Goal: Task Accomplishment & Management: Manage account settings

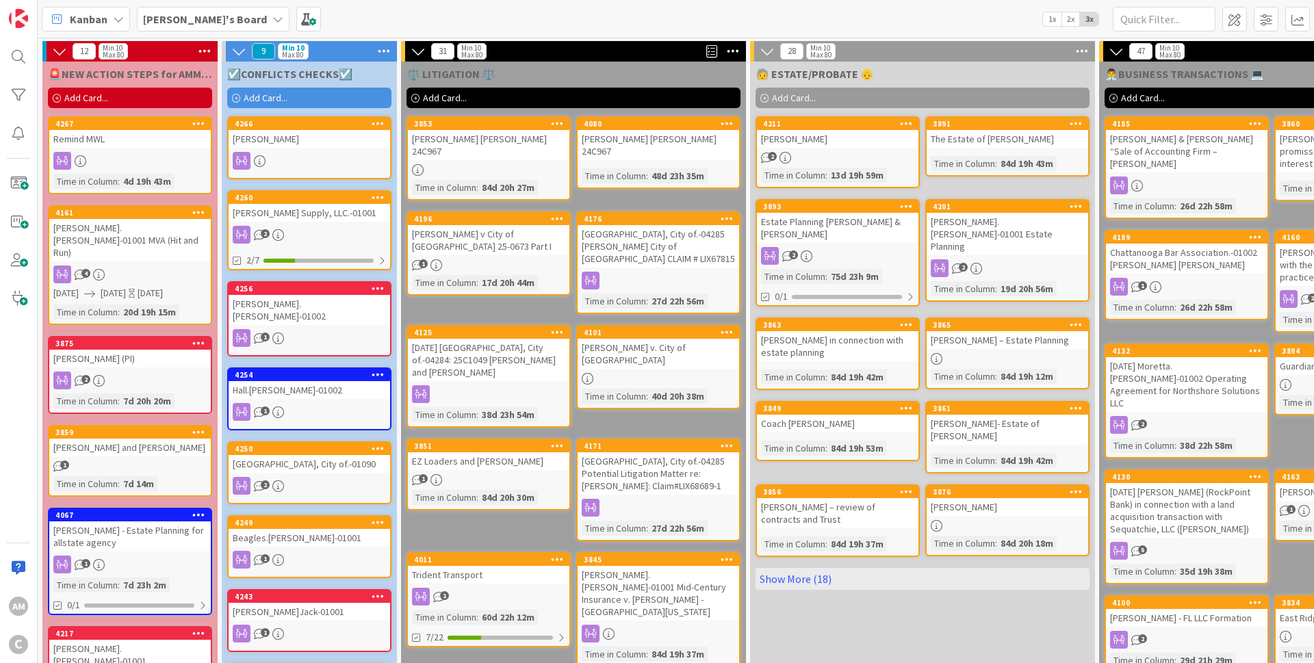
click at [297, 143] on div "[PERSON_NAME]" at bounding box center [308, 139] width 161 height 18
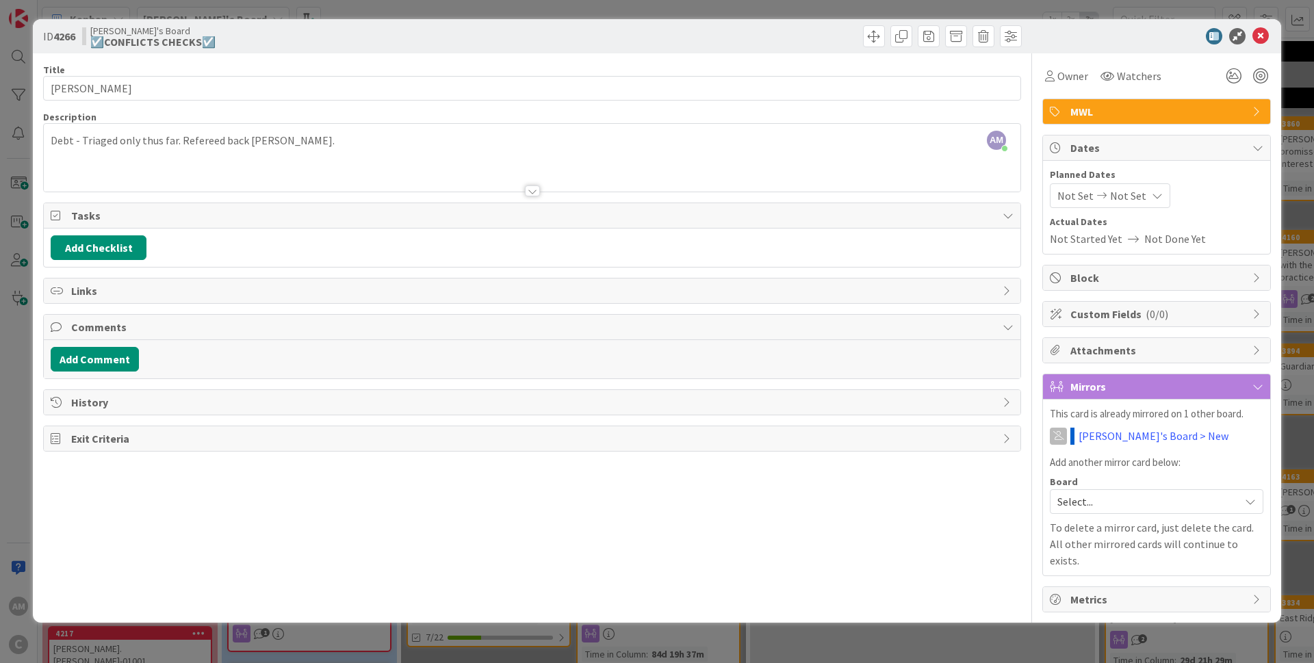
click at [382, 132] on div "Debt - Triaged only thus far. Refereed back [PERSON_NAME]." at bounding box center [532, 161] width 976 height 62
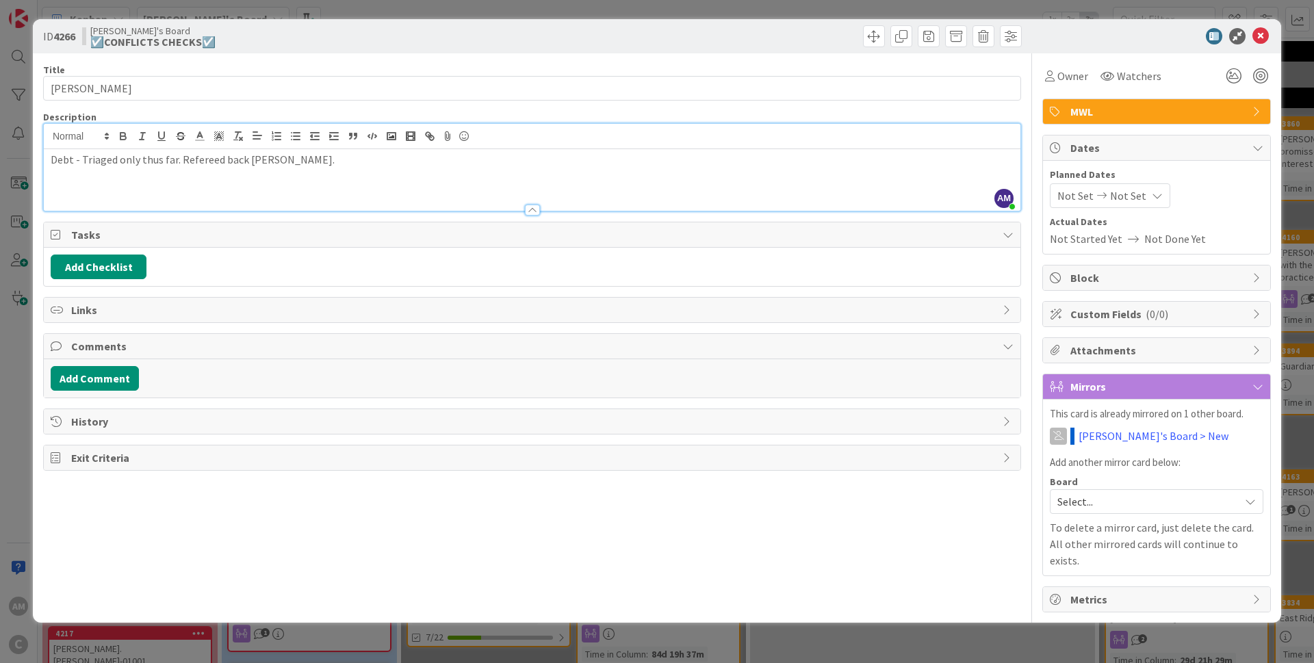
click at [403, 163] on p "Debt - Triaged only thus far. Refereed back [PERSON_NAME]." at bounding box center [532, 160] width 963 height 16
click at [865, 37] on icon at bounding box center [1260, 36] width 16 height 16
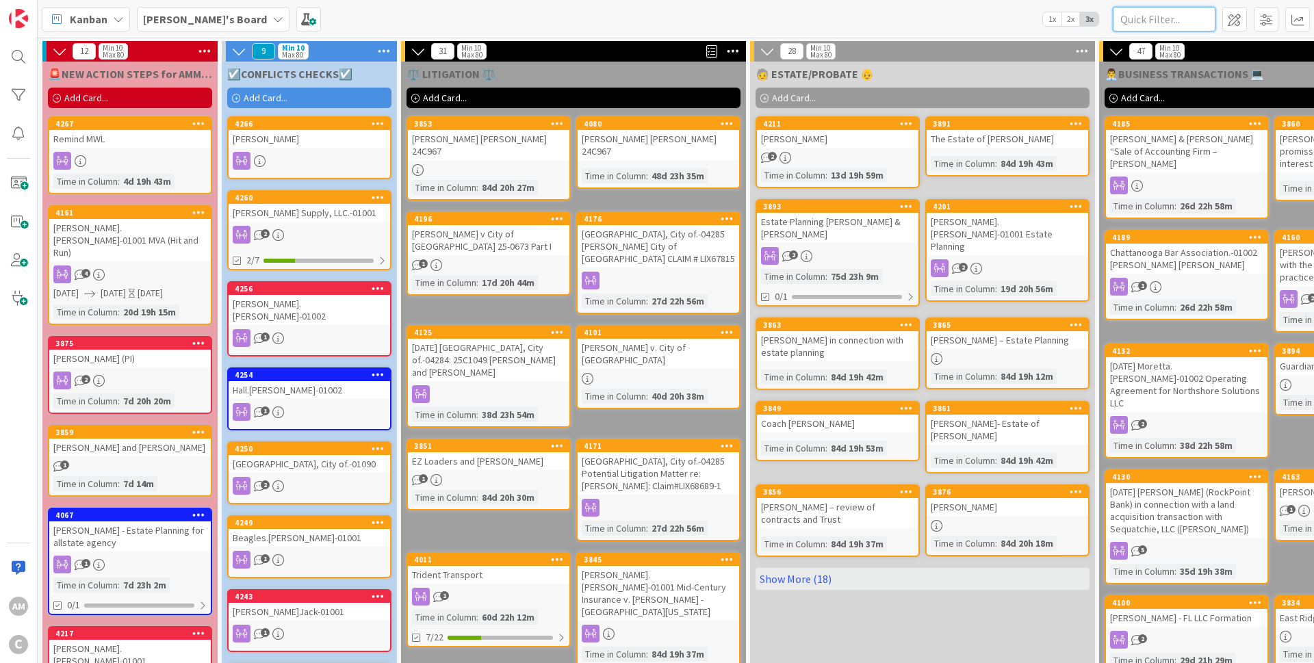
click at [865, 17] on input "text" at bounding box center [1163, 19] width 103 height 25
type input "[PERSON_NAME]"
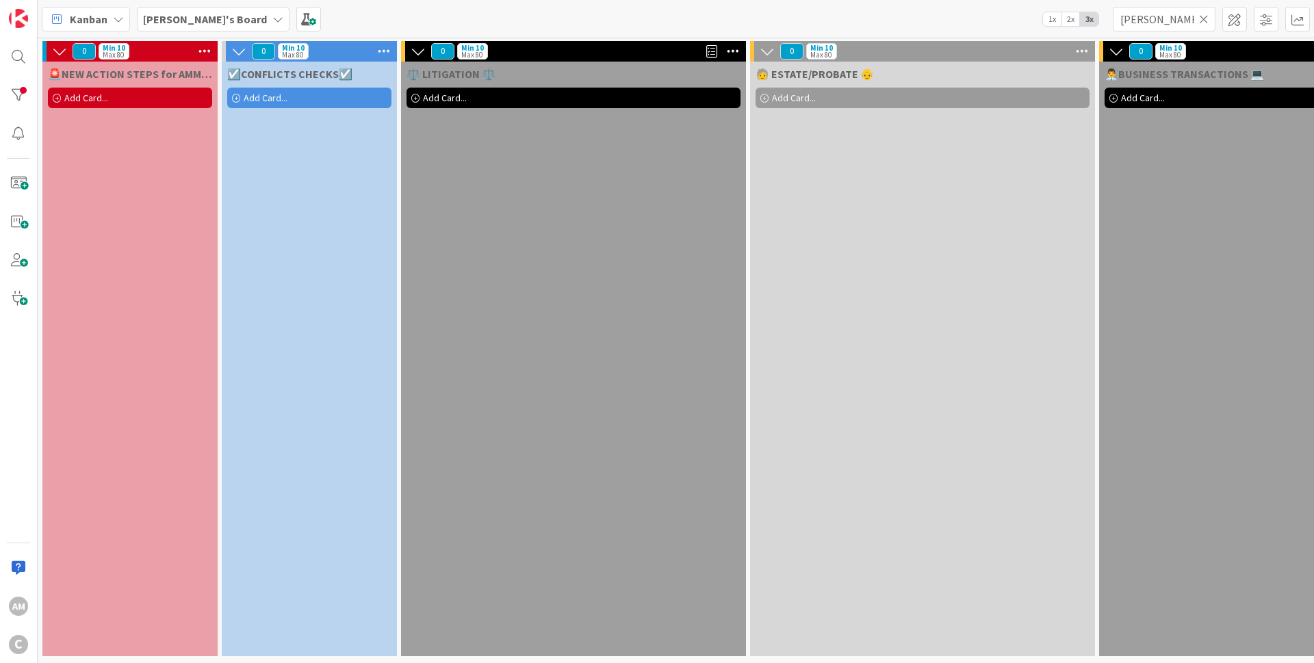
click at [865, 21] on icon at bounding box center [1204, 19] width 10 height 12
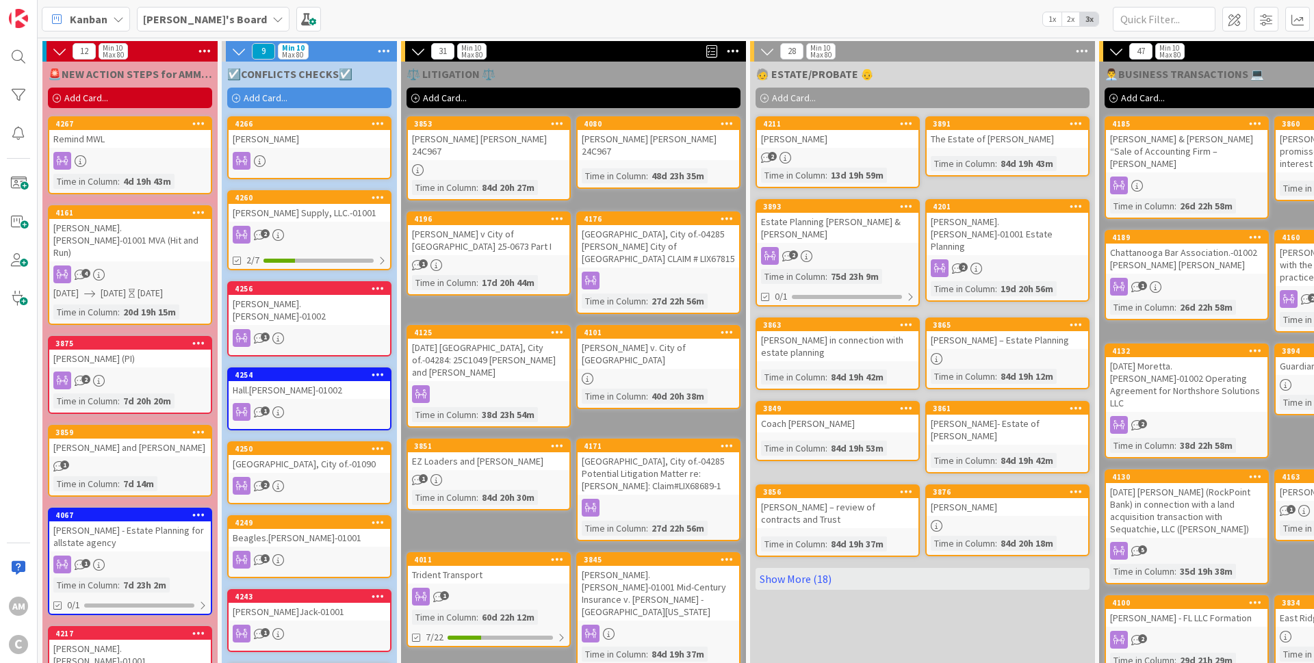
click at [131, 95] on div "Add Card..." at bounding box center [130, 98] width 164 height 21
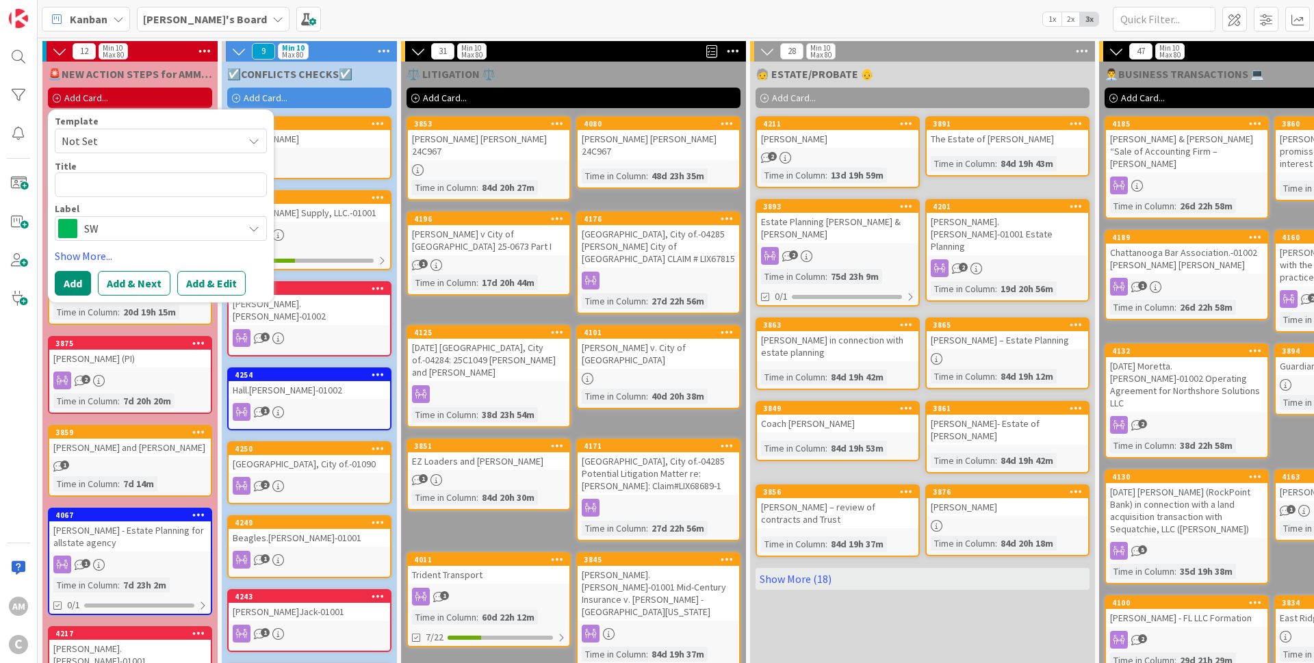
click at [131, 95] on div "Add Card..." at bounding box center [130, 98] width 164 height 21
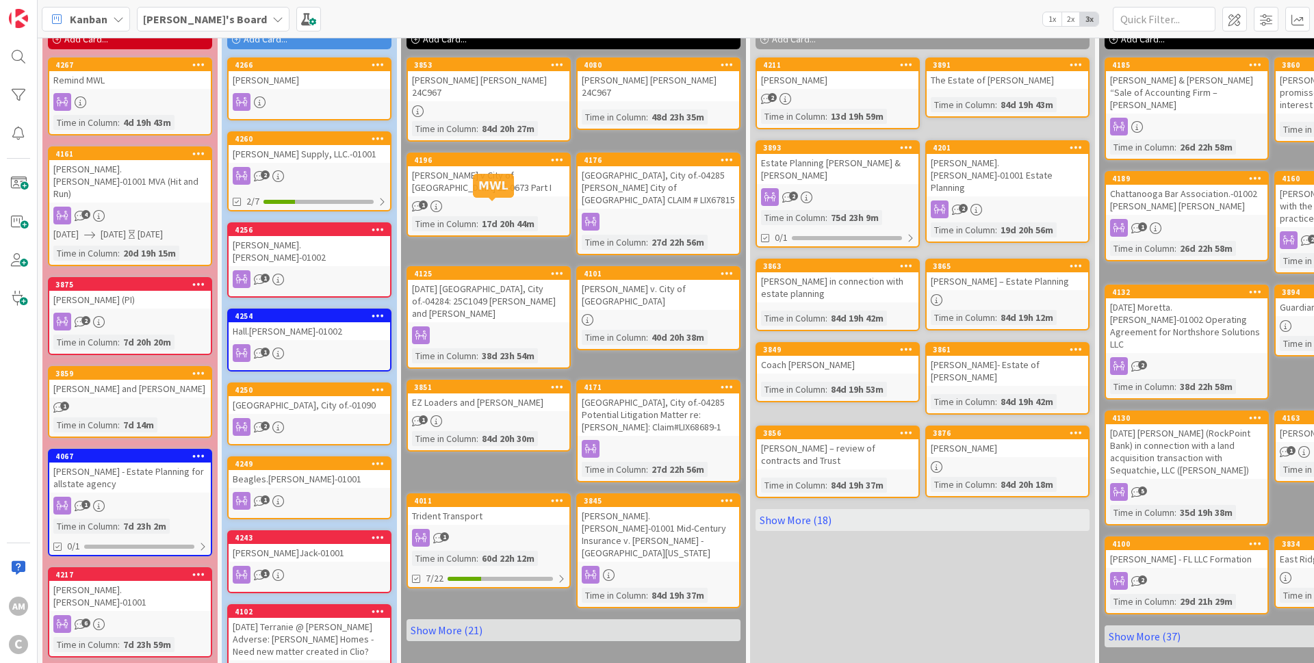
scroll to position [82, 0]
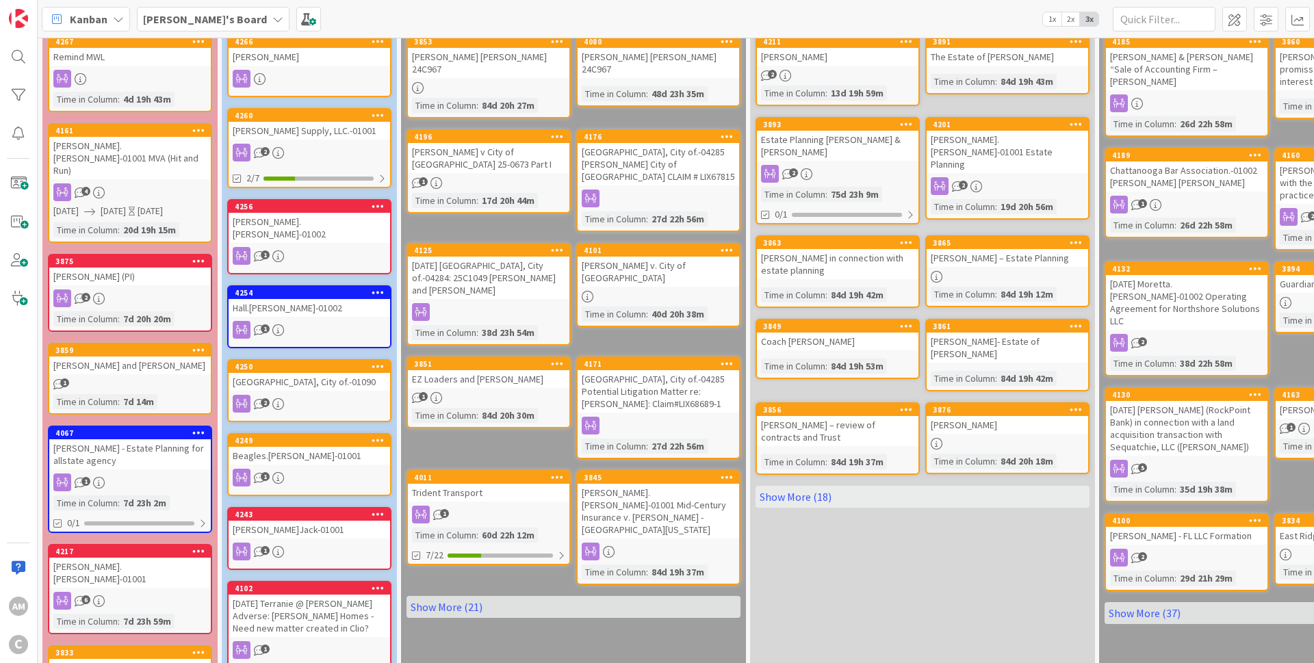
click at [164, 356] on div "[PERSON_NAME] and [PERSON_NAME]" at bounding box center [129, 365] width 161 height 18
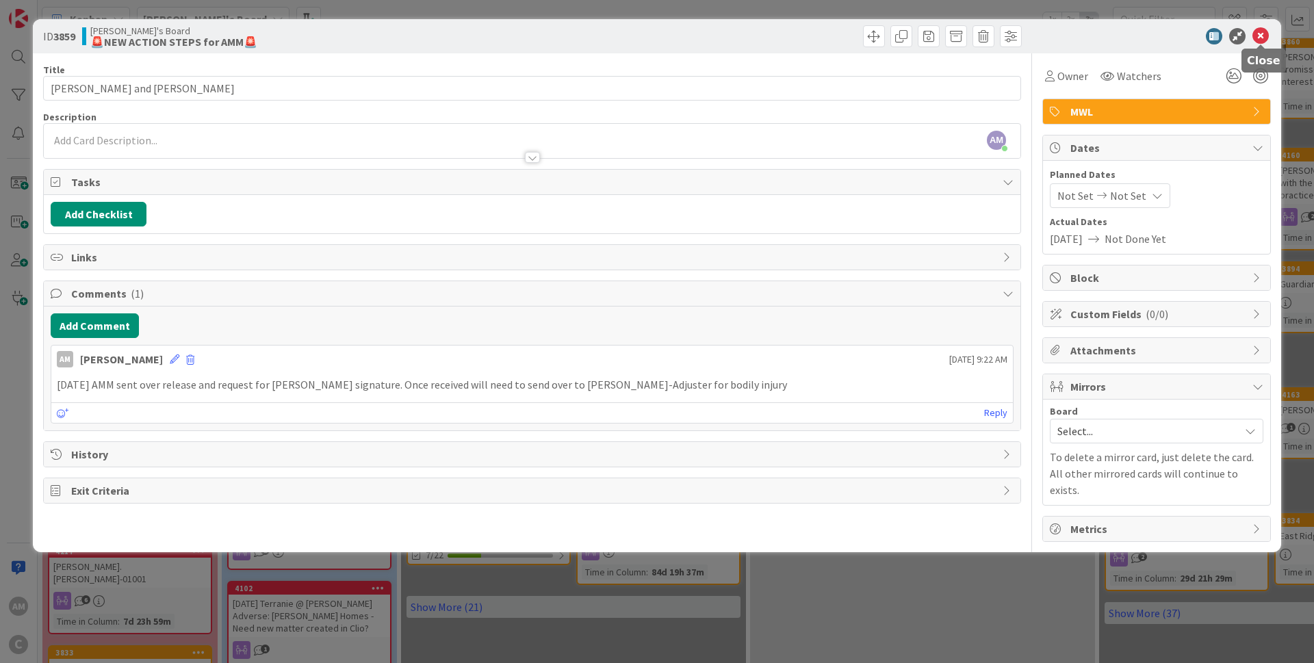
click at [865, 28] on icon at bounding box center [1260, 36] width 16 height 16
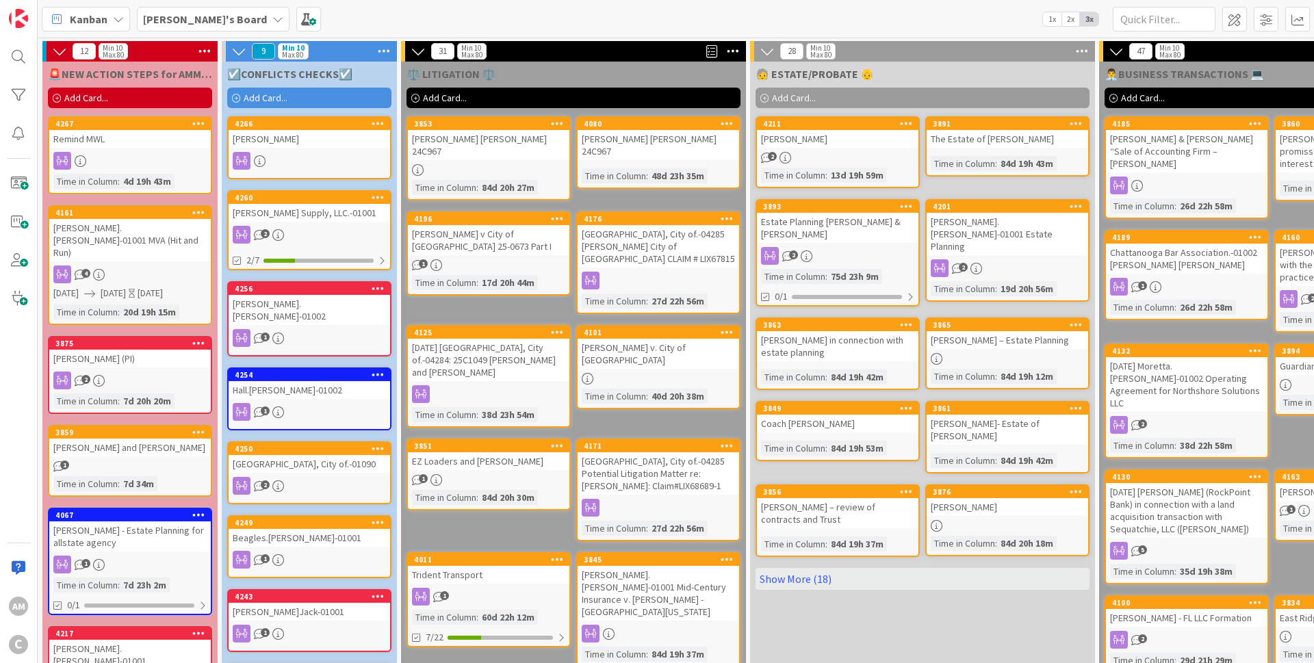
click at [168, 136] on div "Remind MWL" at bounding box center [129, 139] width 161 height 18
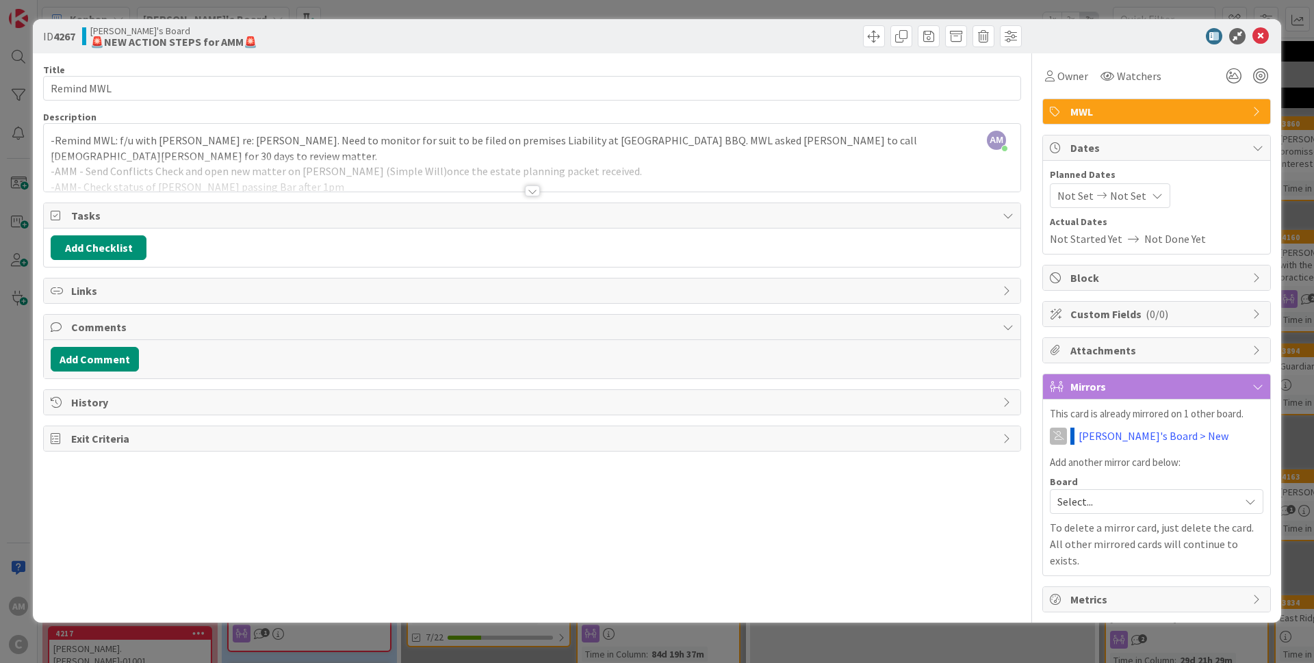
click at [532, 190] on div at bounding box center [532, 190] width 15 height 11
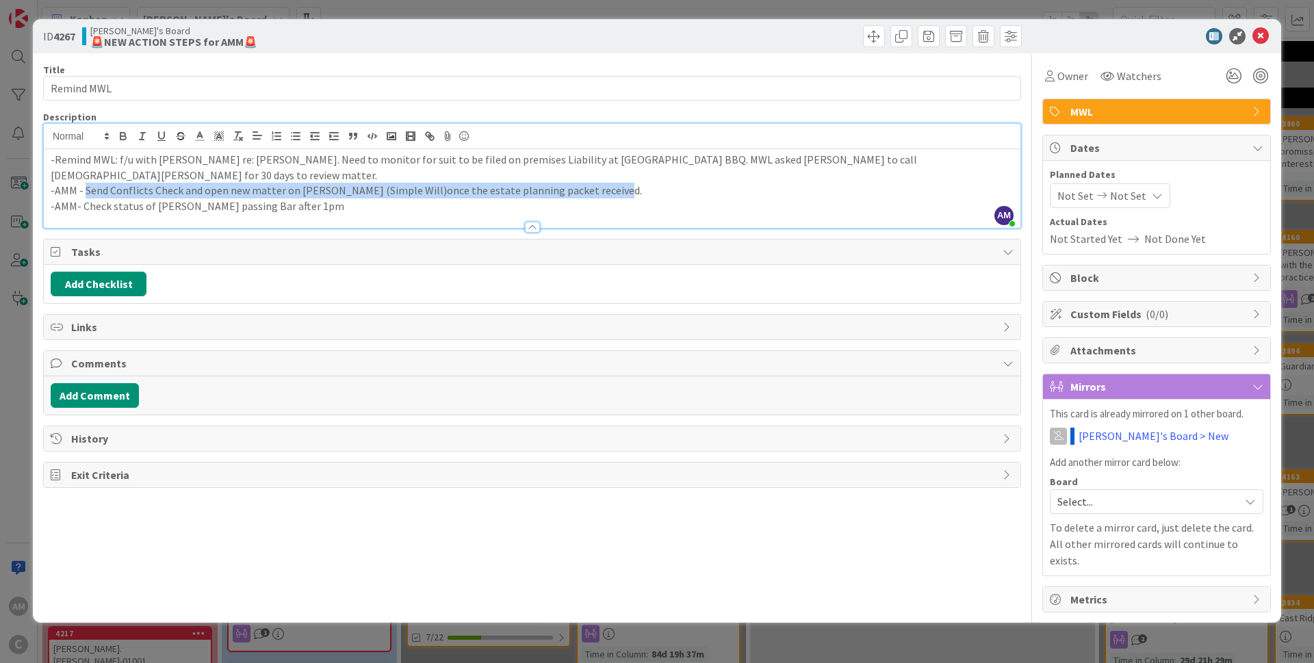
drag, startPoint x: 618, startPoint y: 170, endPoint x: 86, endPoint y: 181, distance: 532.4
click at [86, 183] on p "-AMM - Send Conflicts Check and open new matter on [PERSON_NAME] (Simple Will)o…" at bounding box center [532, 191] width 963 height 16
drag, startPoint x: 322, startPoint y: 190, endPoint x: 23, endPoint y: 183, distance: 298.4
click at [44, 183] on div "-Remind MWL: f/u with [PERSON_NAME] re: [PERSON_NAME]. Need to monitor for suit…" at bounding box center [532, 188] width 976 height 79
click at [399, 198] on p "-AMM- Check status of [PERSON_NAME] passing Bar after 1pm" at bounding box center [532, 206] width 963 height 16
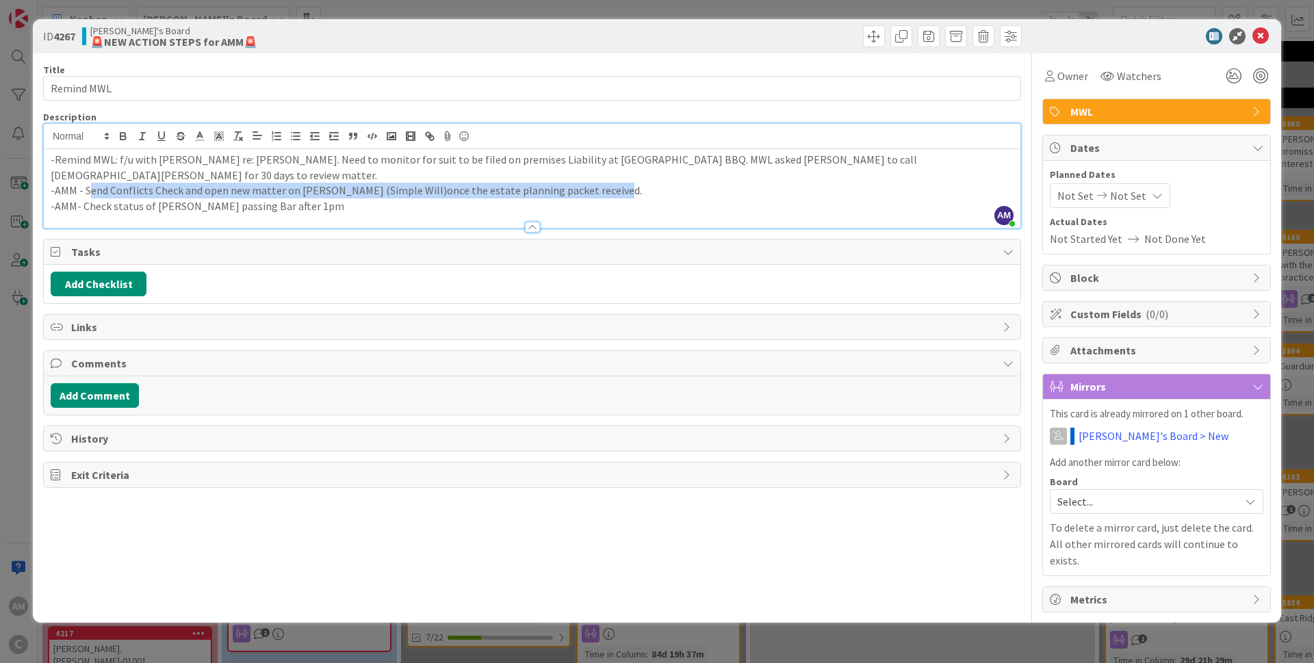
drag, startPoint x: 625, startPoint y: 176, endPoint x: 87, endPoint y: 174, distance: 537.7
click at [87, 183] on p "-AMM - Send Conflicts Check and open new matter on [PERSON_NAME] (Simple Will)o…" at bounding box center [532, 191] width 963 height 16
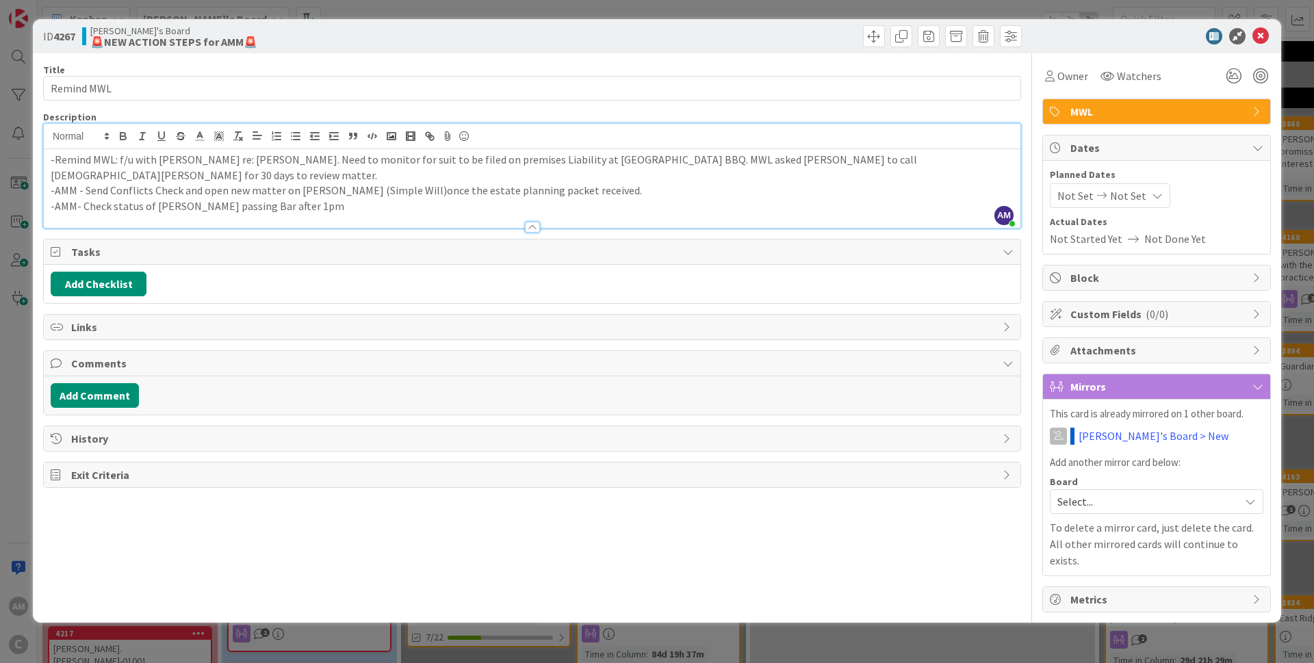
click at [686, 183] on p "-AMM - Send Conflicts Check and open new matter on [PERSON_NAME] (Simple Will)o…" at bounding box center [532, 191] width 963 height 16
click at [865, 41] on icon at bounding box center [1260, 36] width 16 height 16
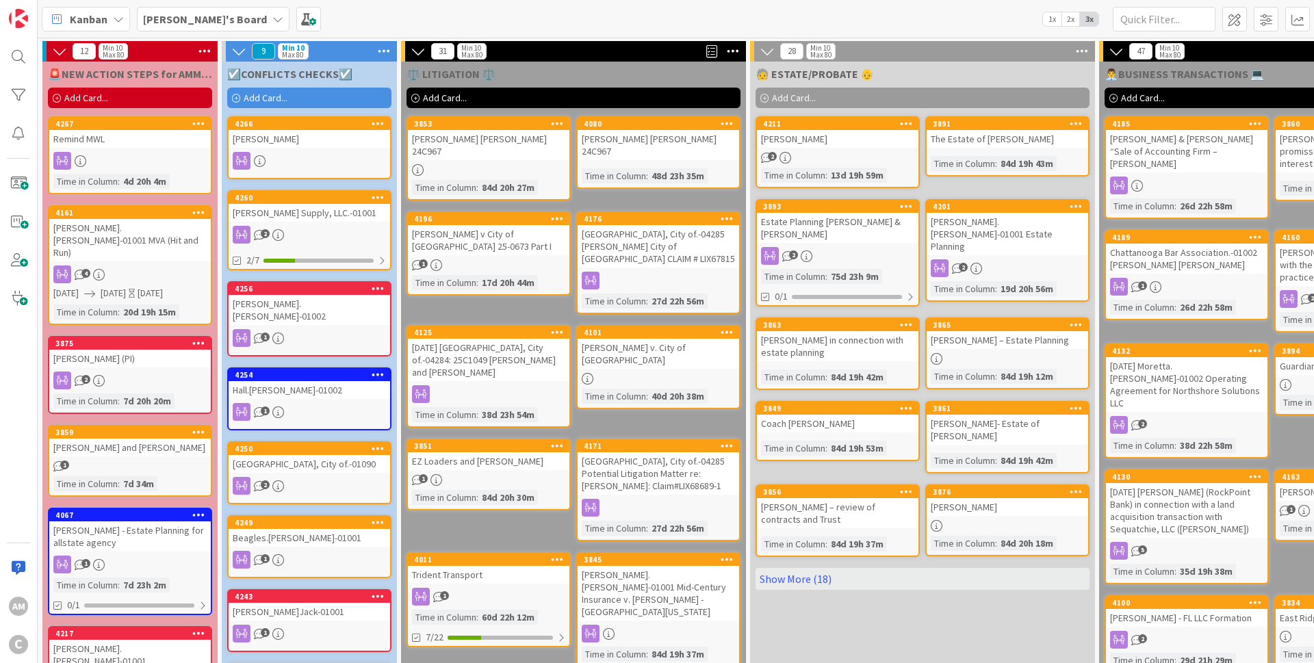
click at [366, 213] on div "[PERSON_NAME] Supply, LLC.-01001" at bounding box center [308, 213] width 161 height 18
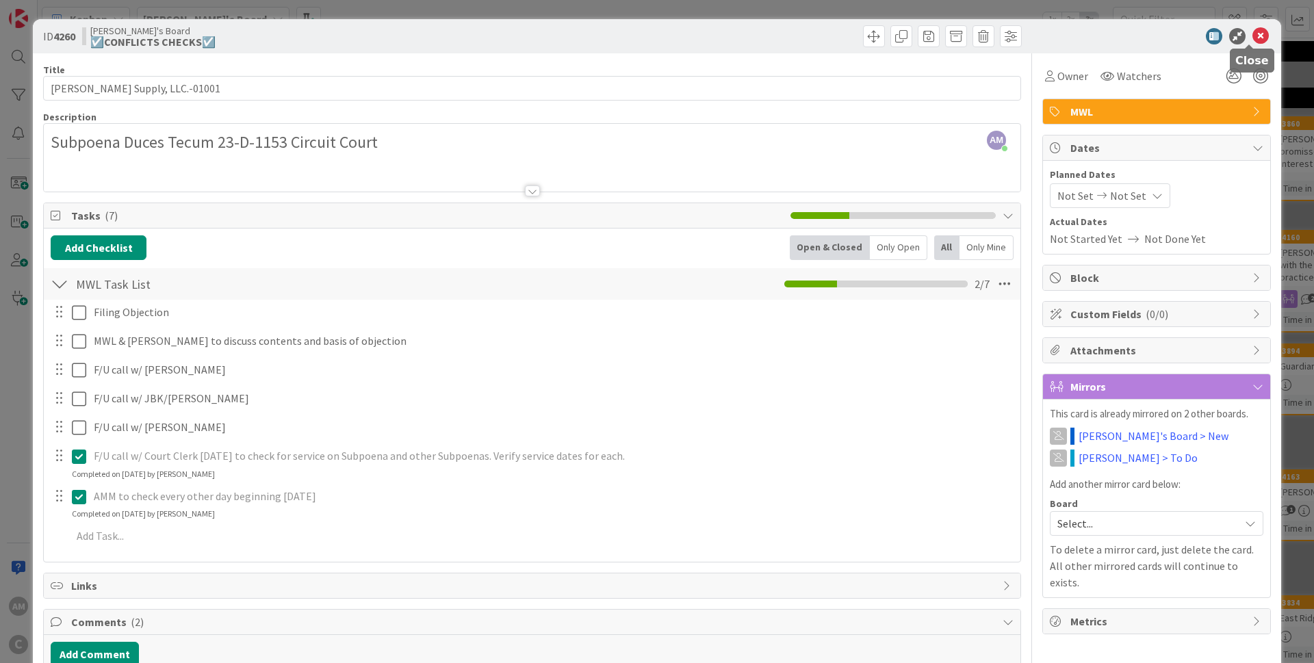
click at [865, 38] on icon at bounding box center [1260, 36] width 16 height 16
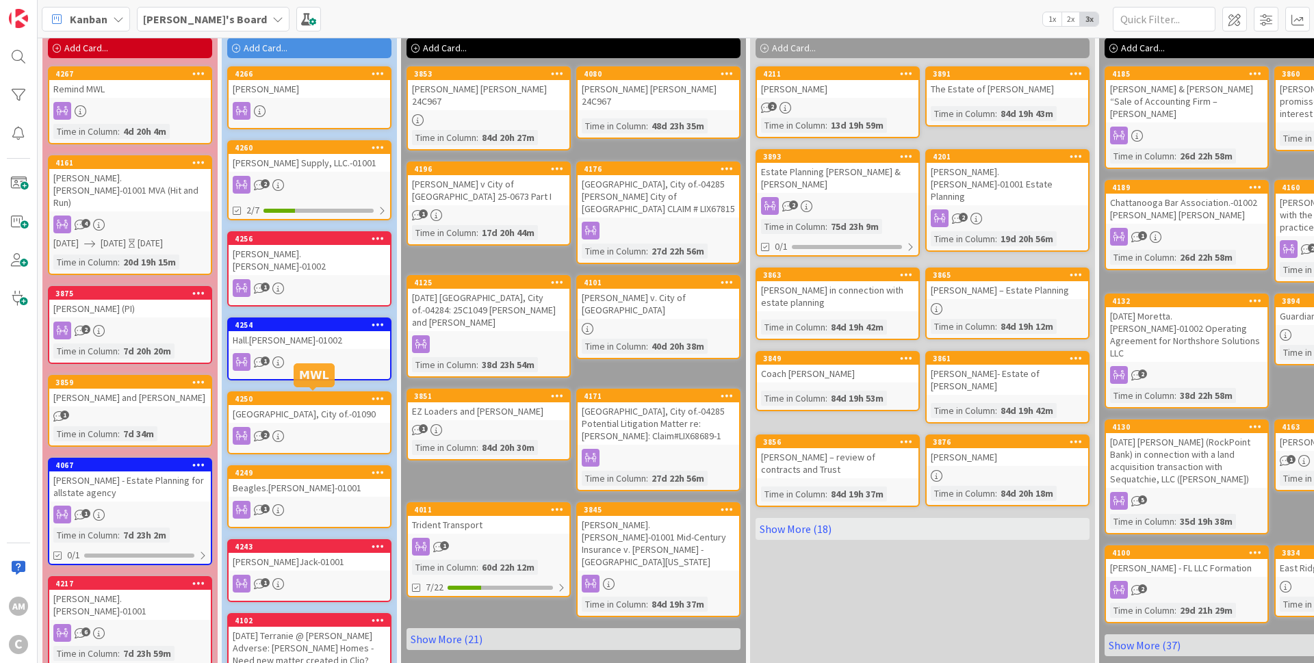
scroll to position [82, 0]
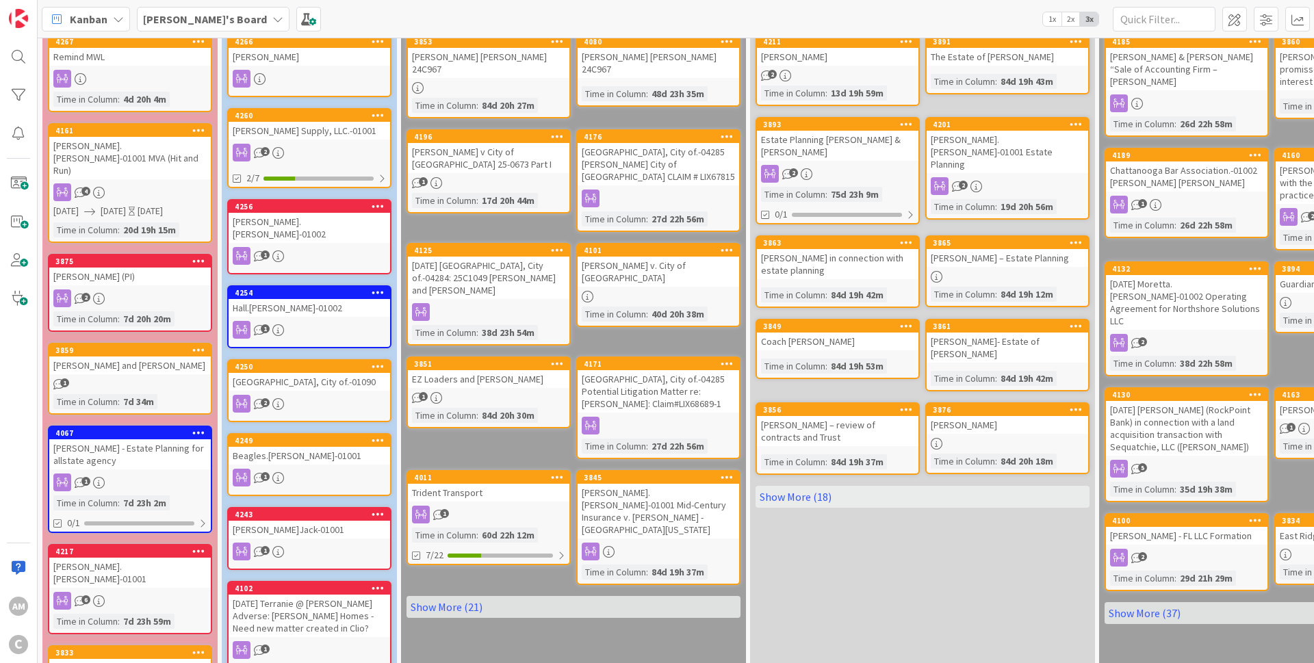
click at [199, 360] on div "[PERSON_NAME] and [PERSON_NAME]" at bounding box center [129, 365] width 161 height 18
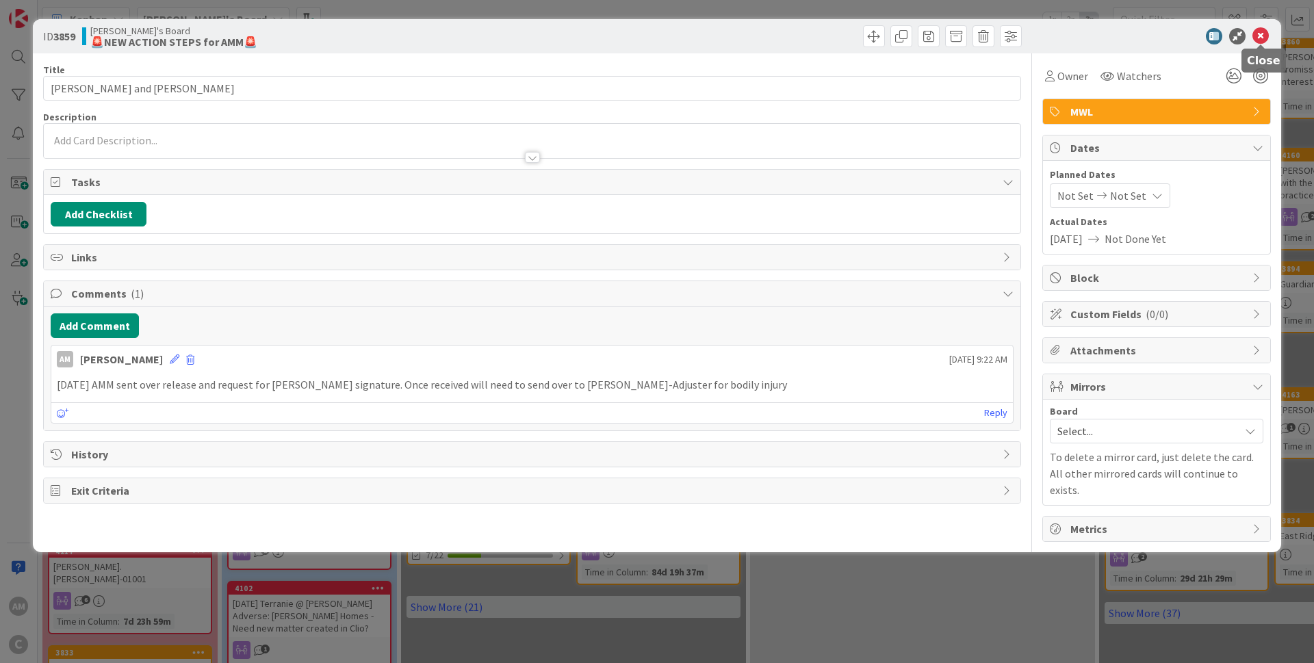
click at [865, 37] on icon at bounding box center [1260, 36] width 16 height 16
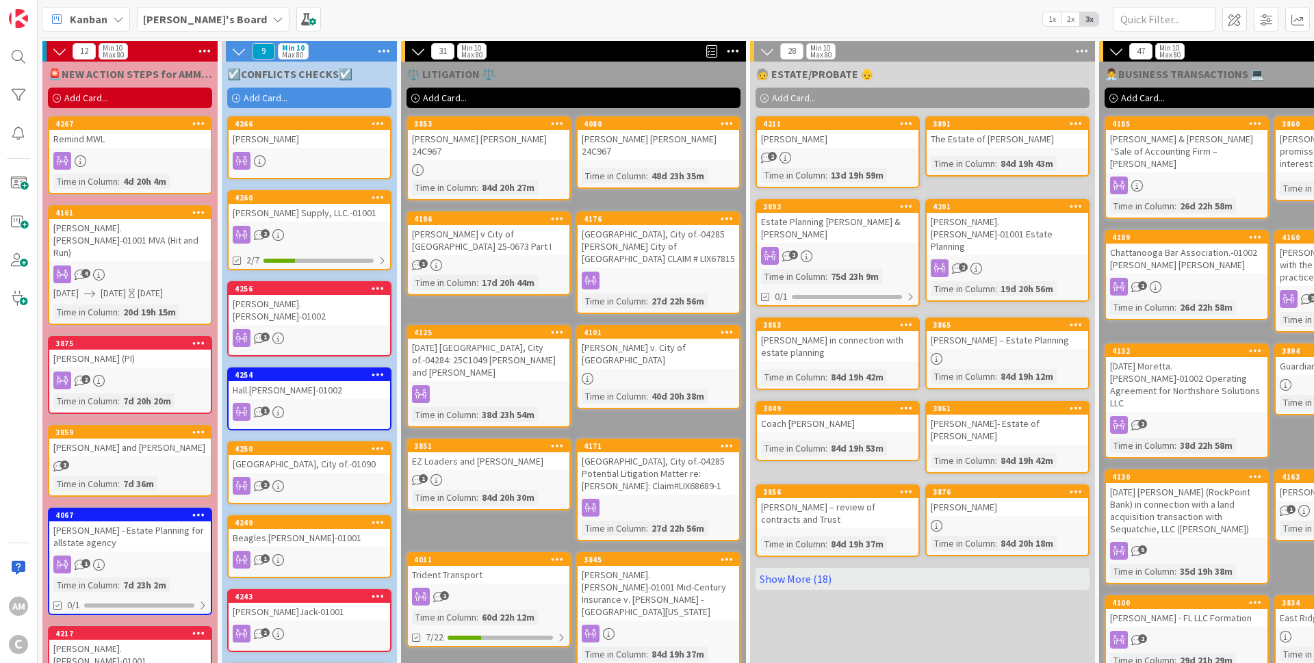
scroll to position [82, 0]
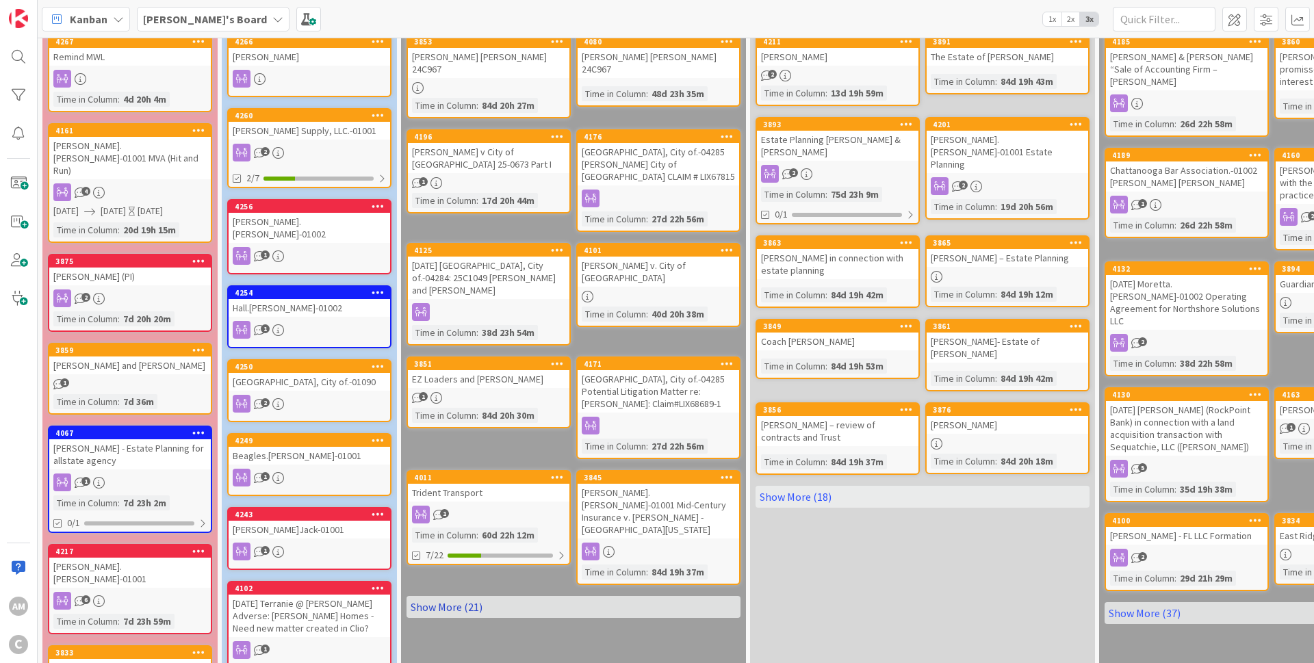
click at [441, 402] on link "Show More (21)" at bounding box center [573, 607] width 334 height 22
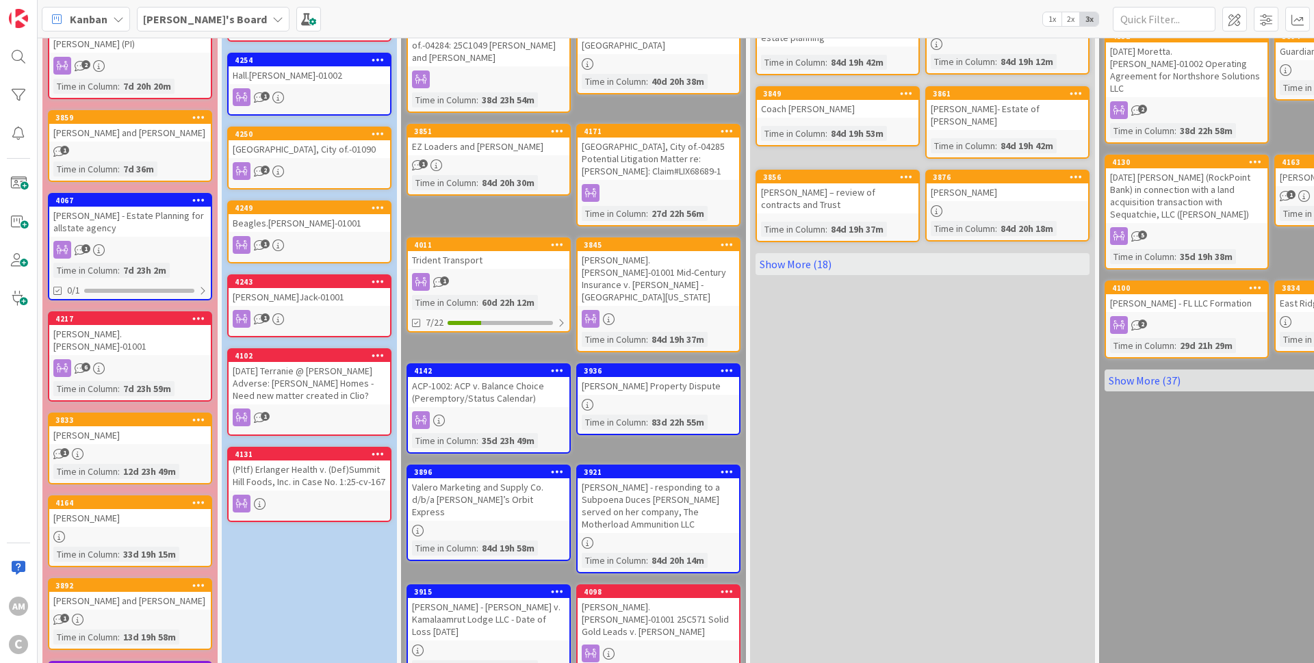
scroll to position [0, 0]
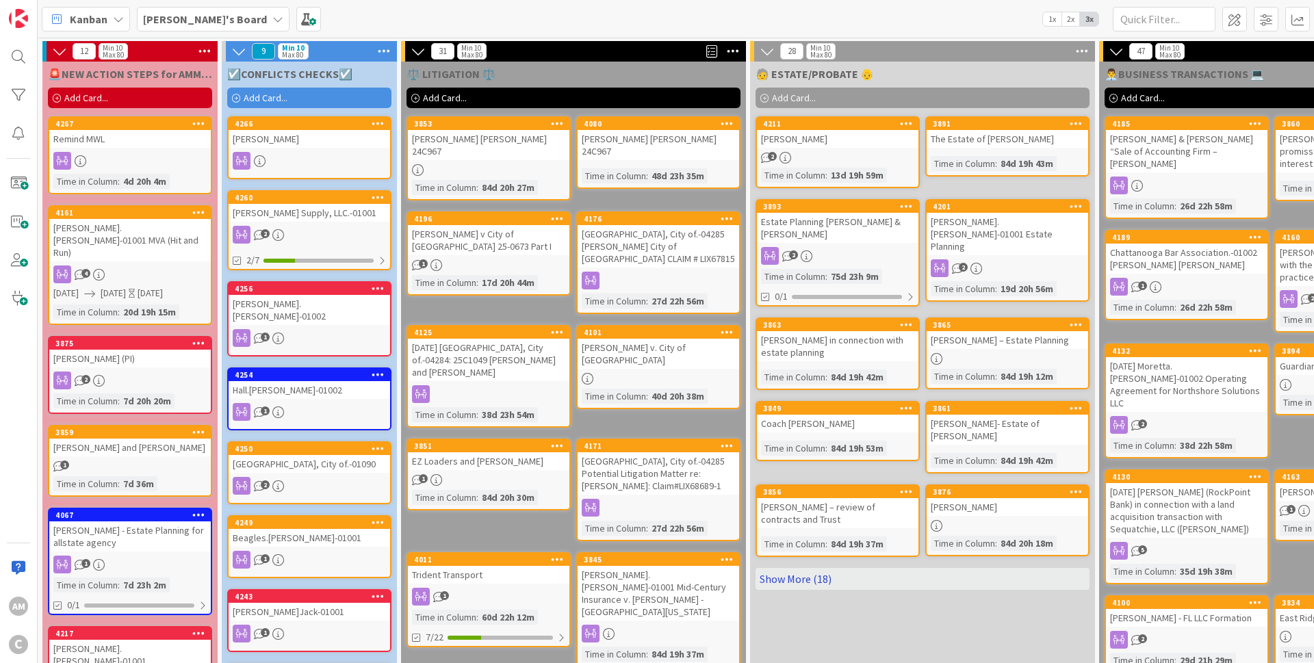
click at [814, 402] on link "Show More (18)" at bounding box center [922, 579] width 334 height 22
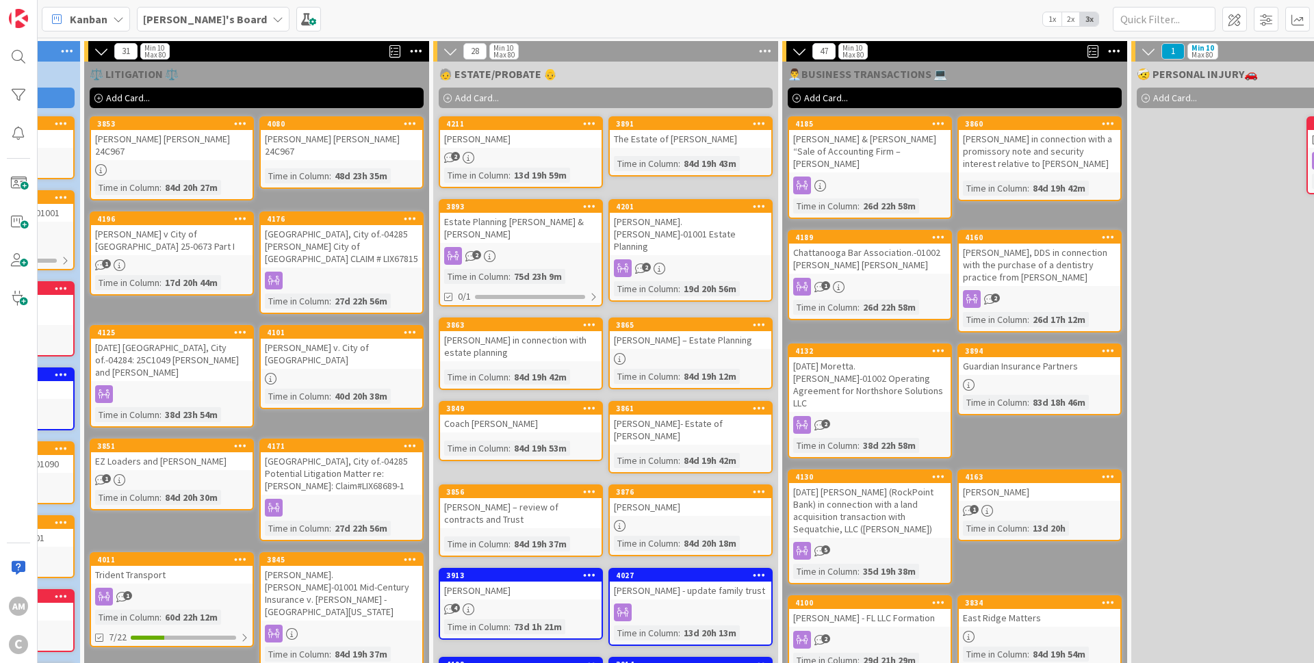
scroll to position [82, 317]
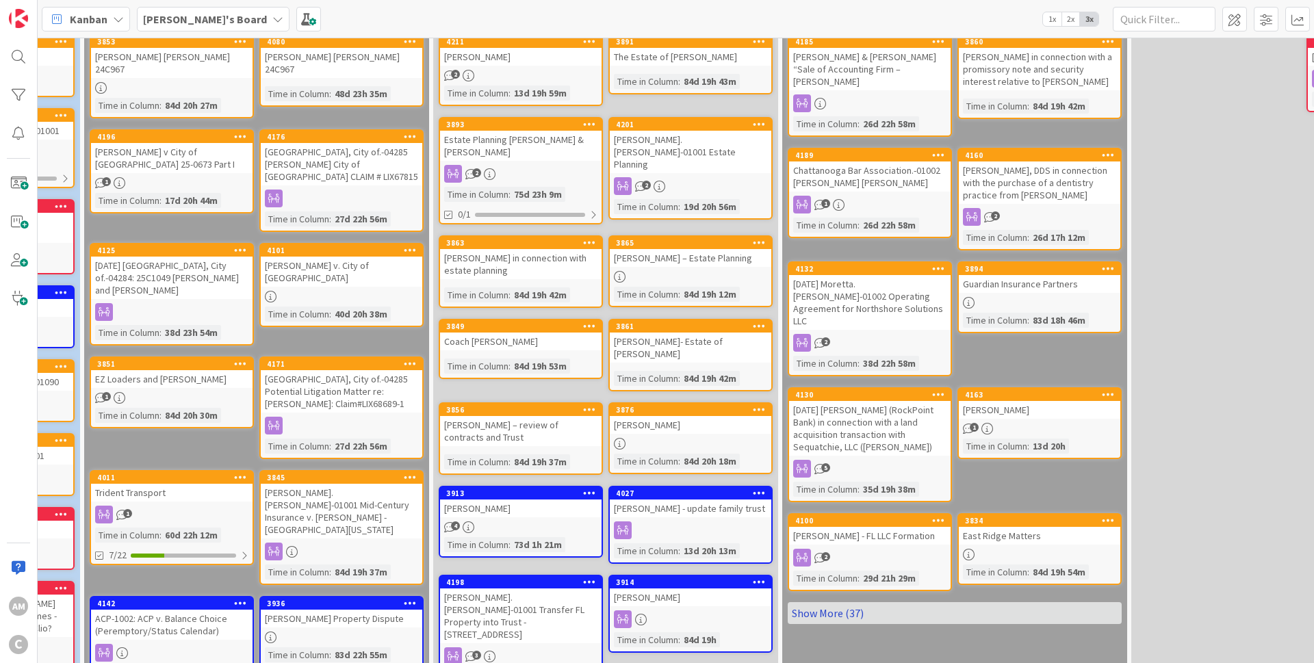
click at [850, 402] on link "Show More (37)" at bounding box center [954, 613] width 334 height 22
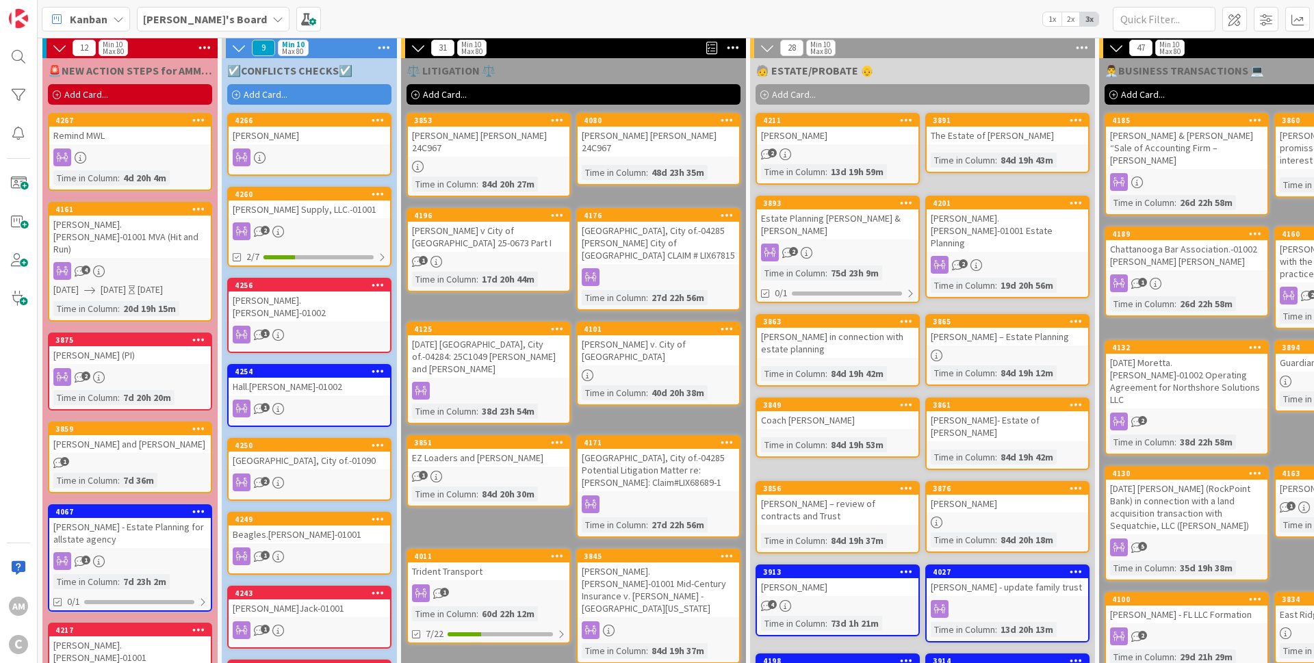
scroll to position [0, 0]
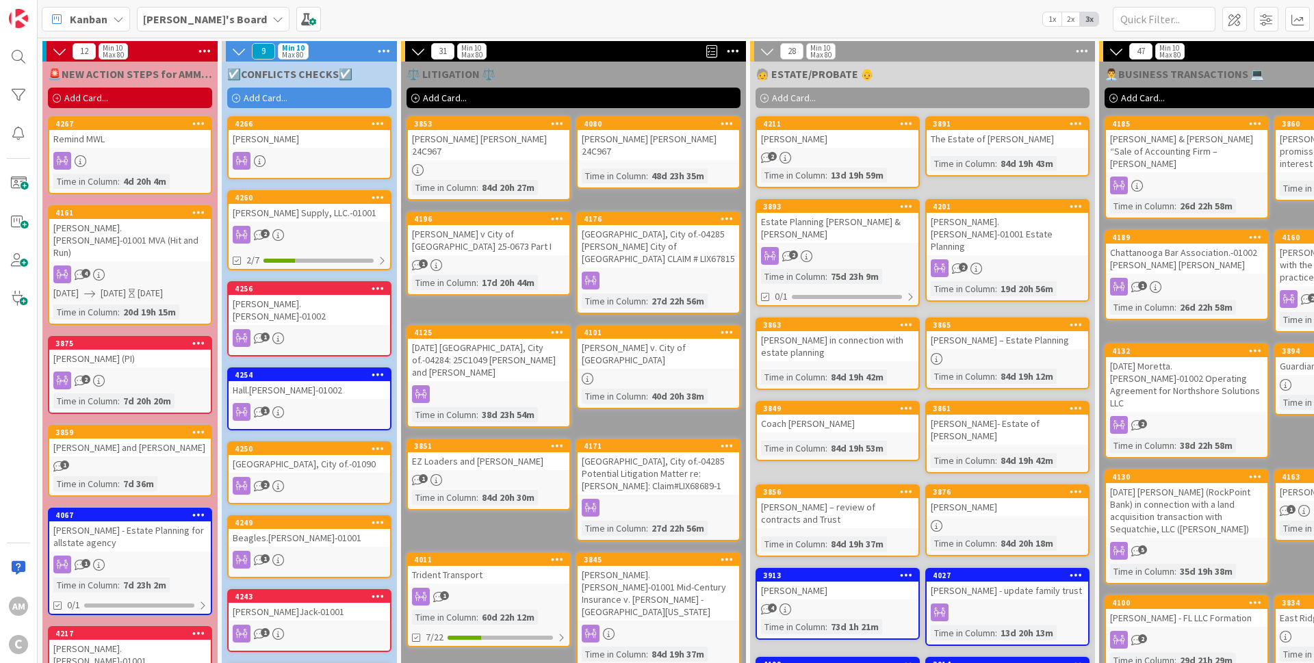
click at [164, 142] on div "Remind MWL" at bounding box center [129, 139] width 161 height 18
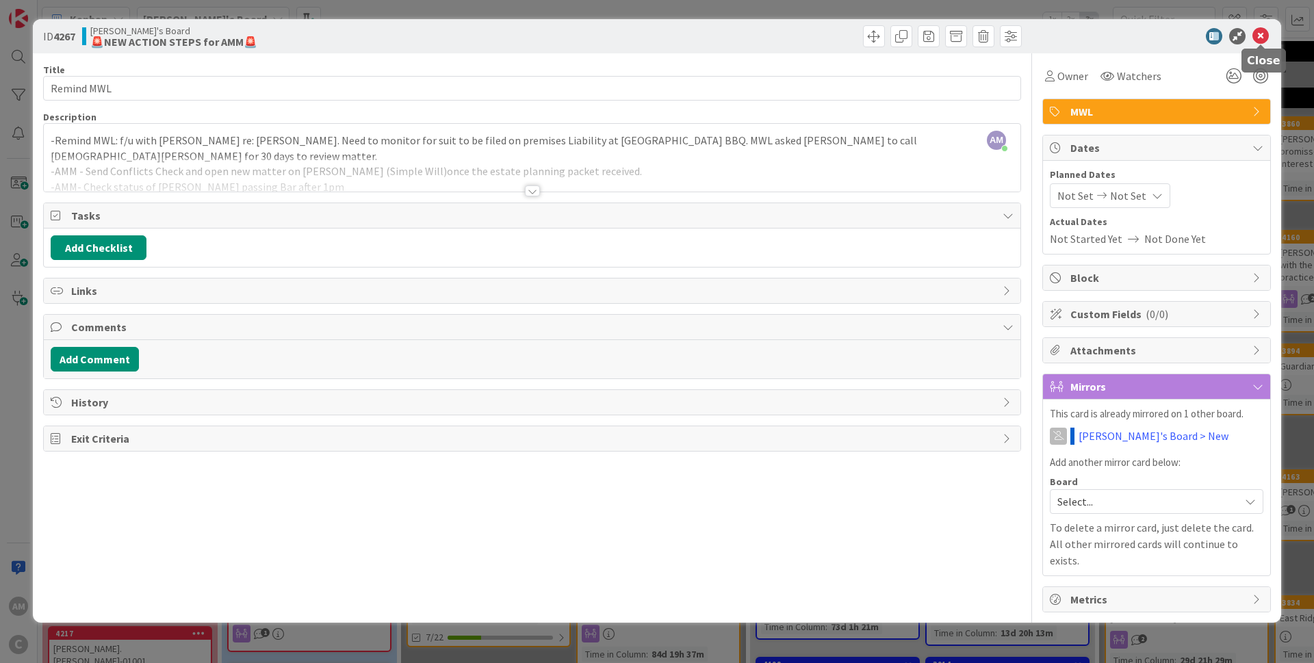
click at [865, 36] on icon at bounding box center [1260, 36] width 16 height 16
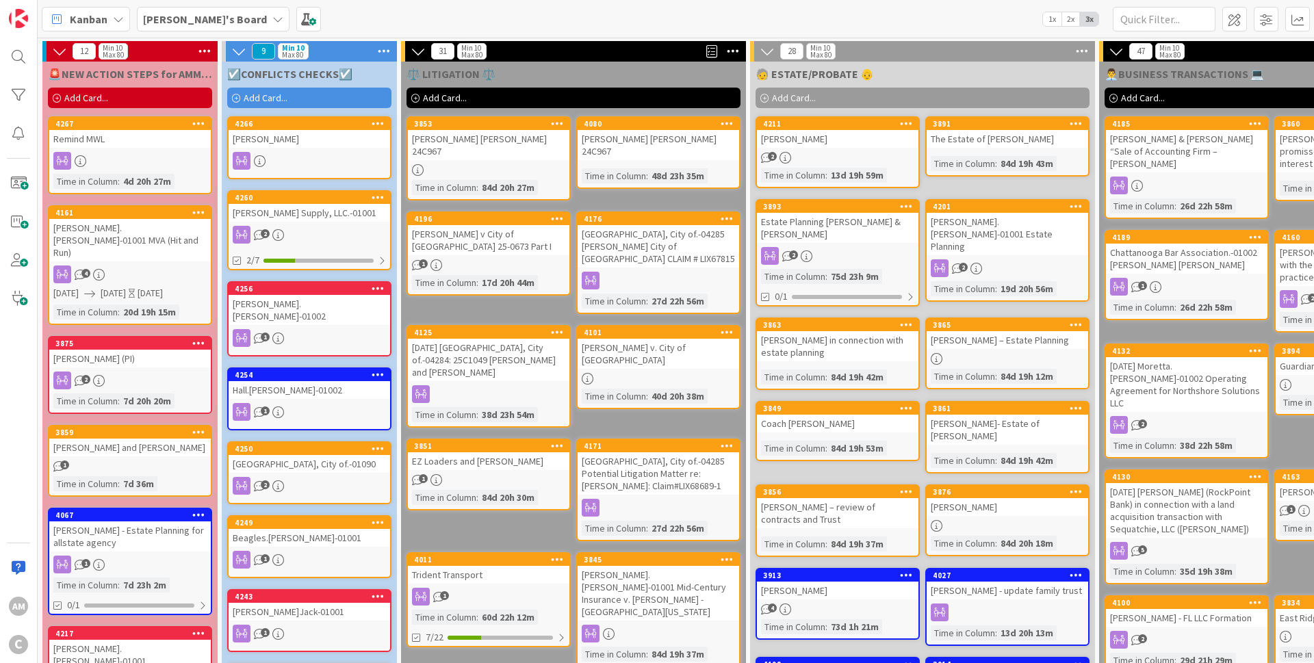
click at [359, 212] on div "[PERSON_NAME] Supply, LLC.-01001" at bounding box center [308, 213] width 161 height 18
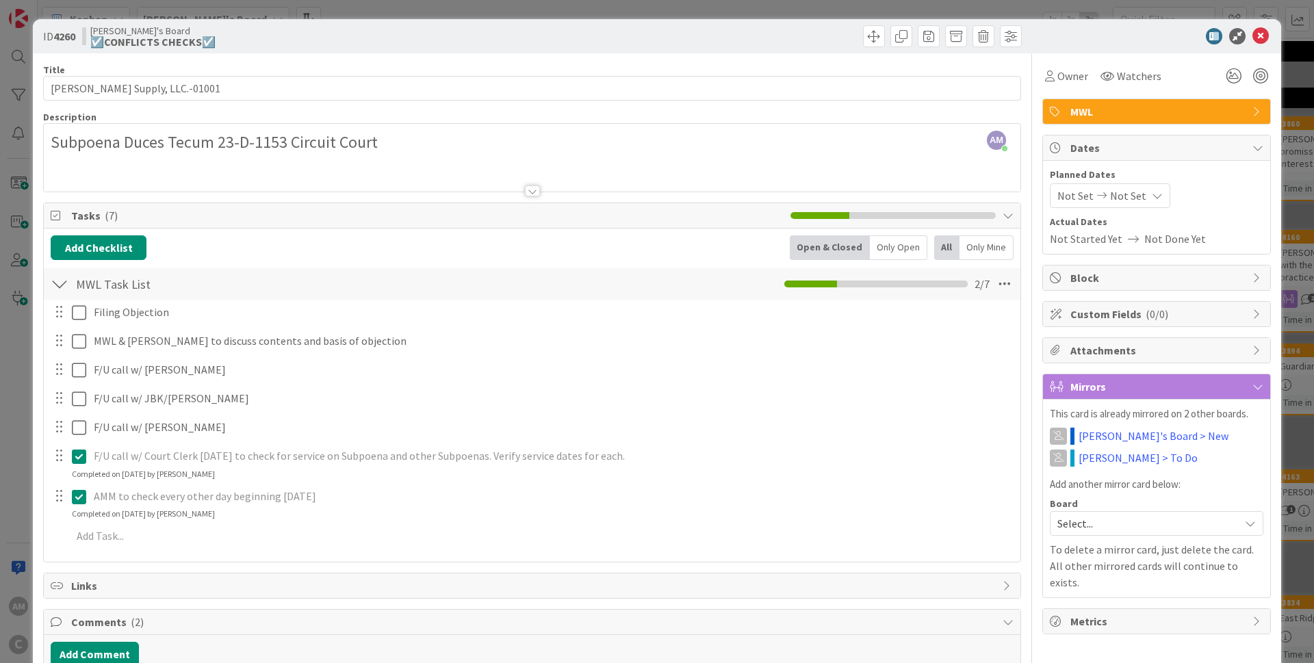
scroll to position [164, 0]
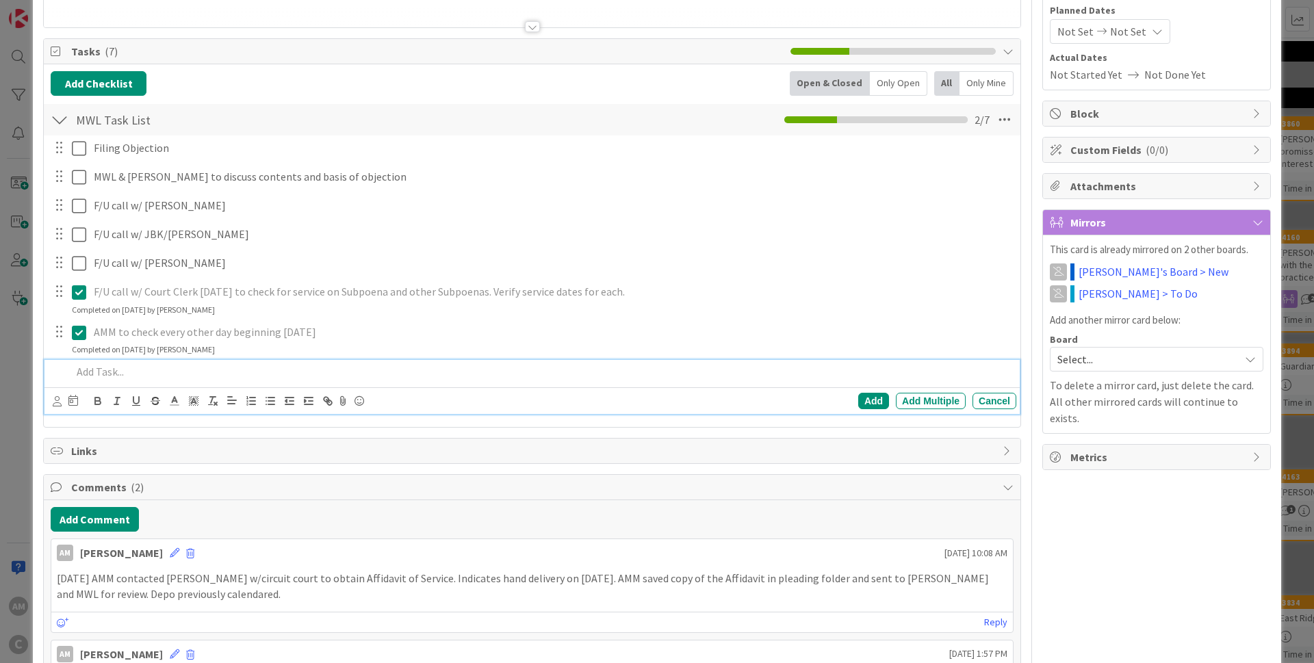
click at [114, 378] on p at bounding box center [541, 372] width 939 height 16
drag, startPoint x: 870, startPoint y: 400, endPoint x: 556, endPoint y: 414, distance: 314.3
click at [865, 400] on div "Add" at bounding box center [873, 401] width 31 height 16
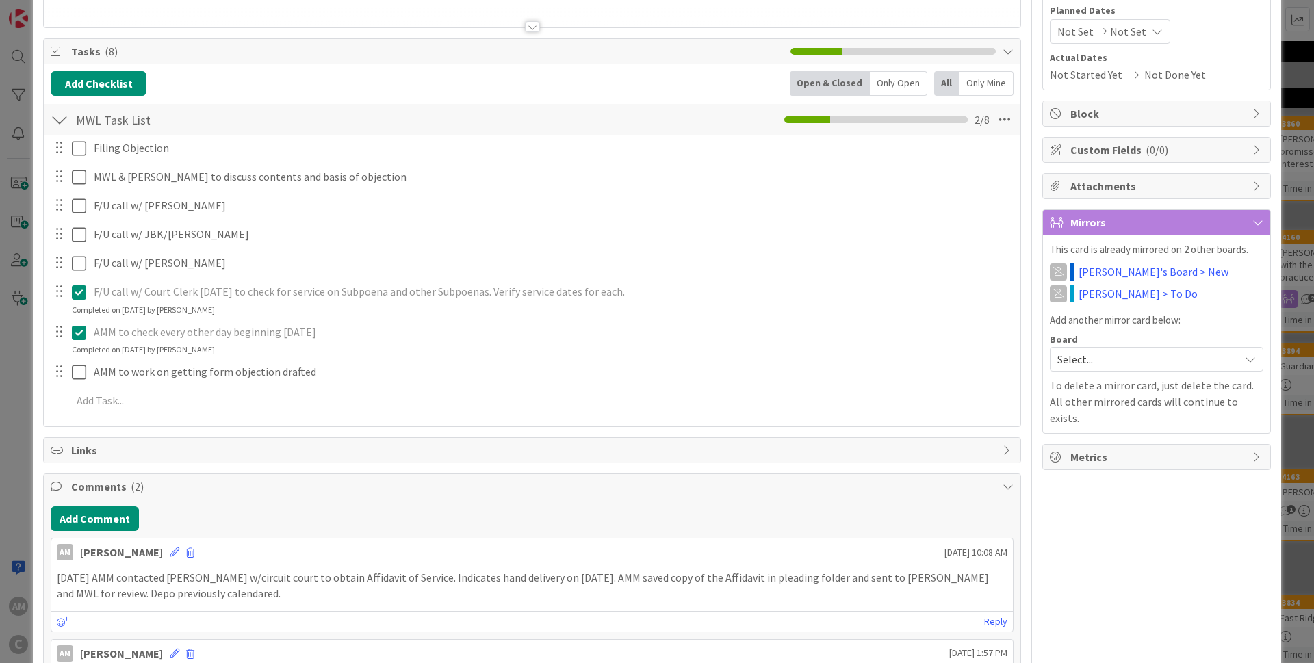
scroll to position [82, 0]
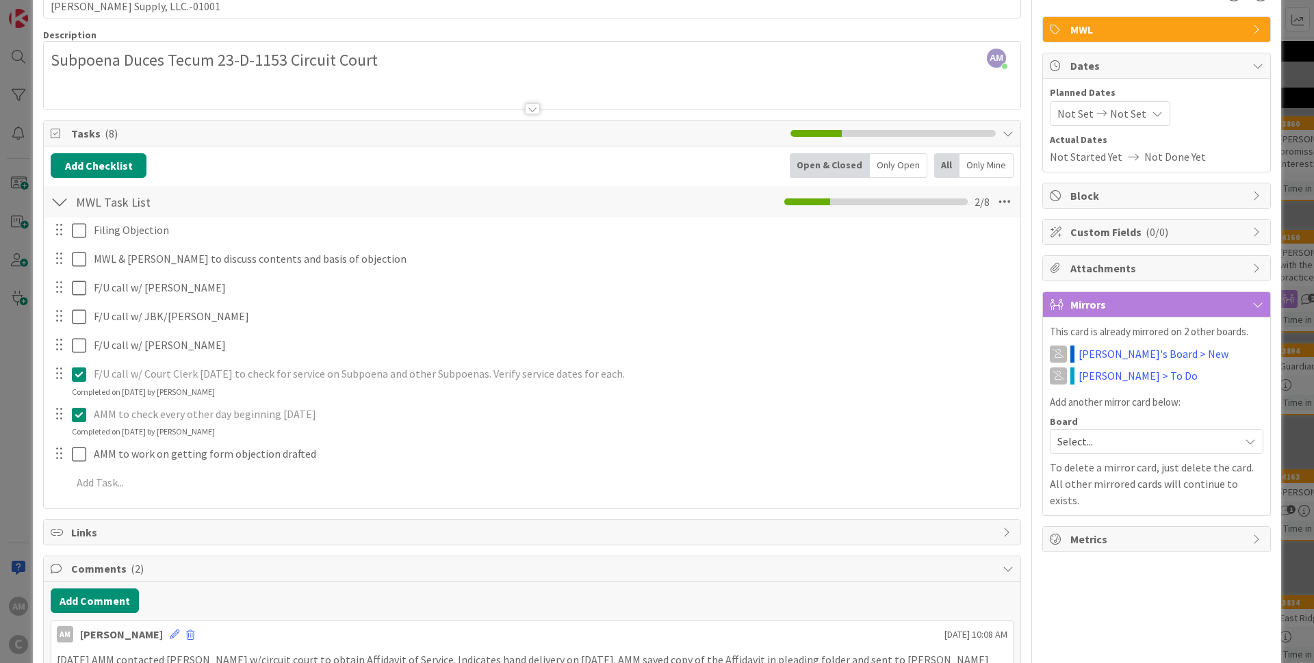
click at [865, 108] on div "Not Set Not Set" at bounding box center [1109, 113] width 120 height 25
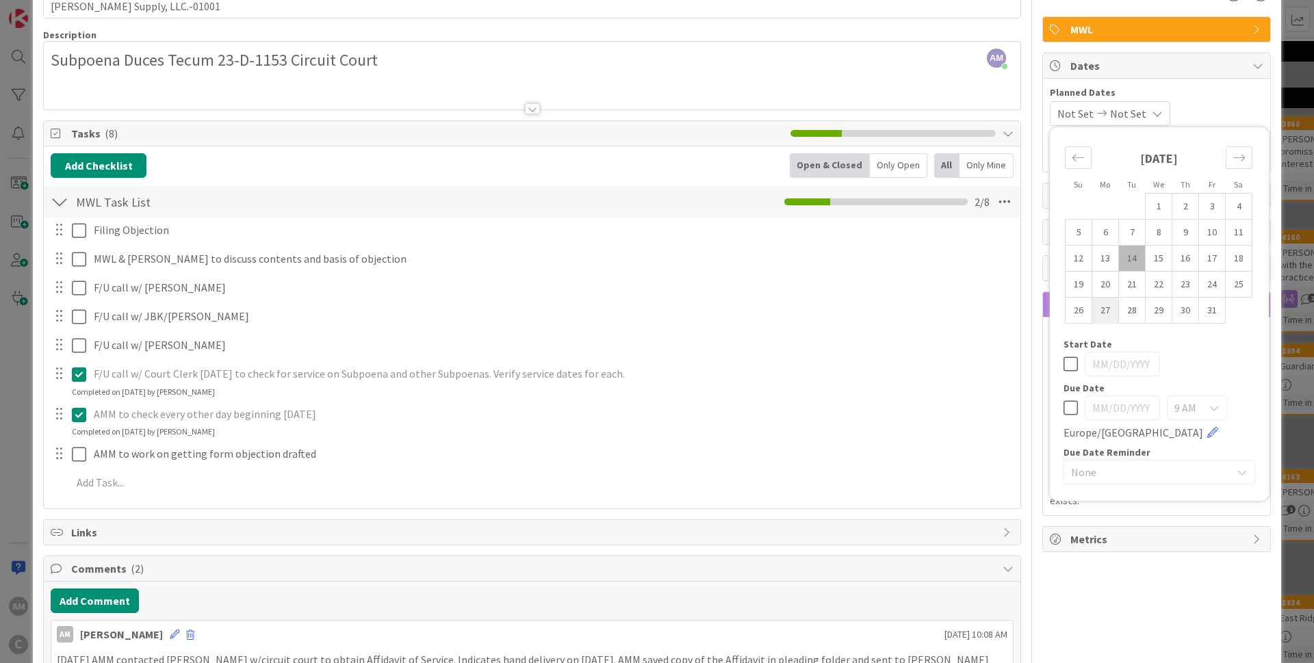
click at [865, 314] on td "27" at bounding box center [1105, 311] width 27 height 26
type input "[DATE]"
click at [865, 110] on div "[DATE] Not Set Su Mo Tu We Th Fr Sa [DATE] 1 2 3 4 5 6 7 8 9 10 11 12 13 14 15 …" at bounding box center [1155, 113] width 213 height 25
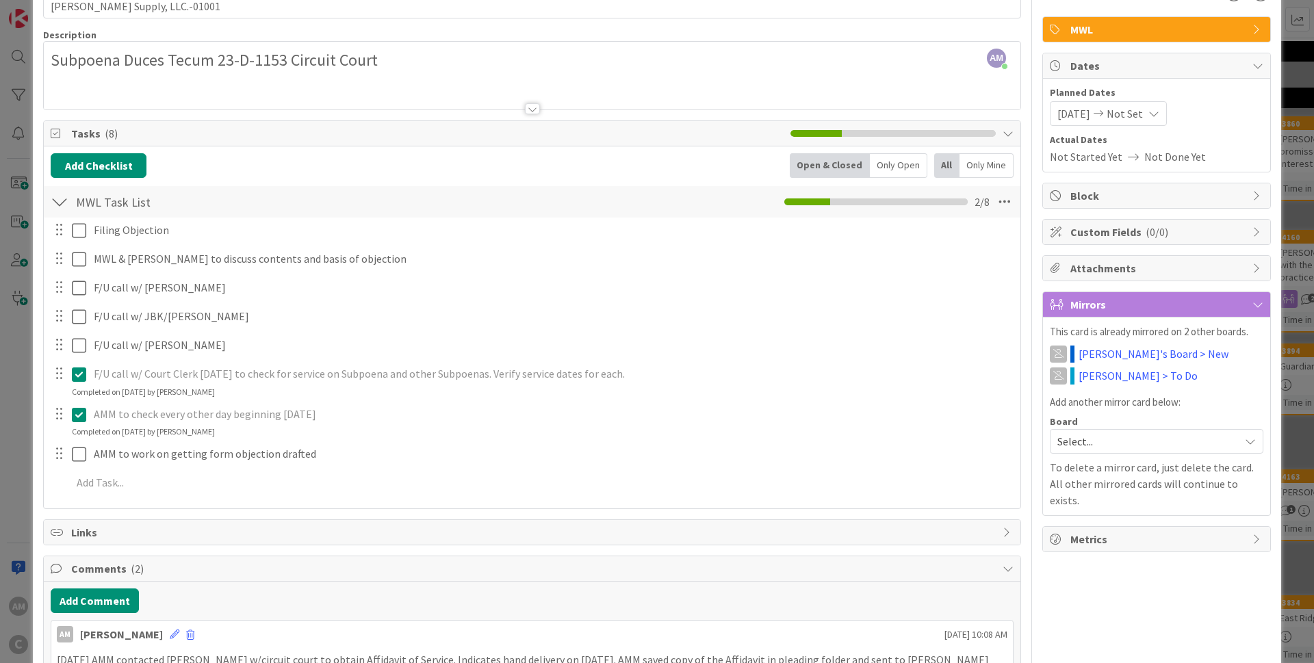
scroll to position [0, 0]
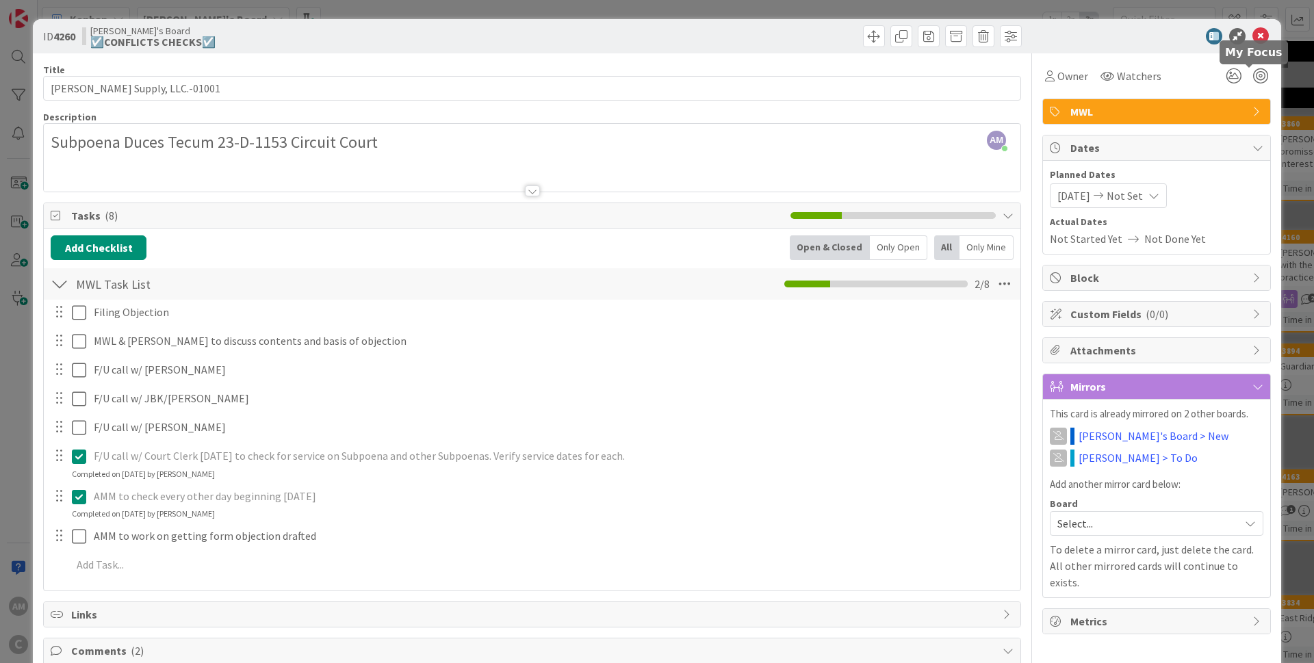
click at [865, 36] on icon at bounding box center [1260, 36] width 16 height 16
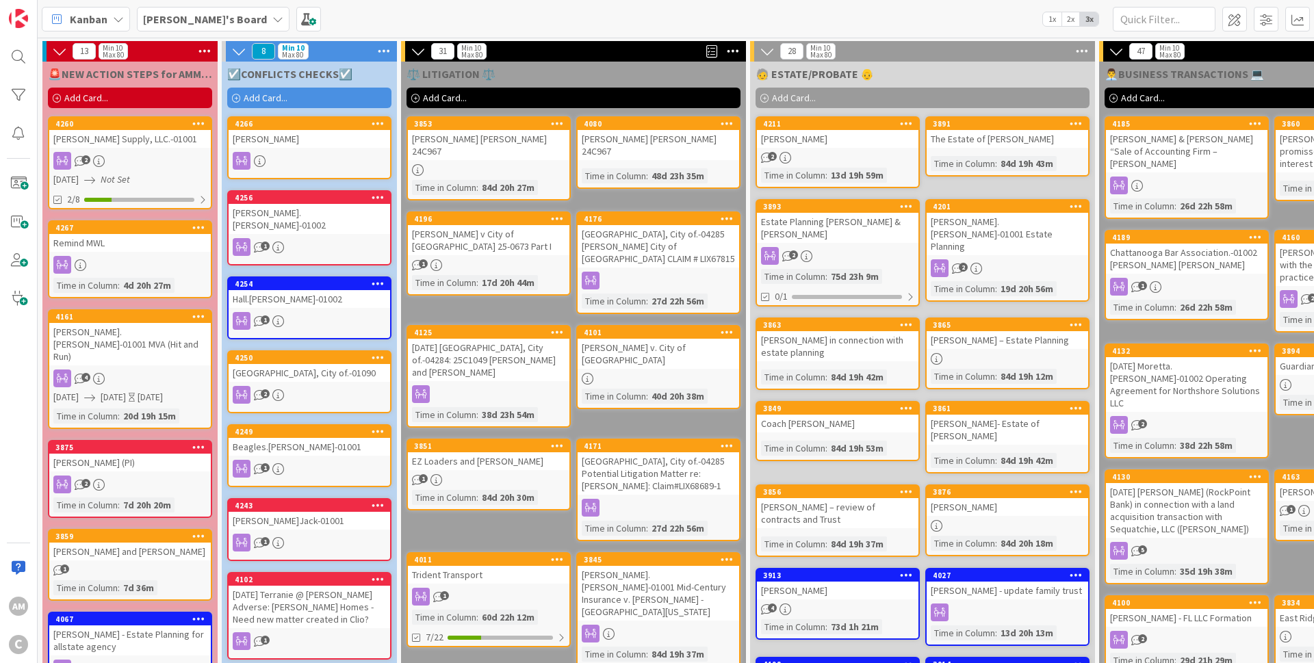
click at [280, 94] on span "Add Card..." at bounding box center [266, 98] width 44 height 12
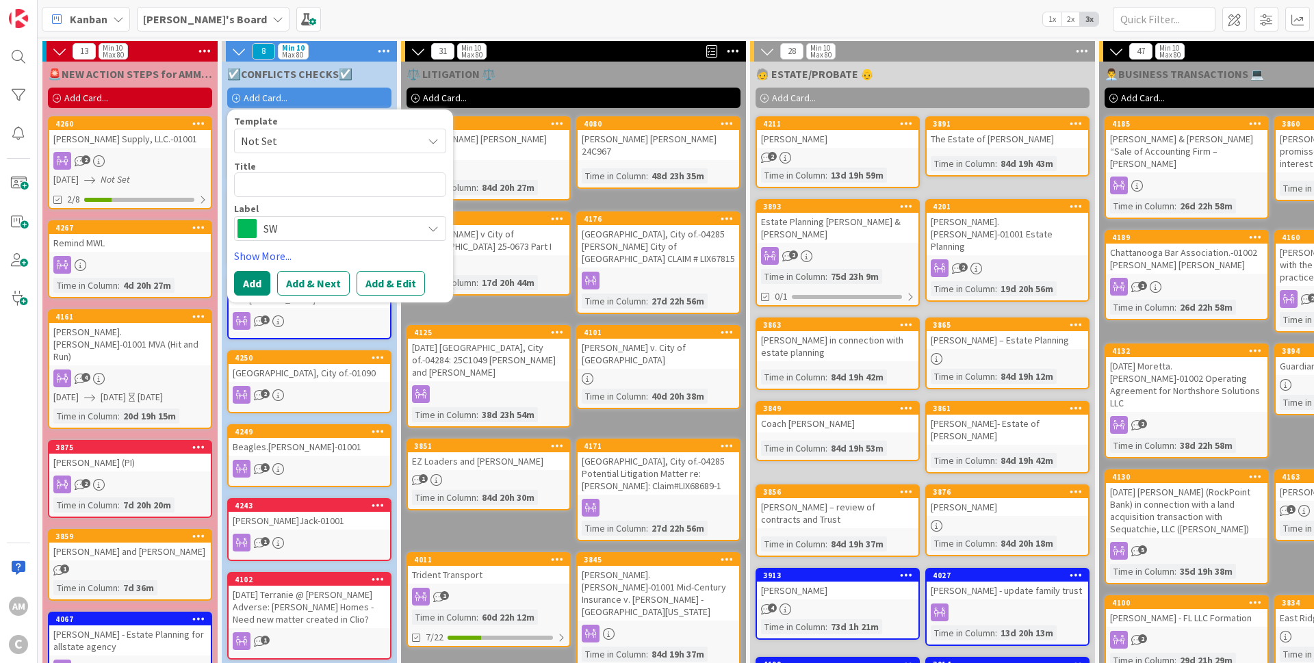
type textarea "x"
type textarea "B"
type textarea "x"
type textarea "Be"
type textarea "x"
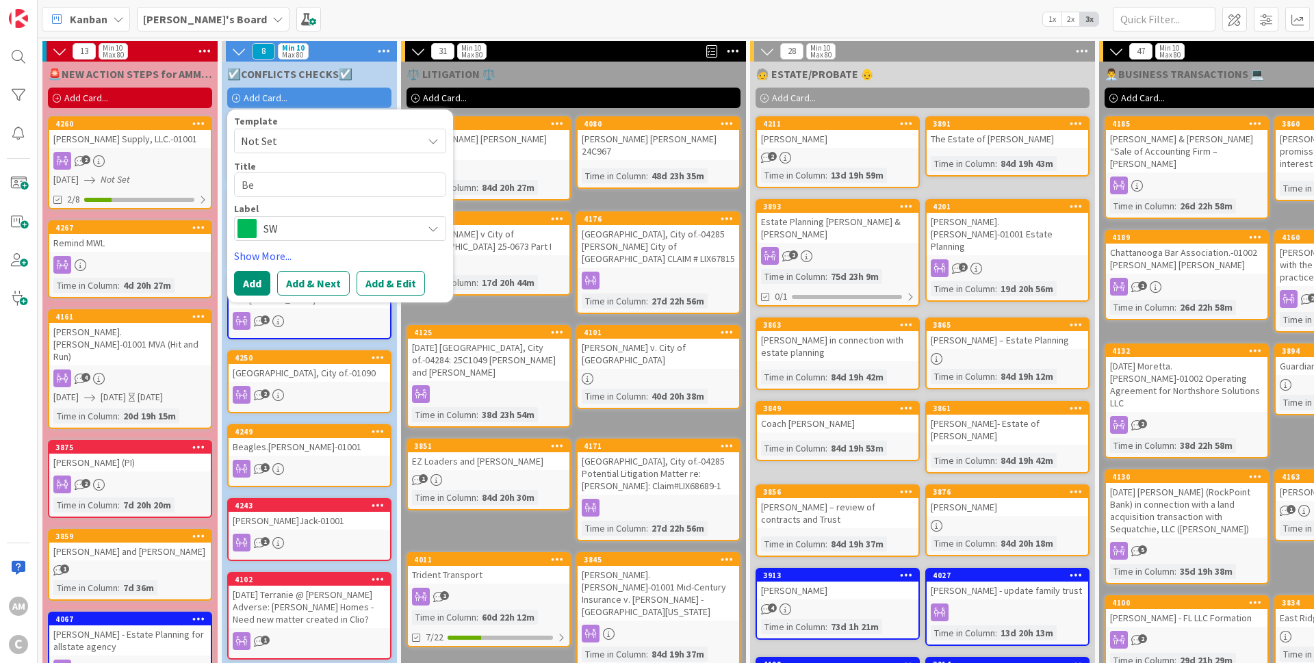
type textarea "Ben"
type textarea "x"
type textarea "Ben"
type textarea "x"
type textarea "[PERSON_NAME]"
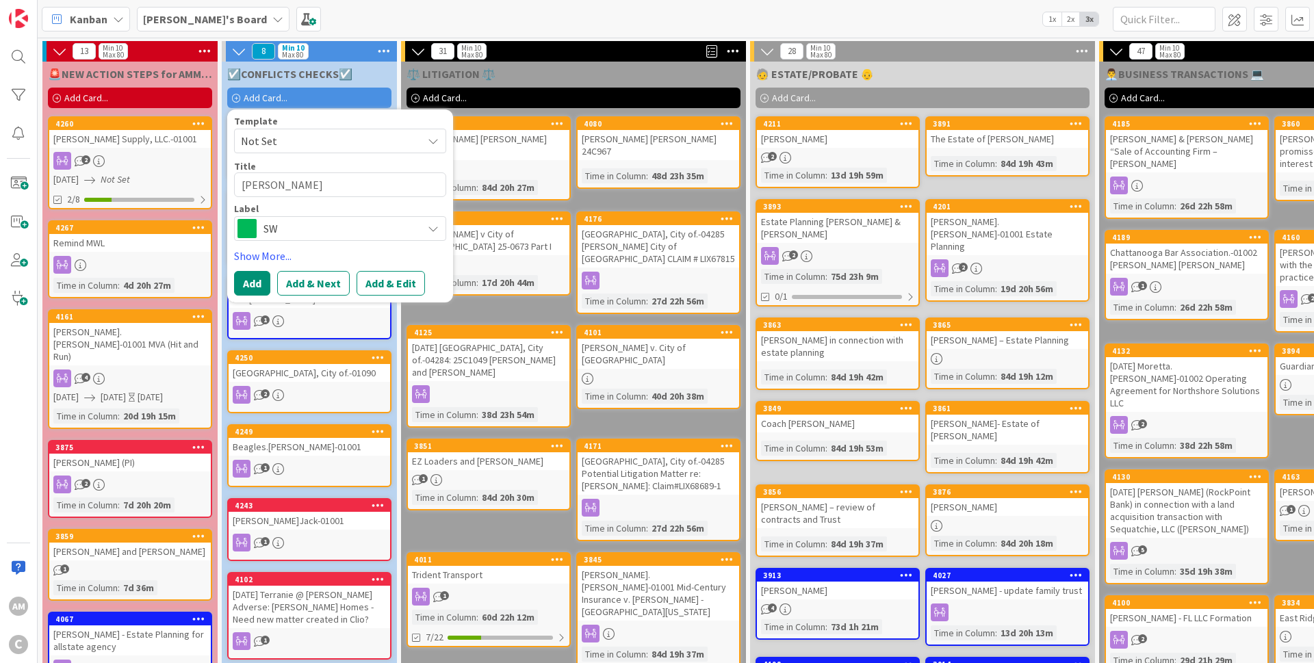
type textarea "x"
type textarea "[PERSON_NAME] [PERSON_NAME]"
type textarea "x"
type textarea "[PERSON_NAME]"
type textarea "x"
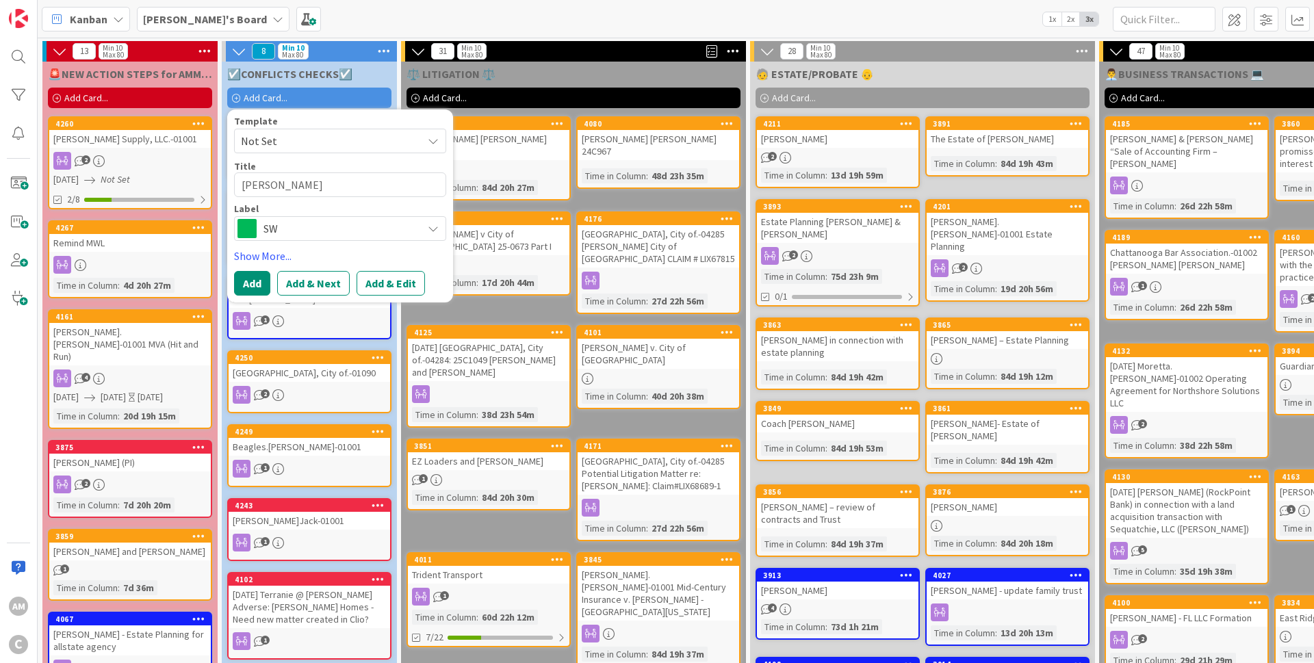
type textarea "[PERSON_NAME]"
type textarea "x"
type textarea "[PERSON_NAME]"
type textarea "x"
type textarea "[PERSON_NAME]"
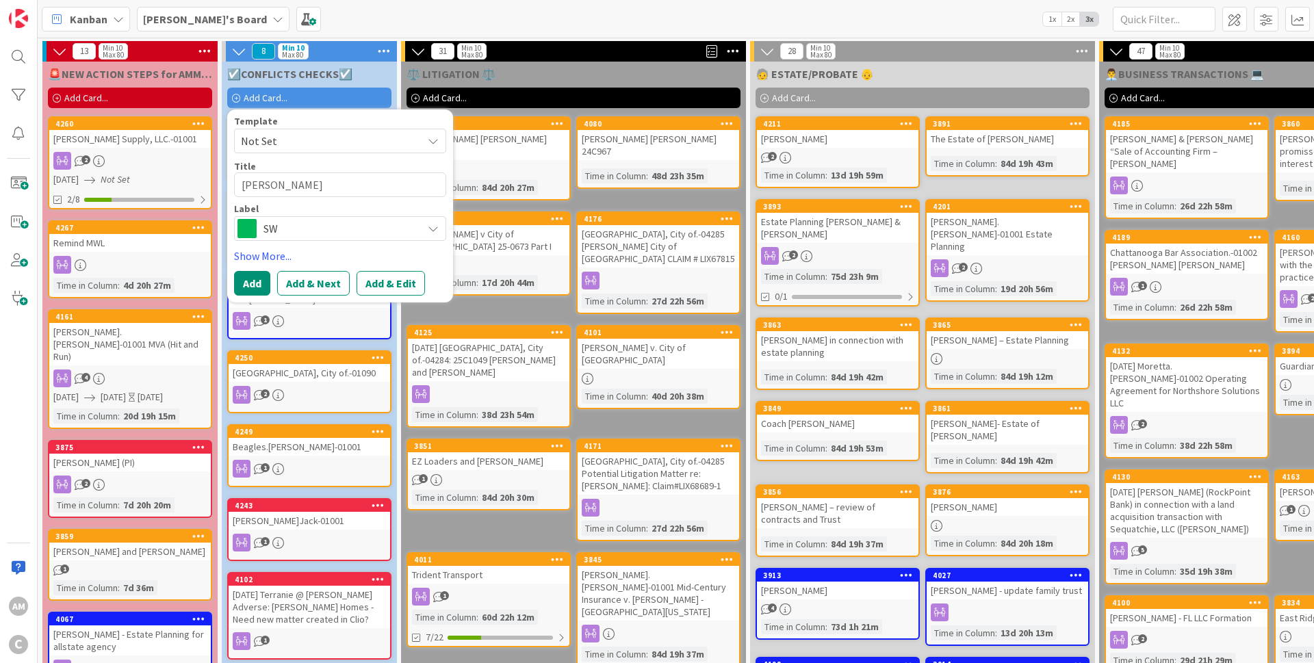
type textarea "x"
type textarea "[PERSON_NAME]"
type textarea "x"
type textarea "[PERSON_NAME]"
click at [434, 234] on div "SW" at bounding box center [340, 228] width 212 height 25
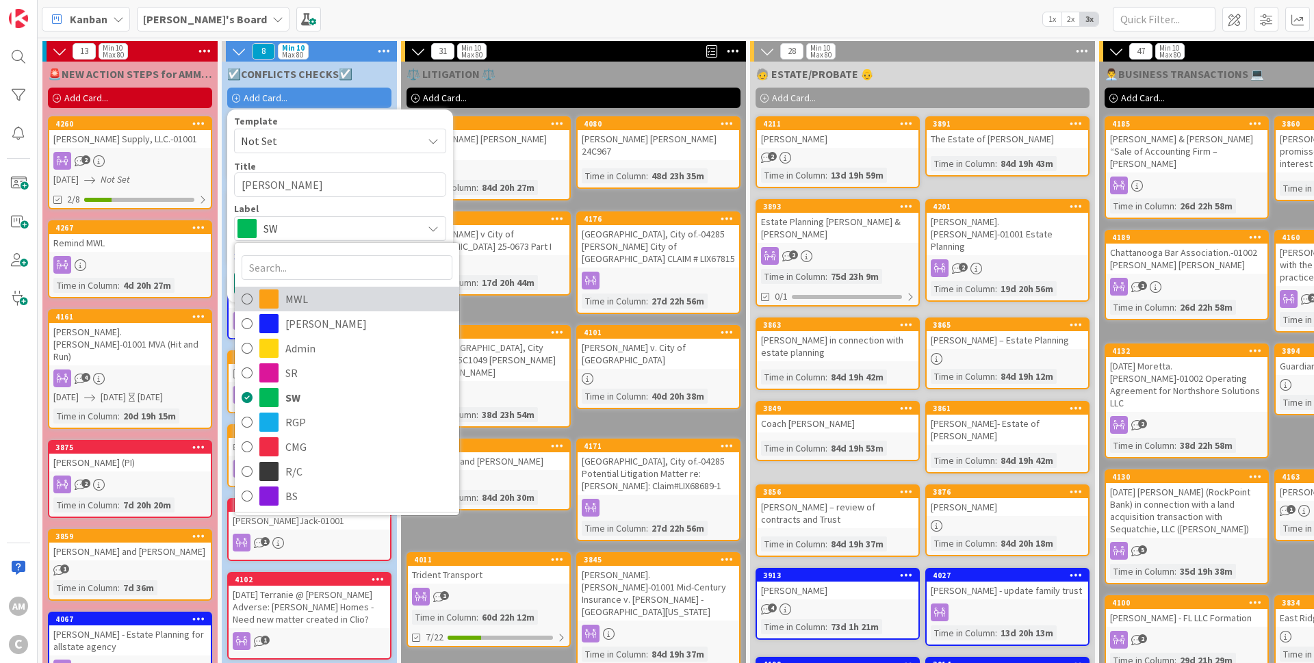
click at [306, 304] on span "MWL" at bounding box center [368, 299] width 167 height 21
type textarea "x"
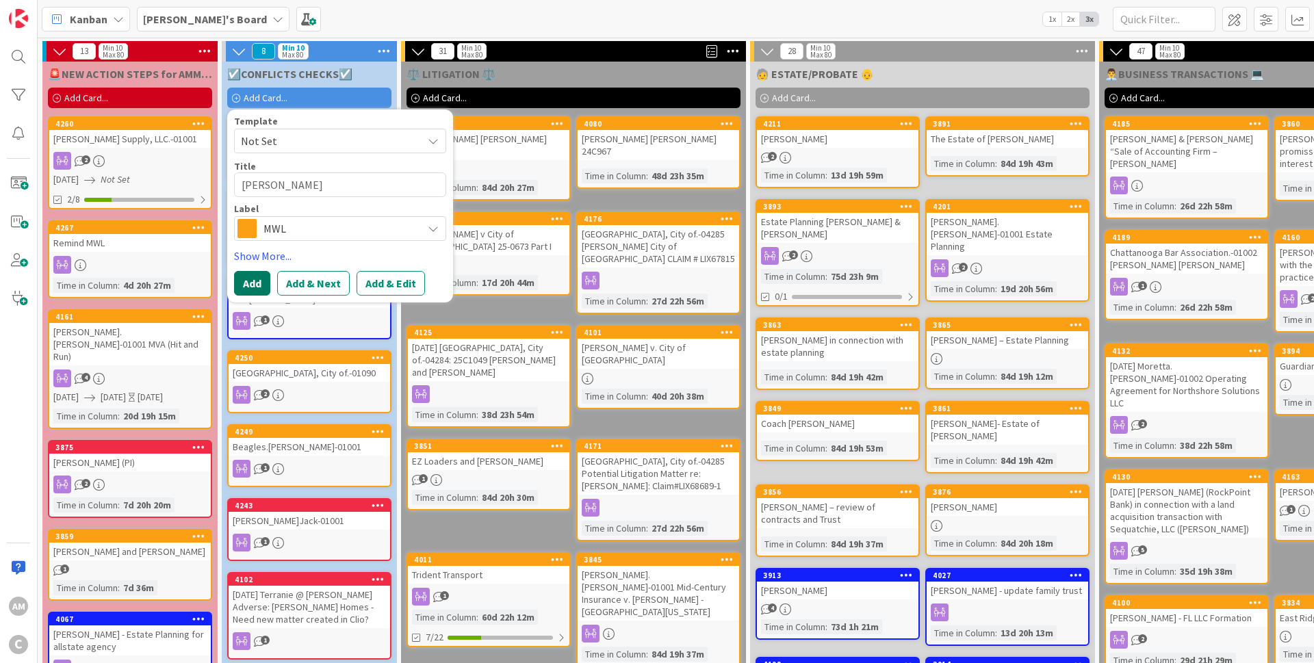
click at [244, 278] on button "Add" at bounding box center [252, 283] width 36 height 25
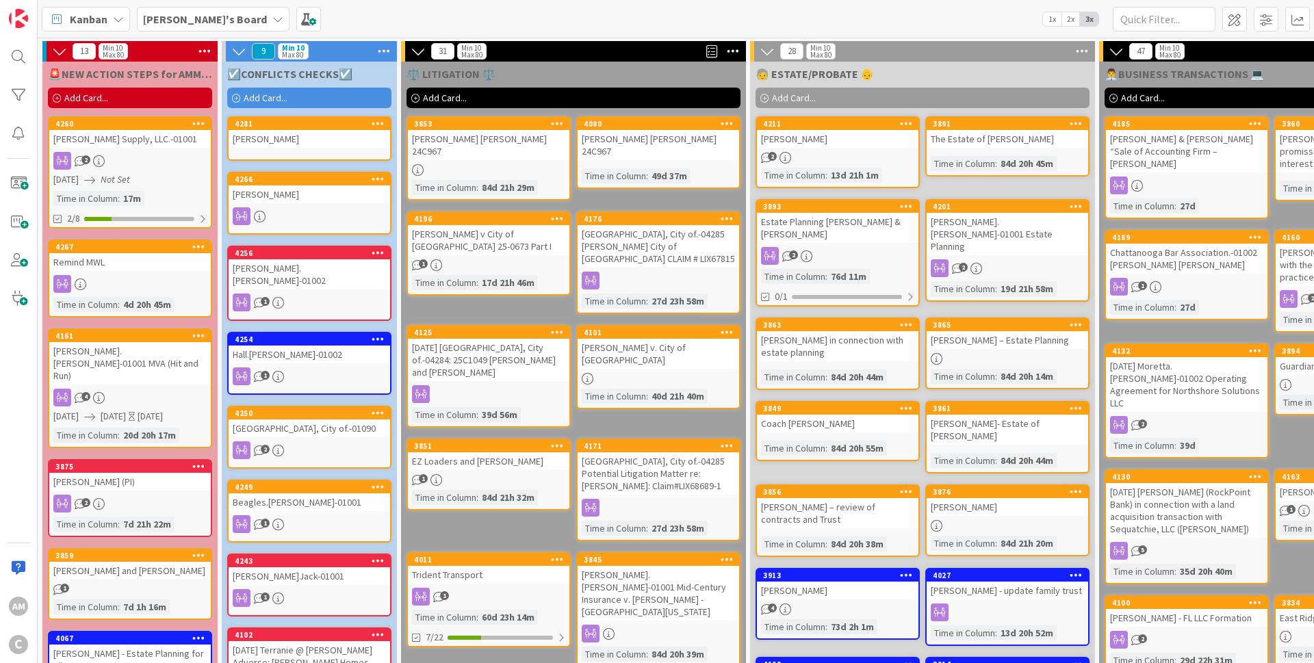
click at [335, 131] on div "[PERSON_NAME]" at bounding box center [308, 139] width 161 height 18
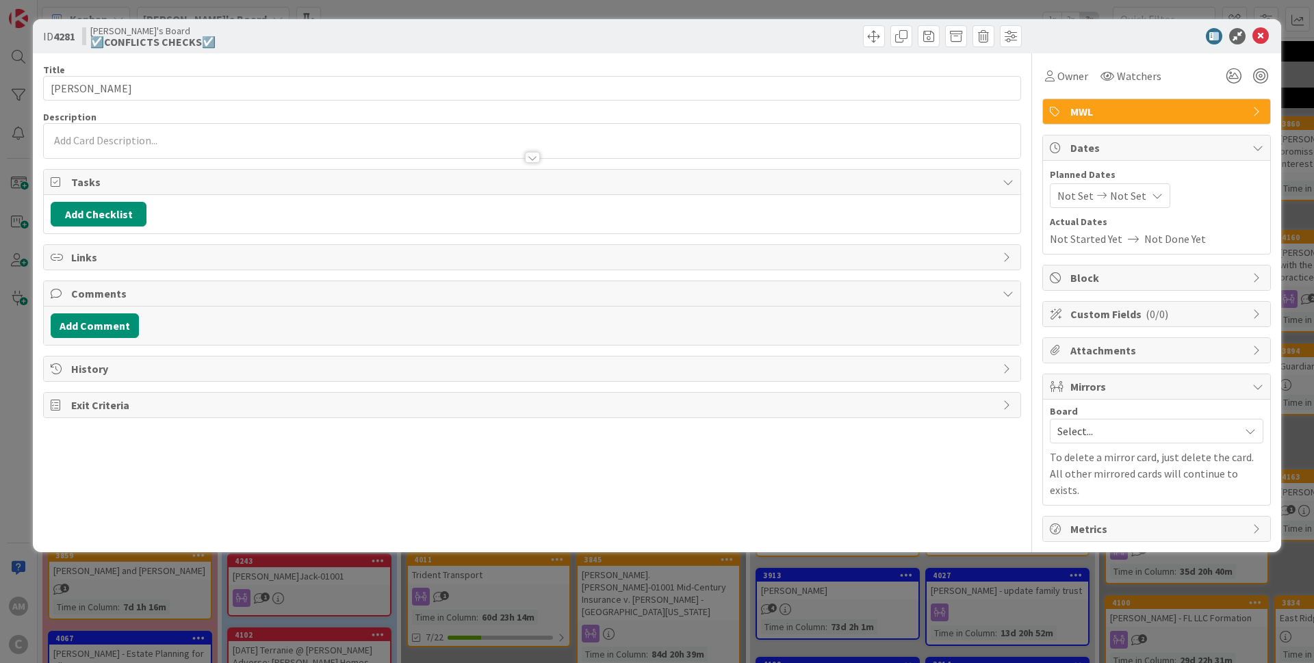
click at [215, 148] on div at bounding box center [532, 151] width 976 height 14
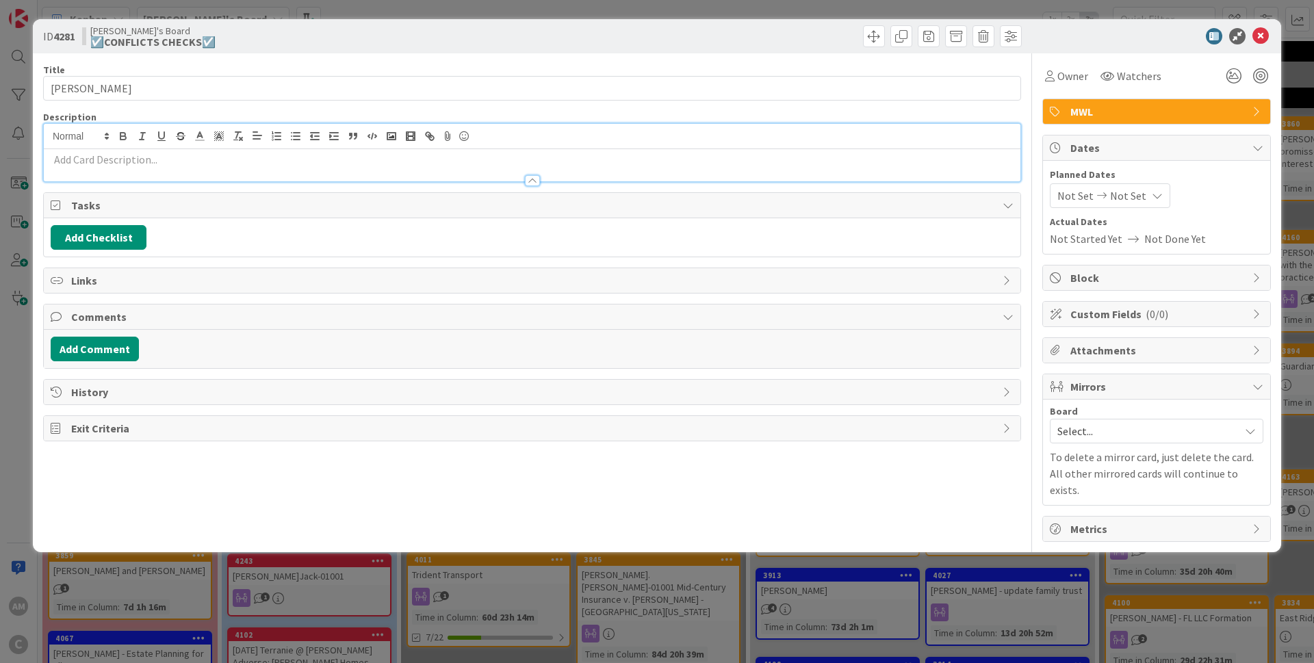
click at [215, 164] on p at bounding box center [532, 160] width 963 height 16
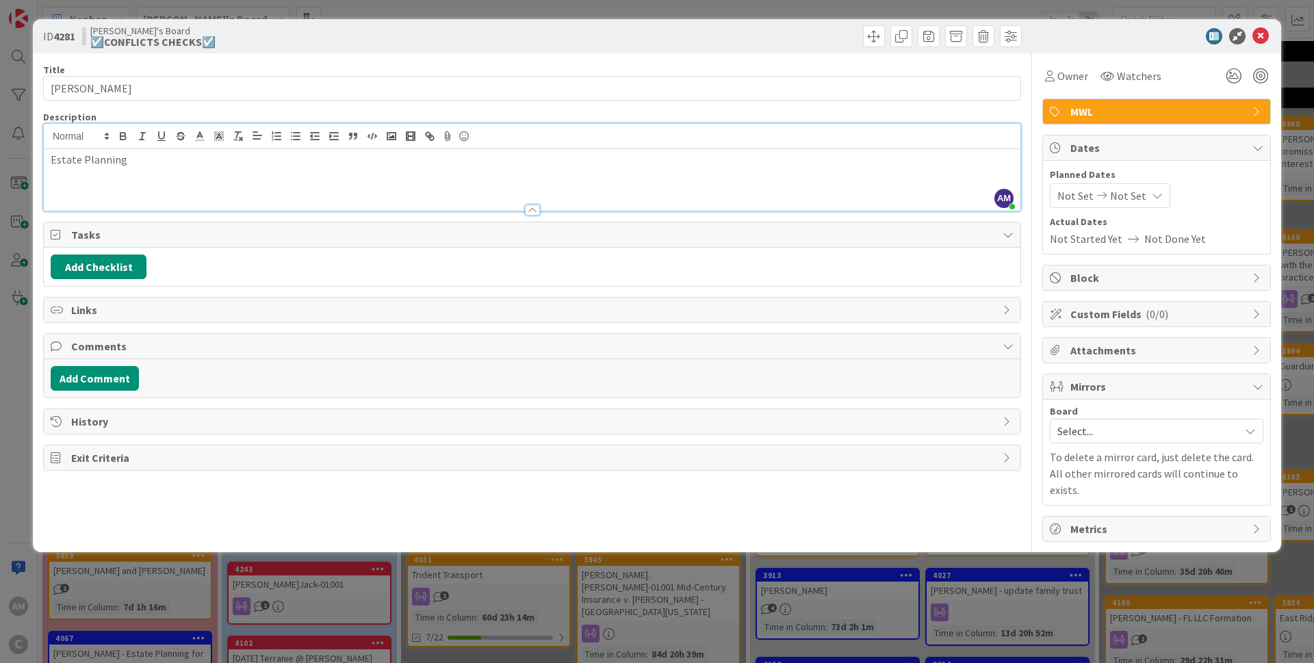
click at [865, 402] on span "Select..." at bounding box center [1144, 430] width 175 height 19
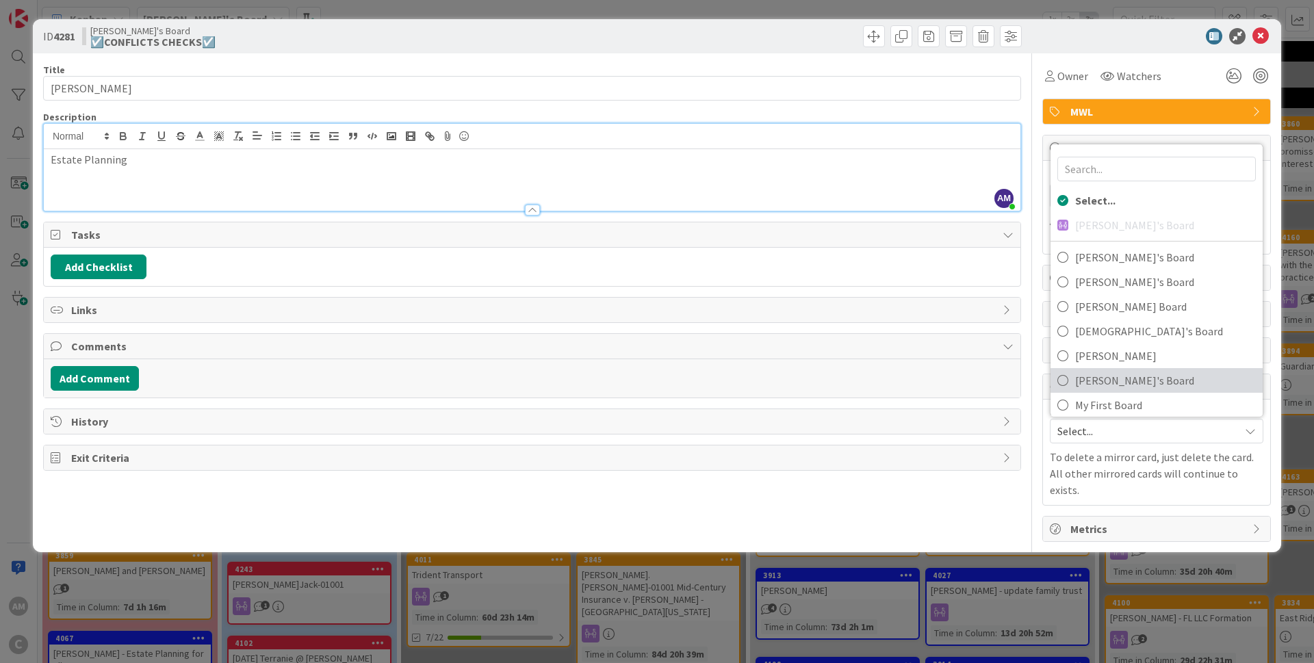
click at [865, 376] on span "[PERSON_NAME]'s Board" at bounding box center [1165, 380] width 181 height 21
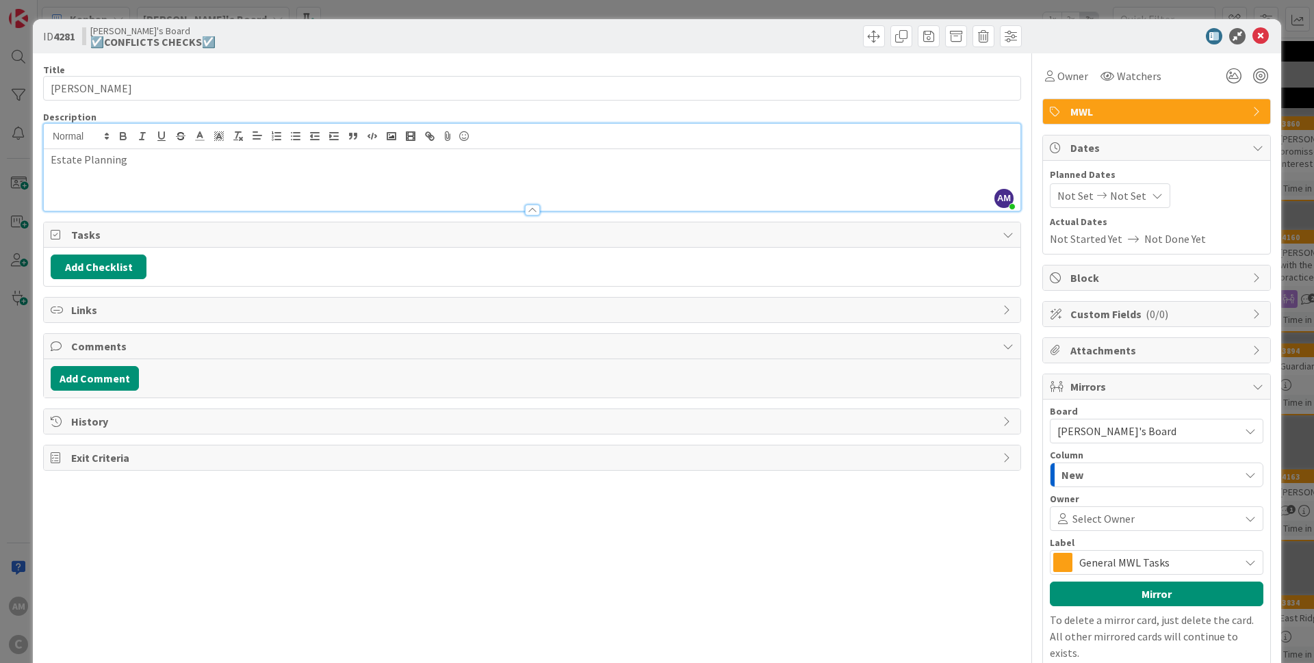
click at [865, 402] on div "New" at bounding box center [1148, 475] width 181 height 22
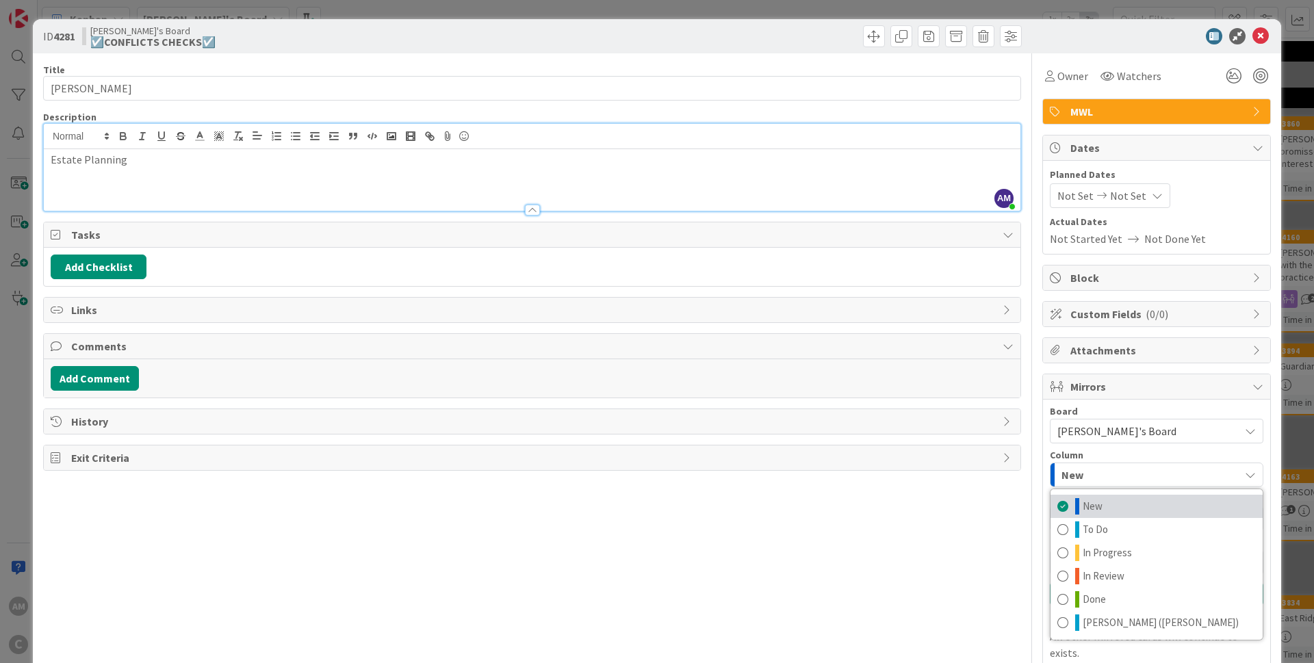
click at [865, 402] on link "New" at bounding box center [1156, 506] width 212 height 23
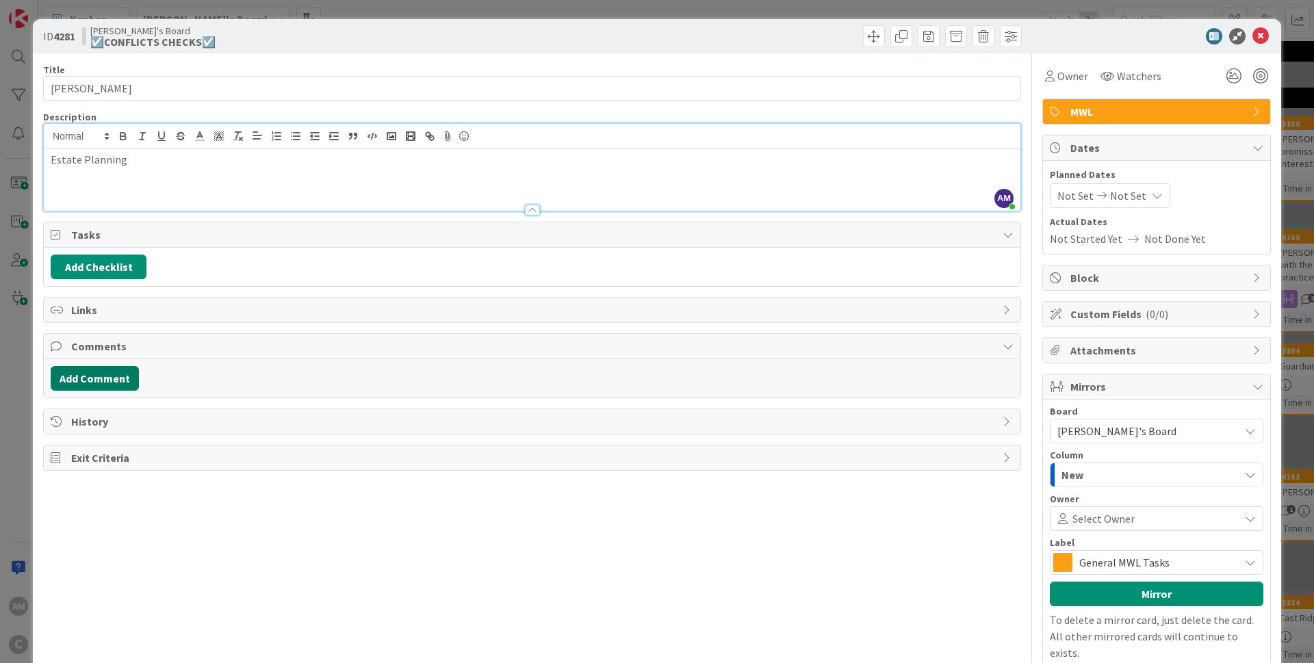
click at [133, 382] on button "Add Comment" at bounding box center [95, 378] width 88 height 25
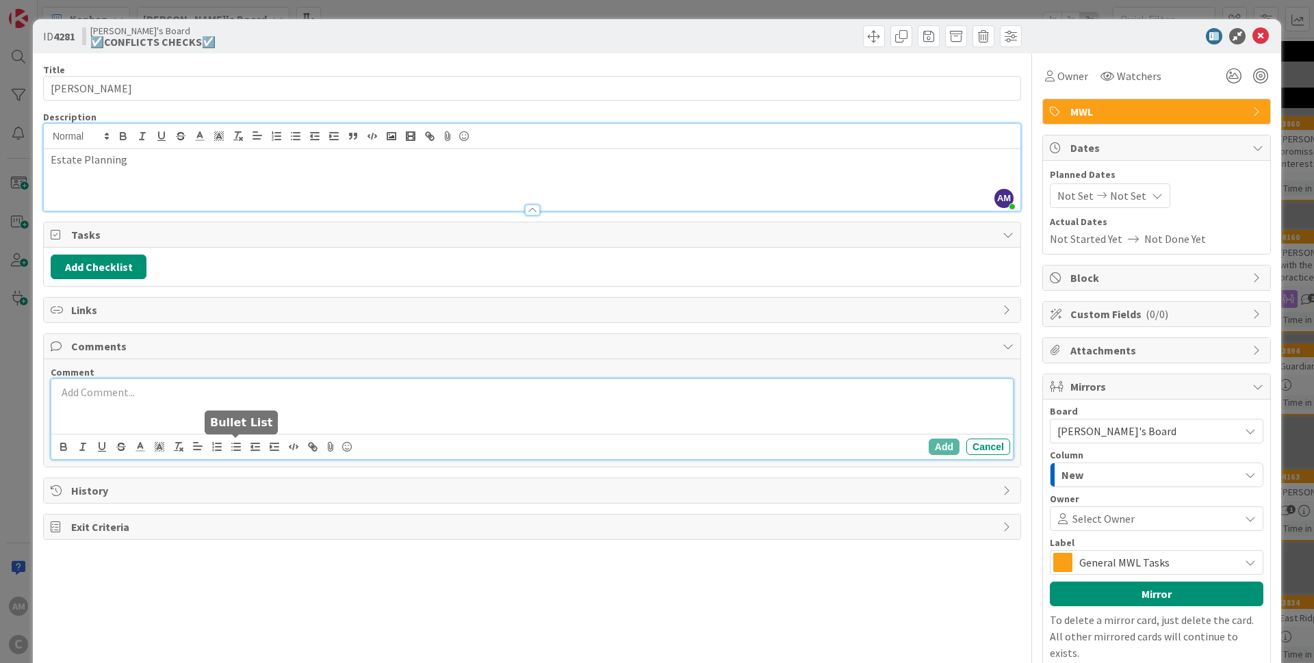
click at [197, 393] on p at bounding box center [532, 392] width 950 height 16
click at [865, 402] on button "Add" at bounding box center [943, 447] width 31 height 16
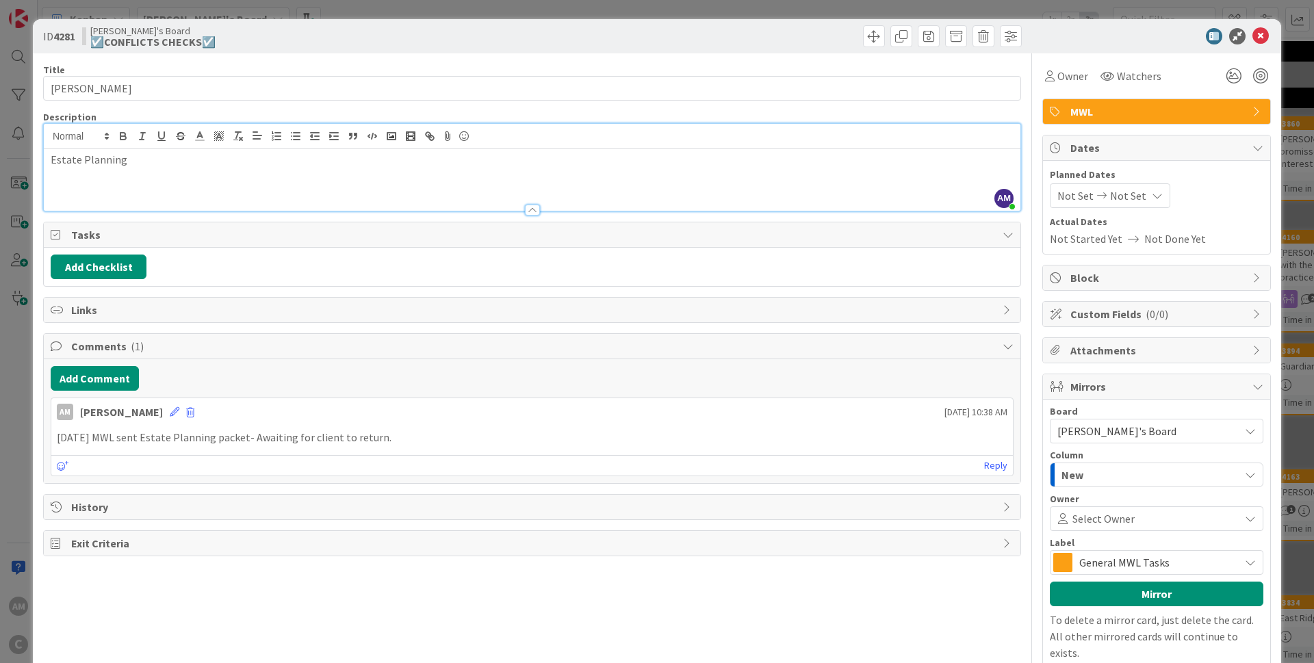
click at [865, 38] on icon at bounding box center [1260, 36] width 16 height 16
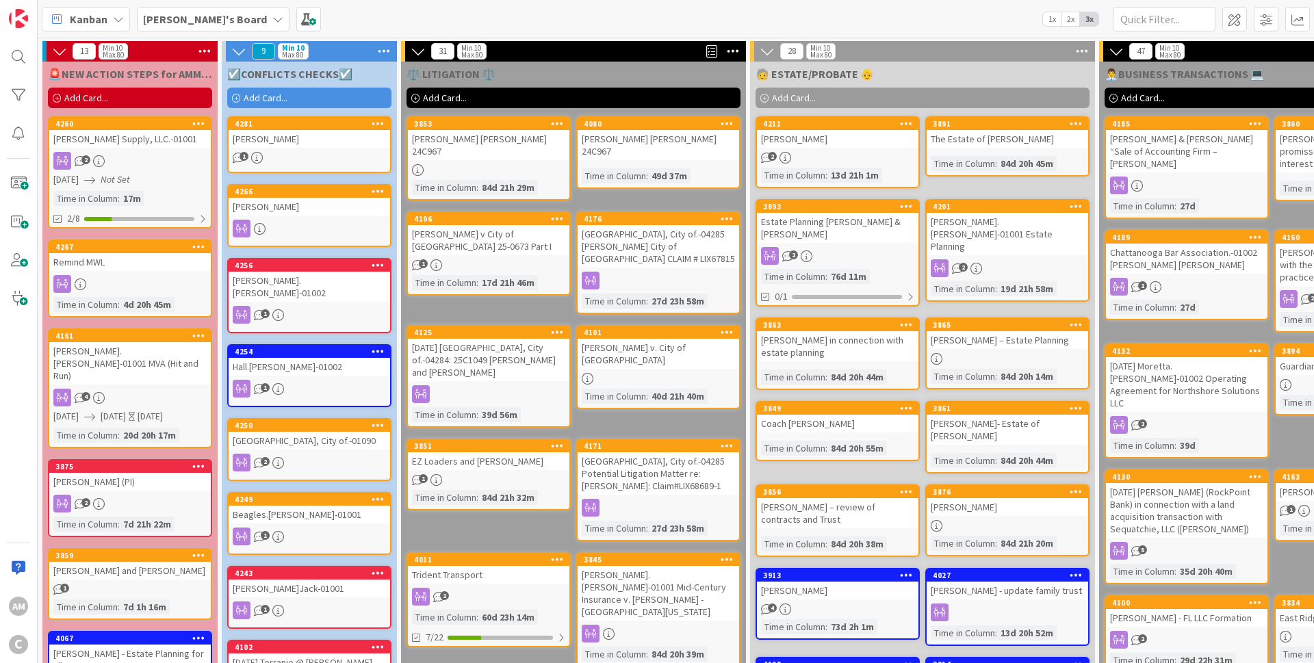
click at [319, 97] on div "Add Card..." at bounding box center [309, 98] width 164 height 21
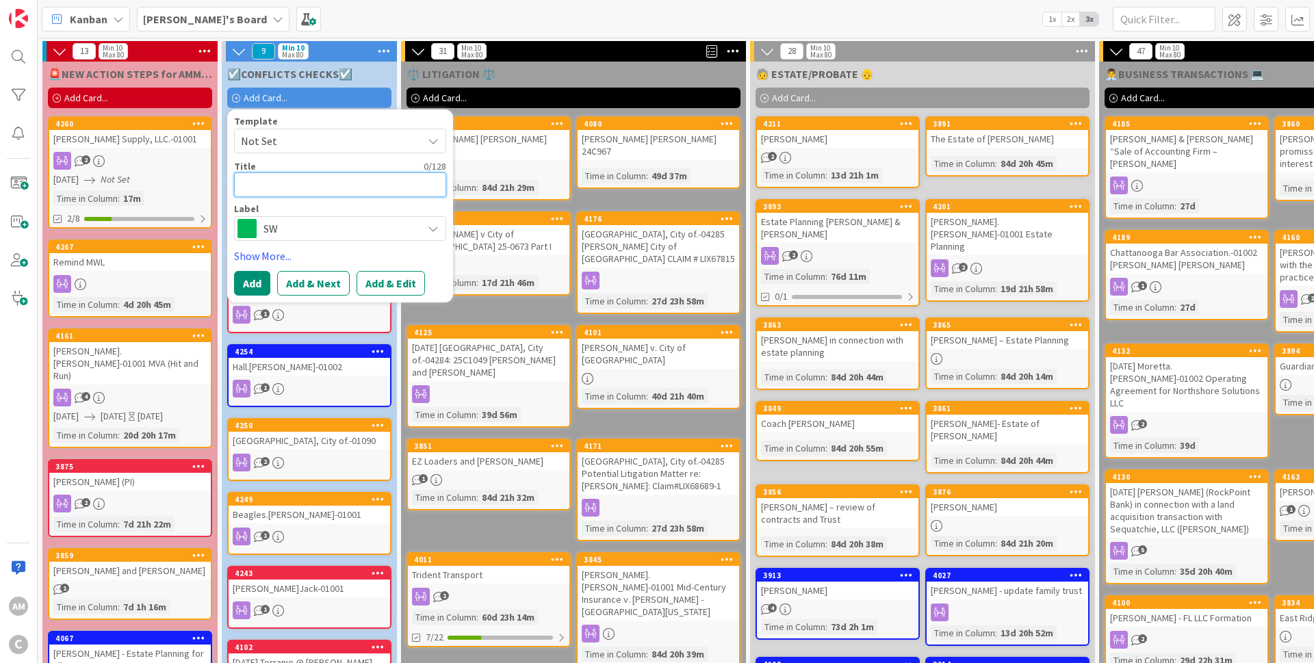
type textarea "x"
type textarea "D"
type textarea "x"
type textarea "Do"
type textarea "x"
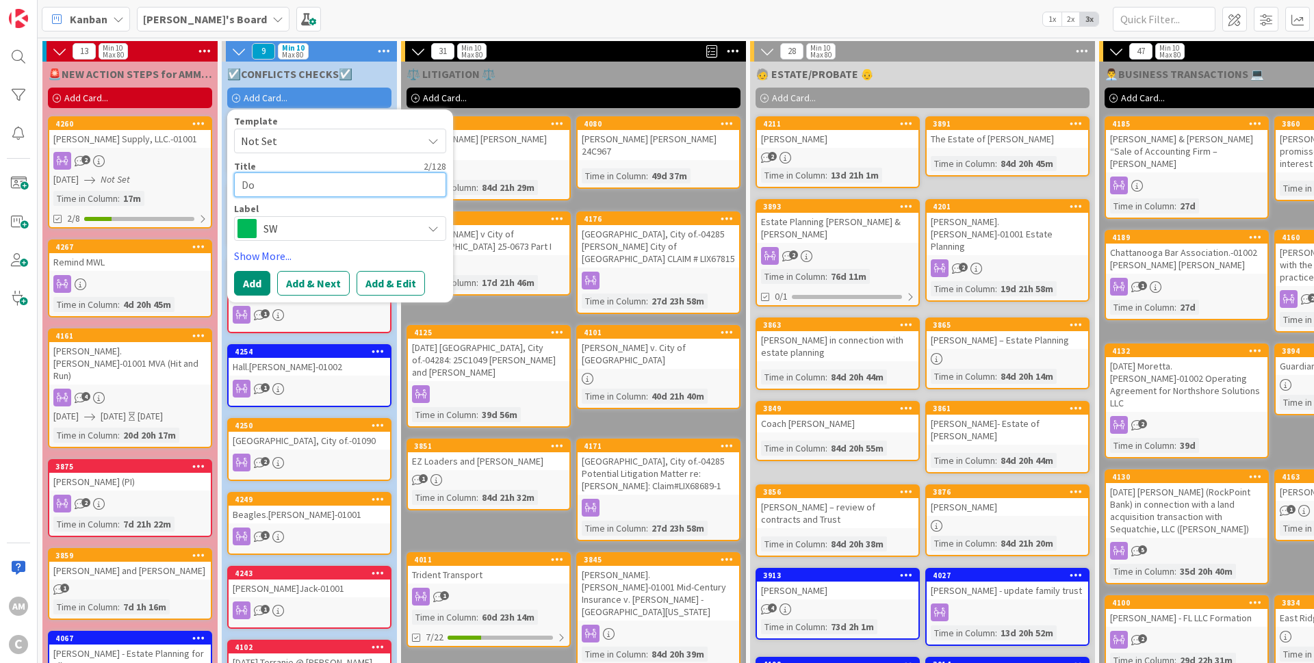
type textarea "Doy"
type textarea "x"
type textarea "[PERSON_NAME]"
type textarea "x"
type textarea "[PERSON_NAME]"
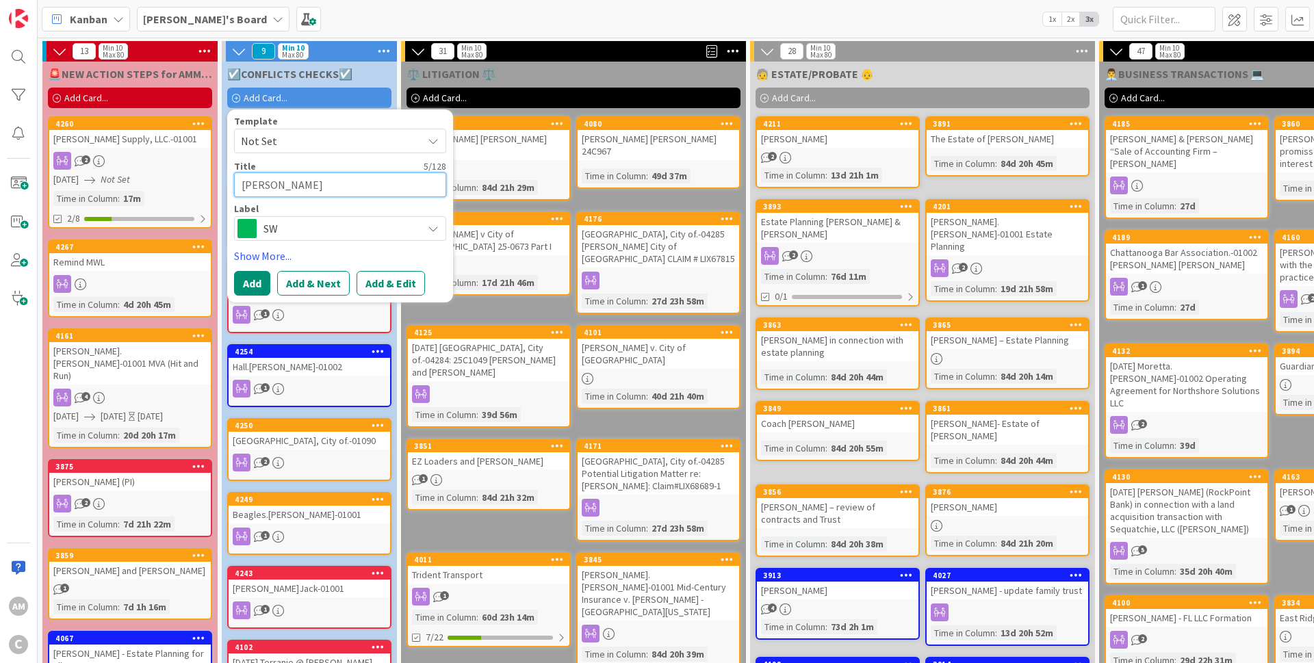
type textarea "x"
type textarea "[PERSON_NAME]"
type textarea "x"
type textarea "[PERSON_NAME]"
type textarea "x"
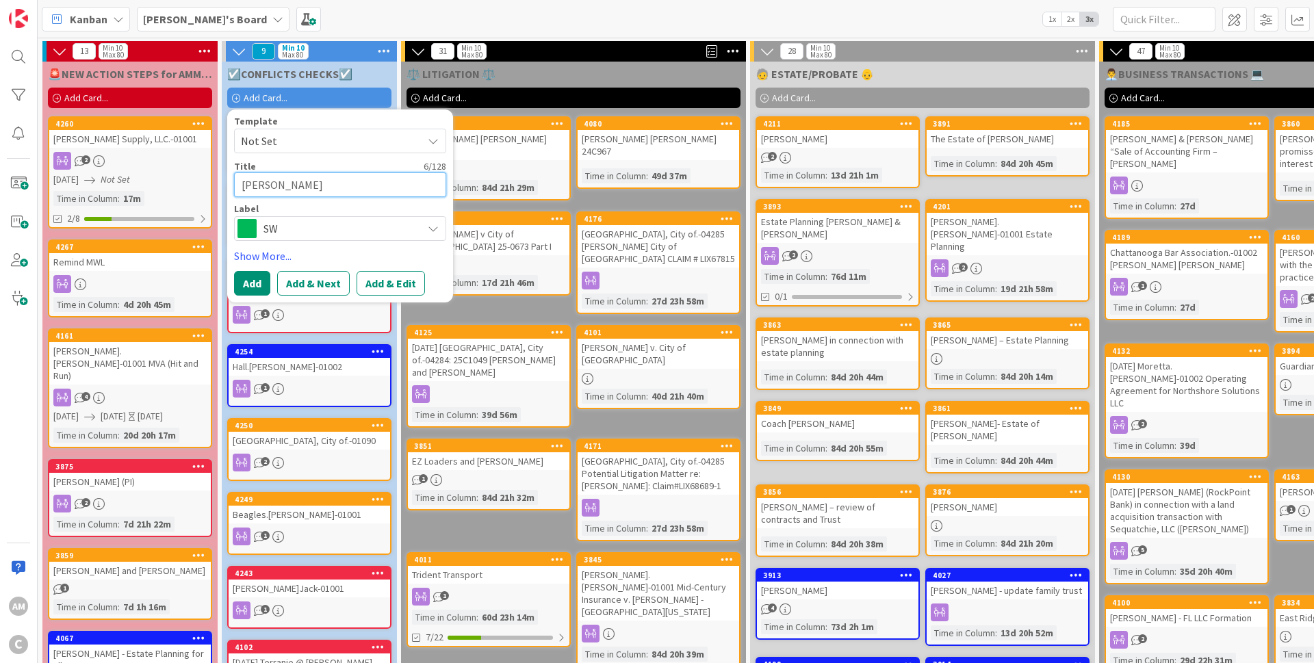
type textarea "[PERSON_NAME]"
type textarea "x"
type textarea "[PERSON_NAME]"
type textarea "x"
type textarea "[PERSON_NAME]"
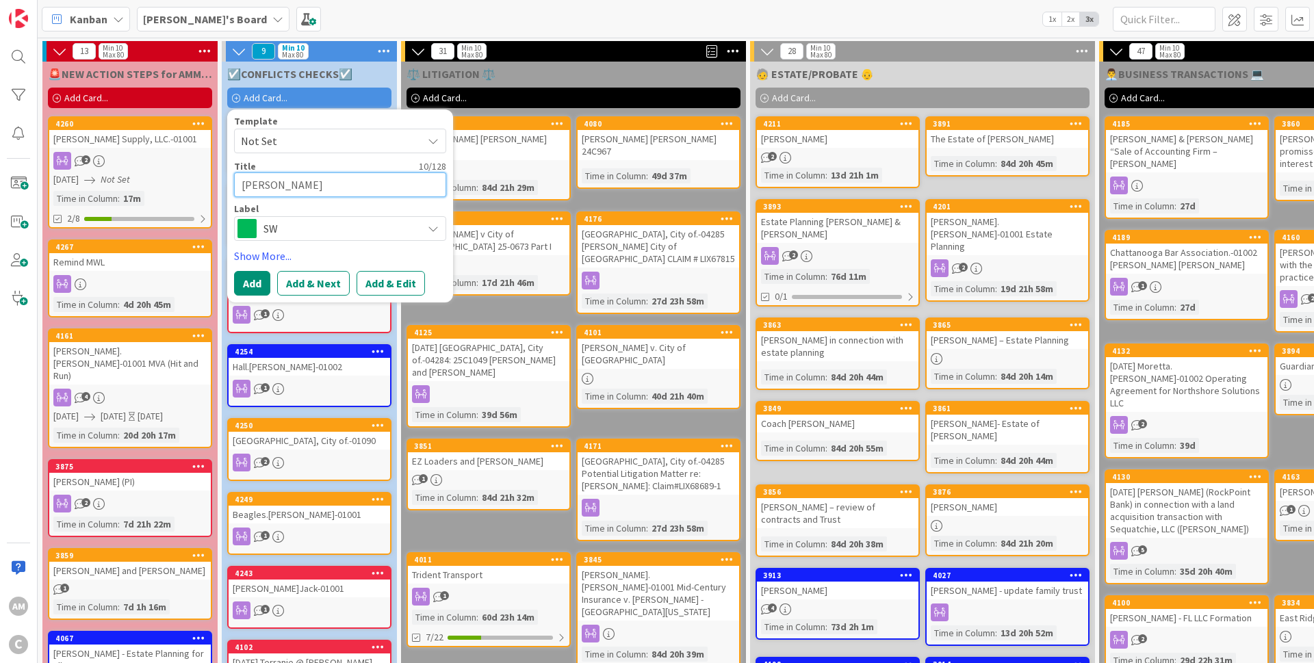
type textarea "x"
type textarea "[PERSON_NAME]"
type textarea "x"
type textarea "[PERSON_NAME]"
click at [287, 224] on span "SW" at bounding box center [339, 228] width 152 height 19
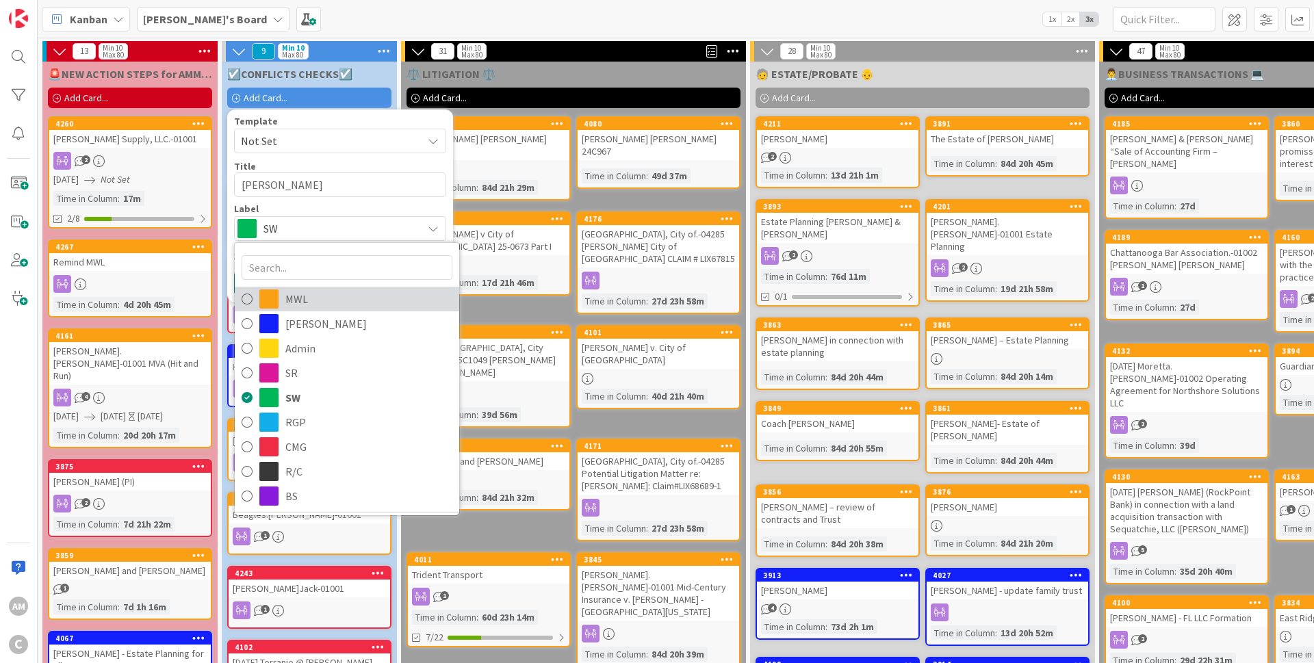
click at [294, 299] on span "MWL" at bounding box center [368, 299] width 167 height 21
type textarea "x"
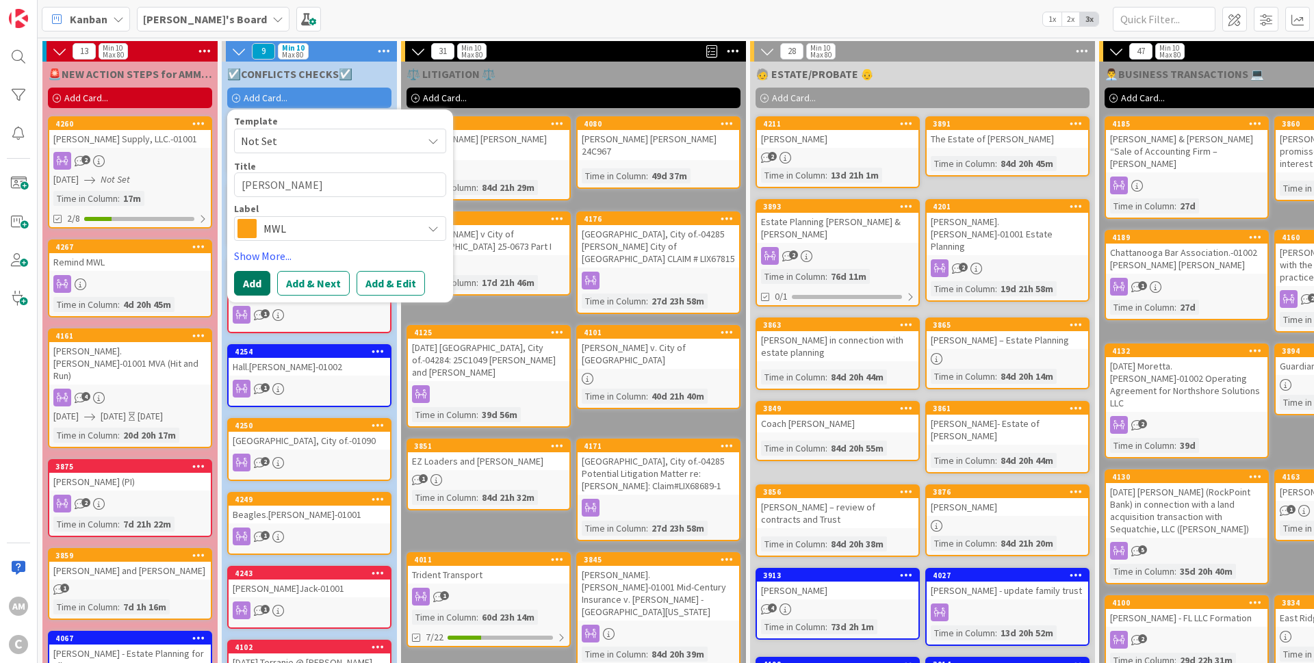
click at [259, 280] on button "Add" at bounding box center [252, 283] width 36 height 25
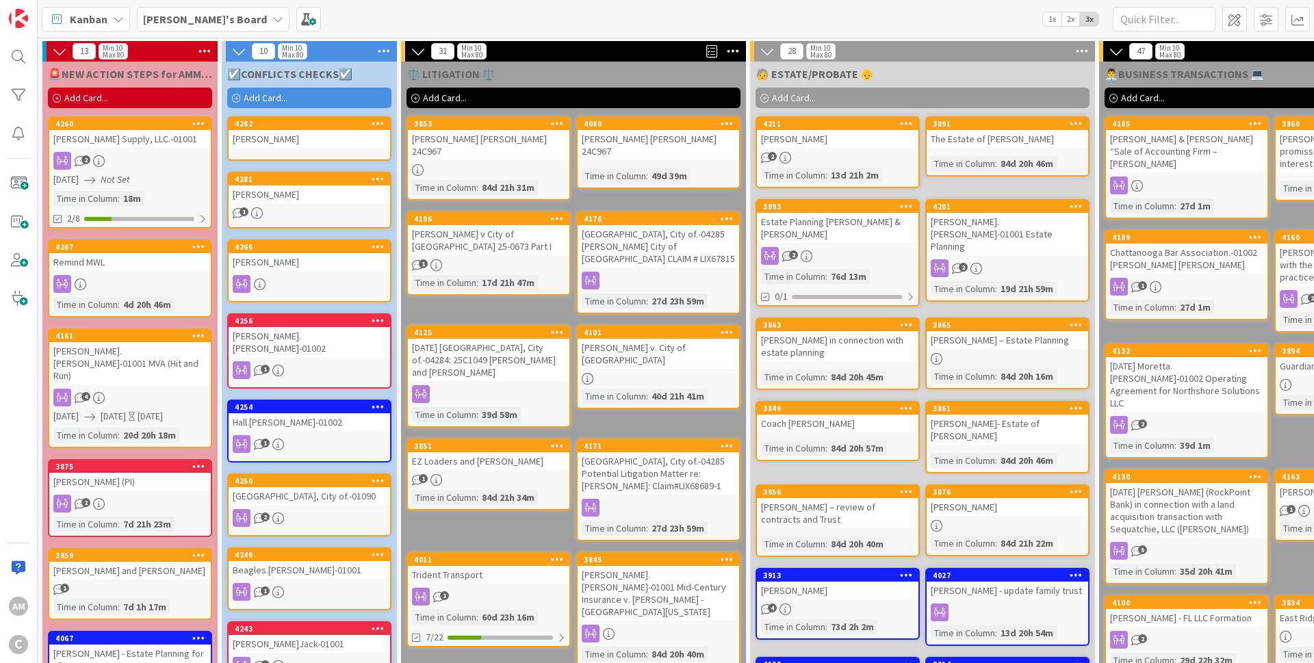
drag, startPoint x: 307, startPoint y: 138, endPoint x: 325, endPoint y: 163, distance: 30.9
click at [308, 138] on div "[PERSON_NAME]" at bounding box center [308, 139] width 161 height 18
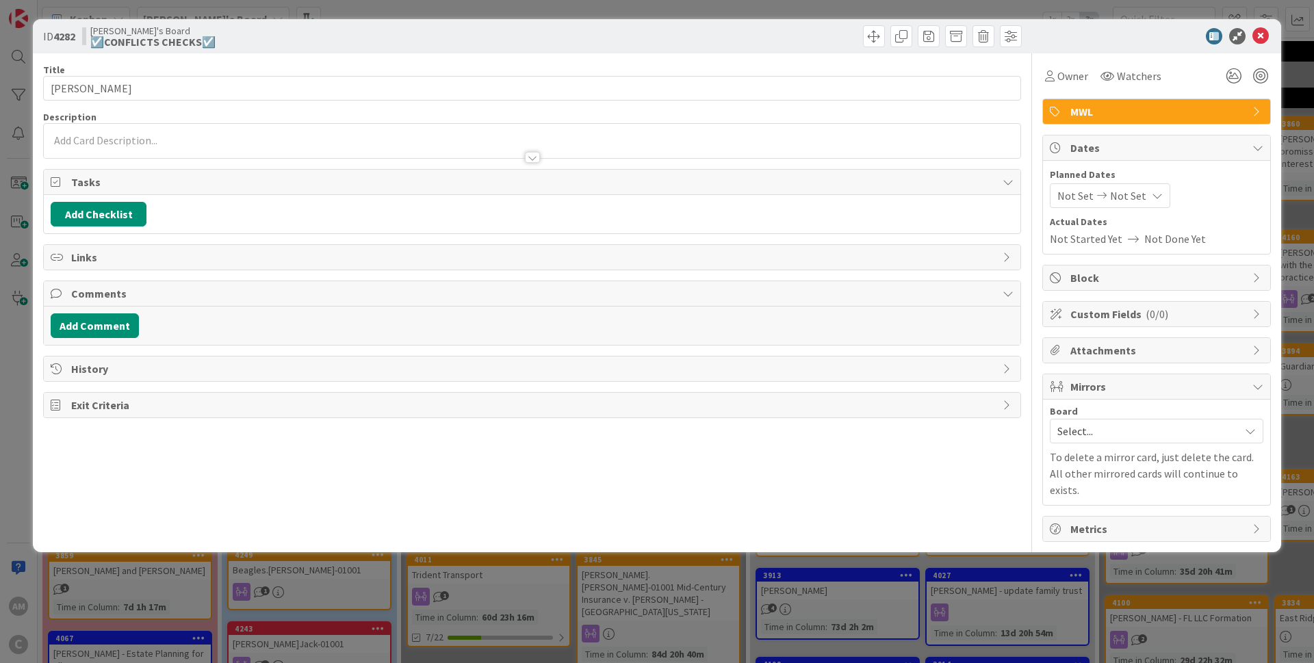
click at [153, 146] on div at bounding box center [532, 151] width 976 height 14
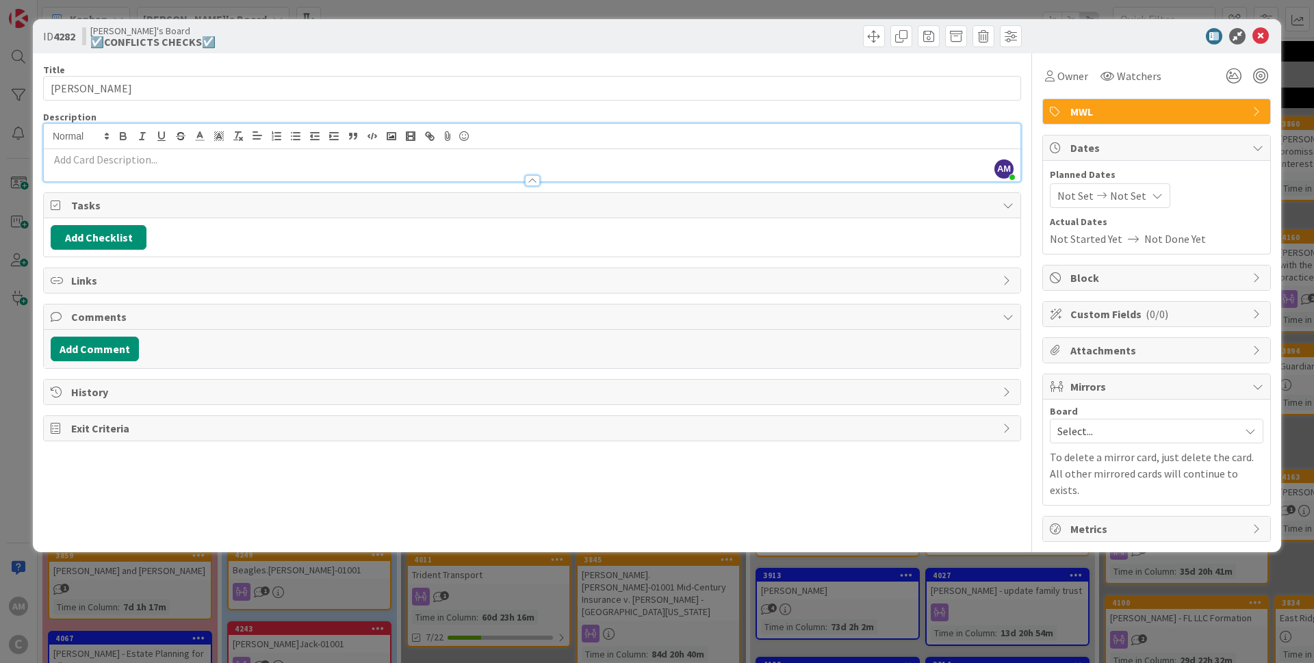
click at [160, 159] on p at bounding box center [532, 160] width 963 height 16
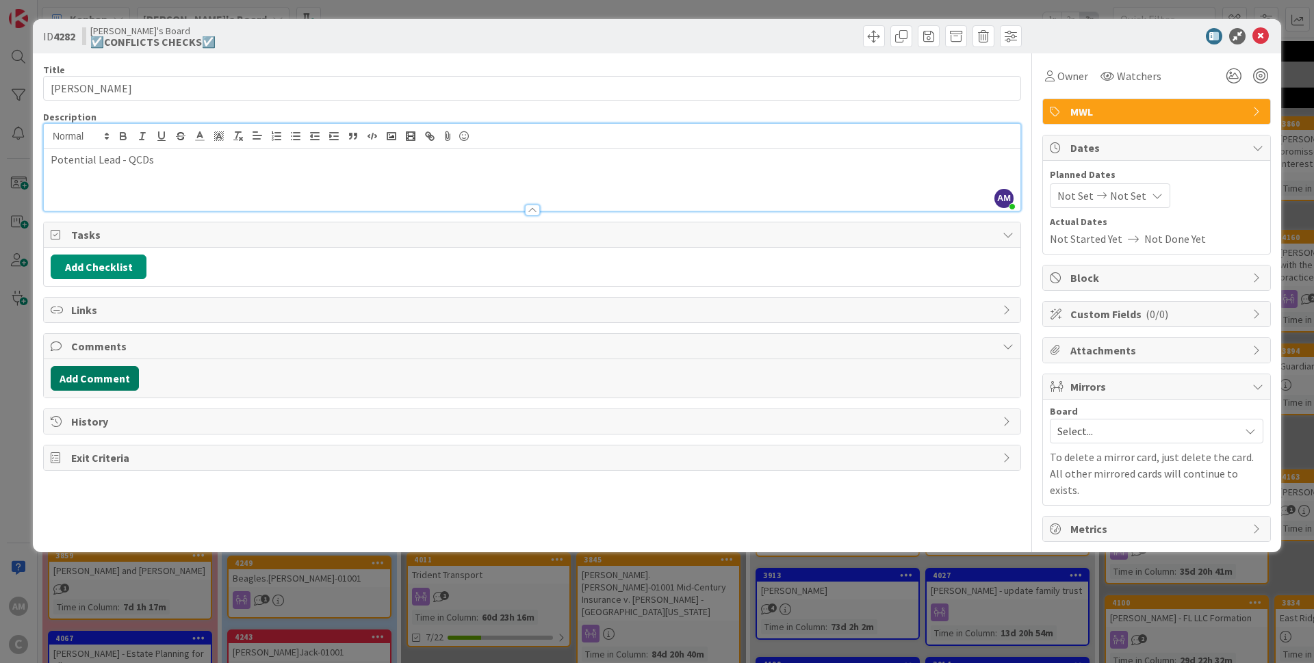
drag, startPoint x: 83, startPoint y: 389, endPoint x: 160, endPoint y: 392, distance: 76.7
click at [83, 391] on div "Add Comment" at bounding box center [532, 378] width 976 height 38
click at [108, 382] on button "Add Comment" at bounding box center [95, 378] width 88 height 25
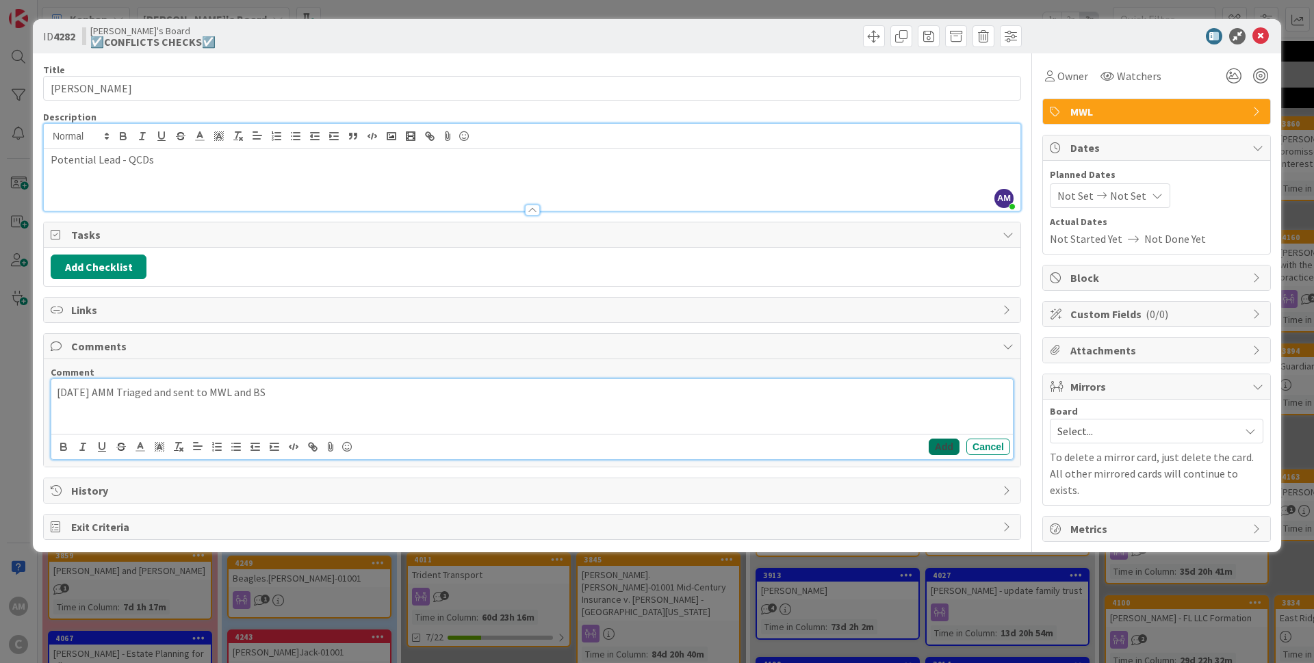
click at [865, 402] on button "Add" at bounding box center [943, 447] width 31 height 16
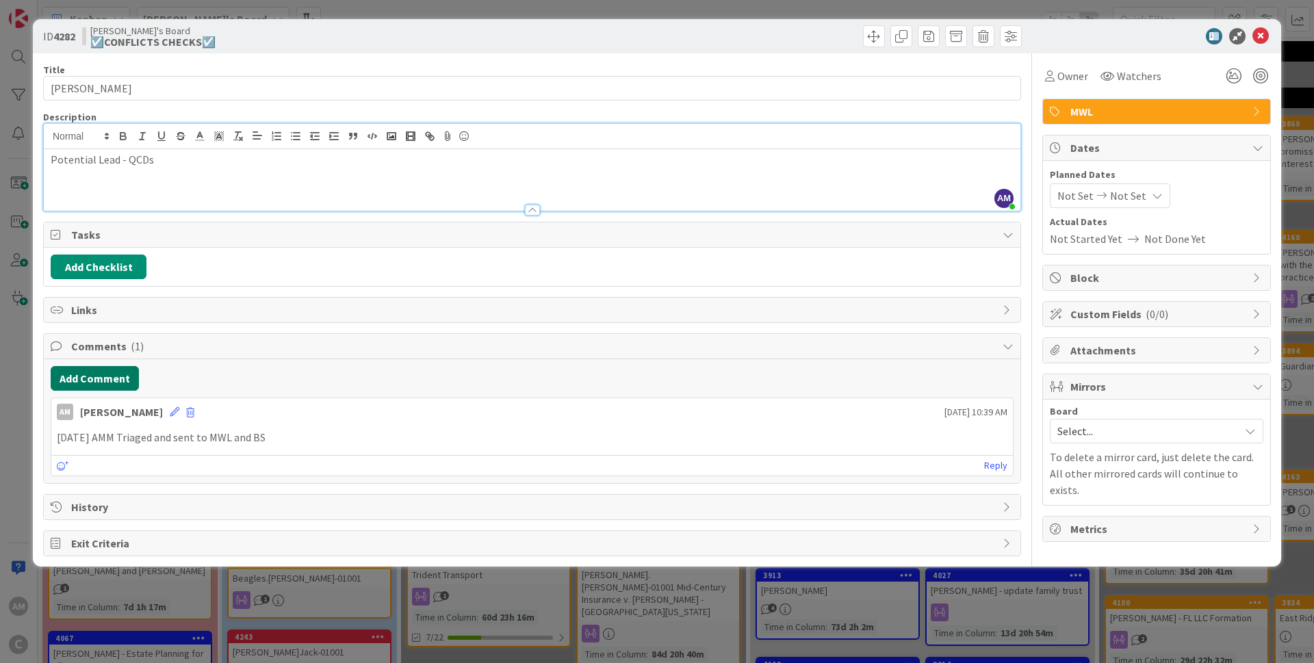
click at [109, 373] on button "Add Comment" at bounding box center [95, 378] width 88 height 25
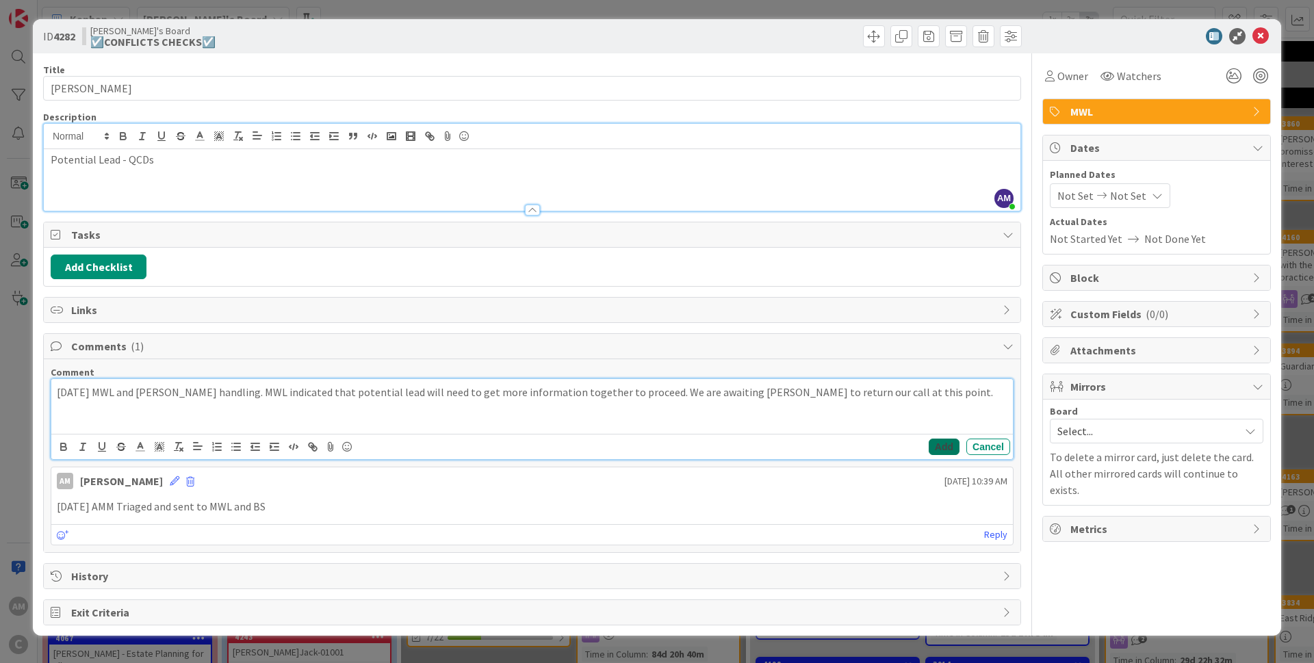
click at [865, 402] on button "Add" at bounding box center [943, 447] width 31 height 16
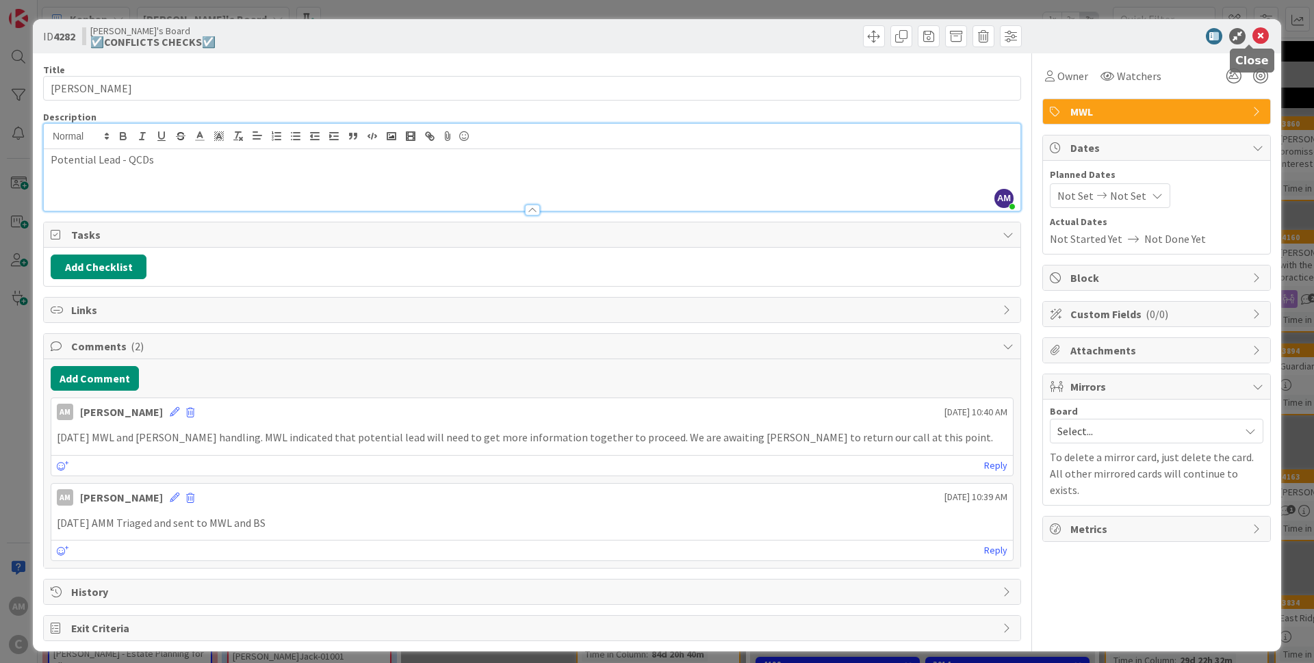
click at [865, 36] on icon at bounding box center [1260, 36] width 16 height 16
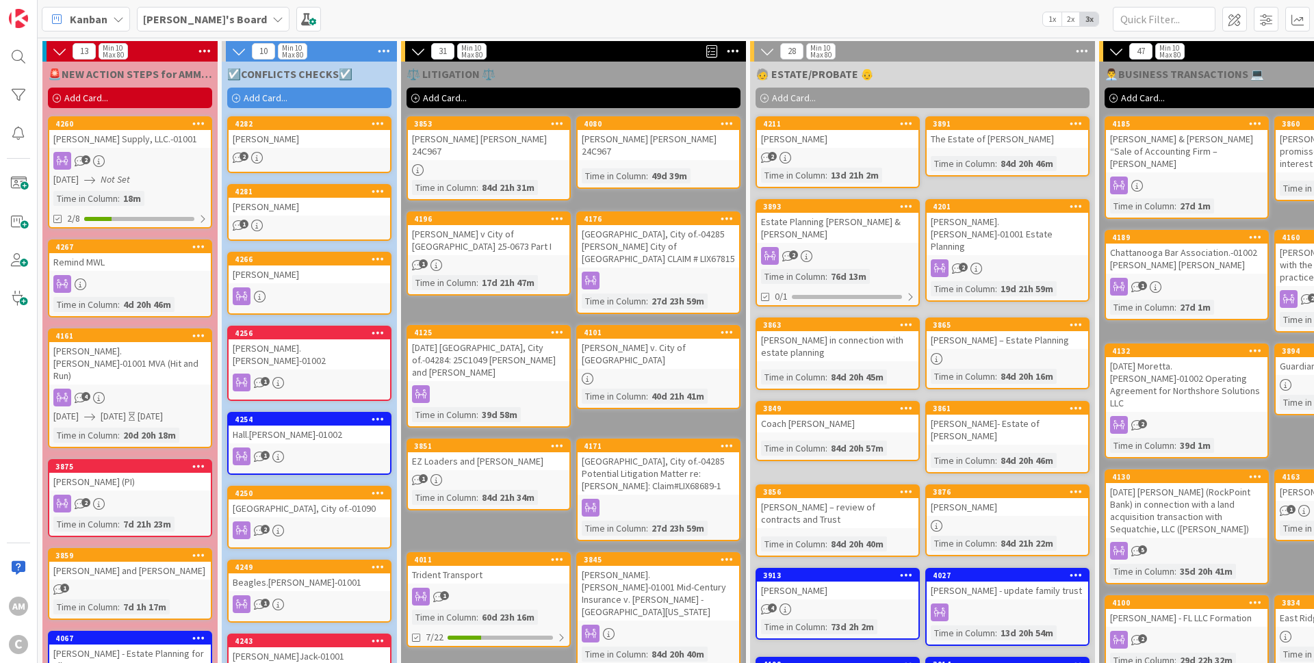
click at [263, 102] on span "Add Card..." at bounding box center [266, 98] width 44 height 12
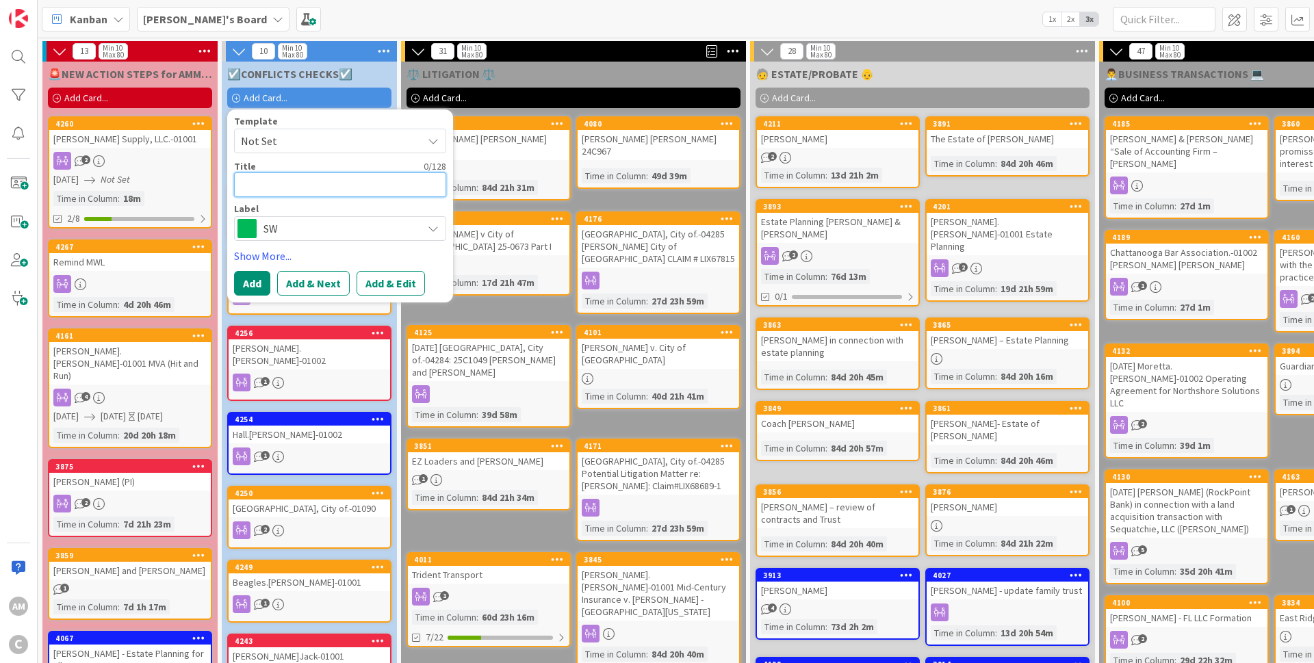
type textarea "x"
type textarea "D"
type textarea "x"
type textarea "Da"
type textarea "x"
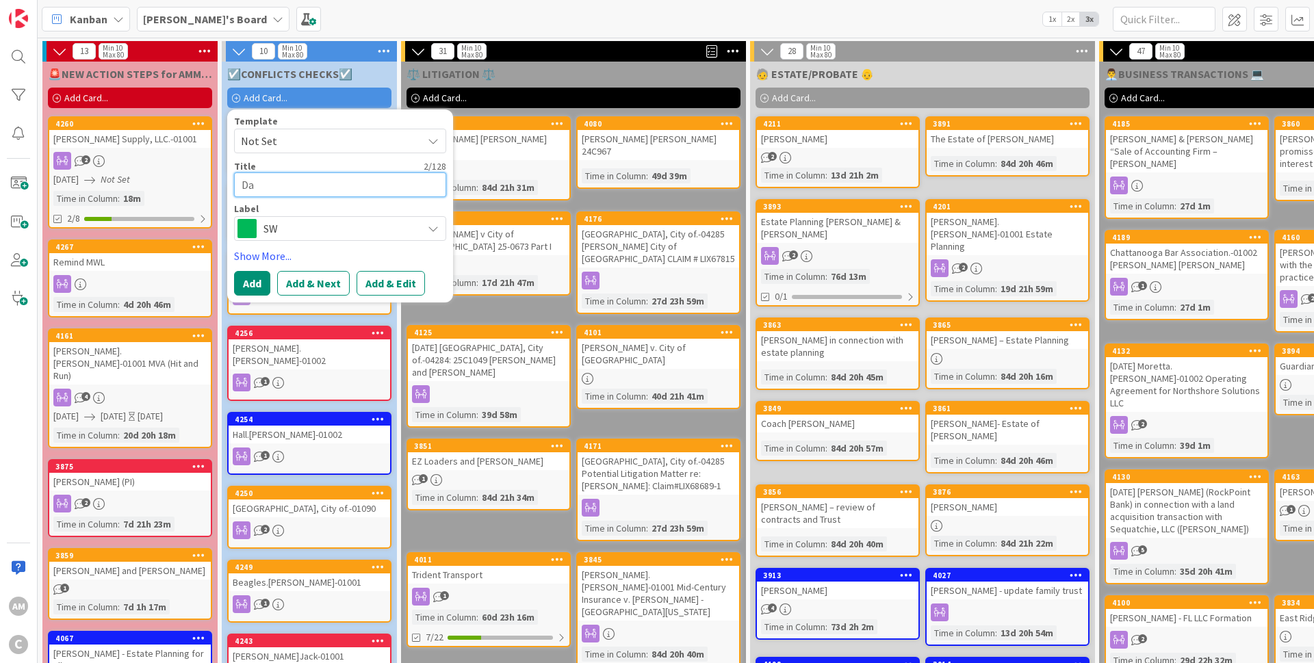
type textarea "Dav"
type textarea "x"
type textarea "Davi"
type textarea "x"
type textarea "[PERSON_NAME]"
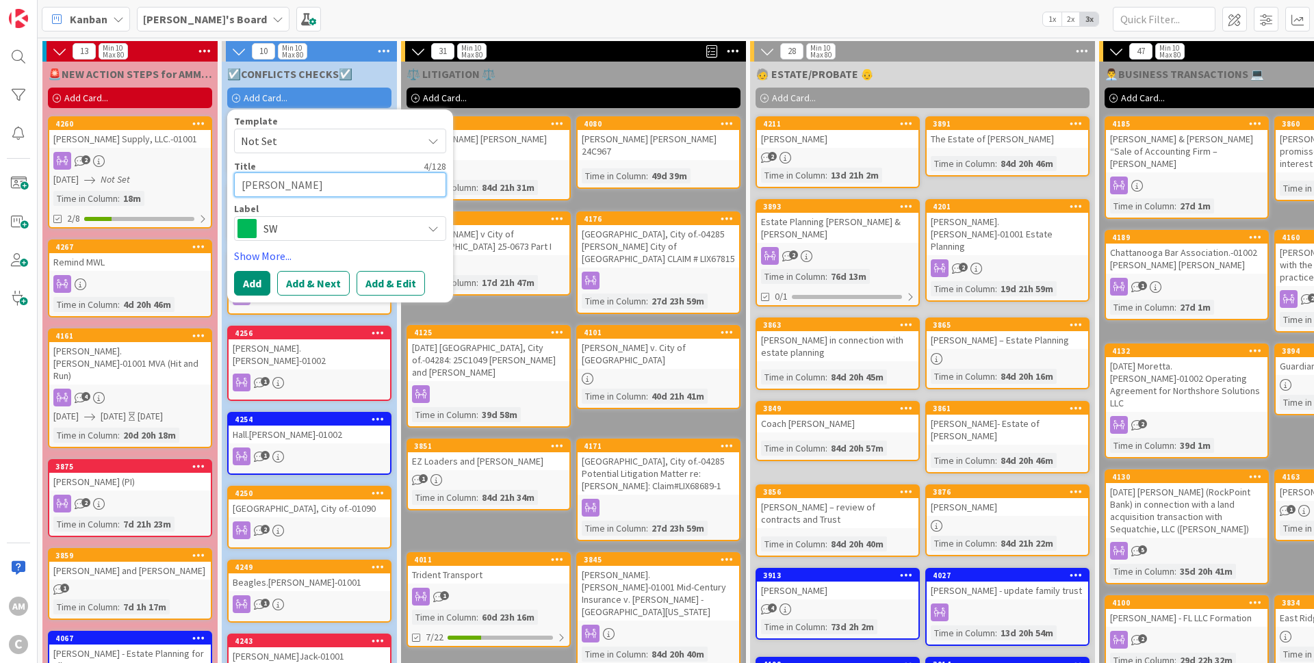
type textarea "x"
type textarea "[PERSON_NAME]"
type textarea "x"
type textarea "[PERSON_NAME]"
type textarea "x"
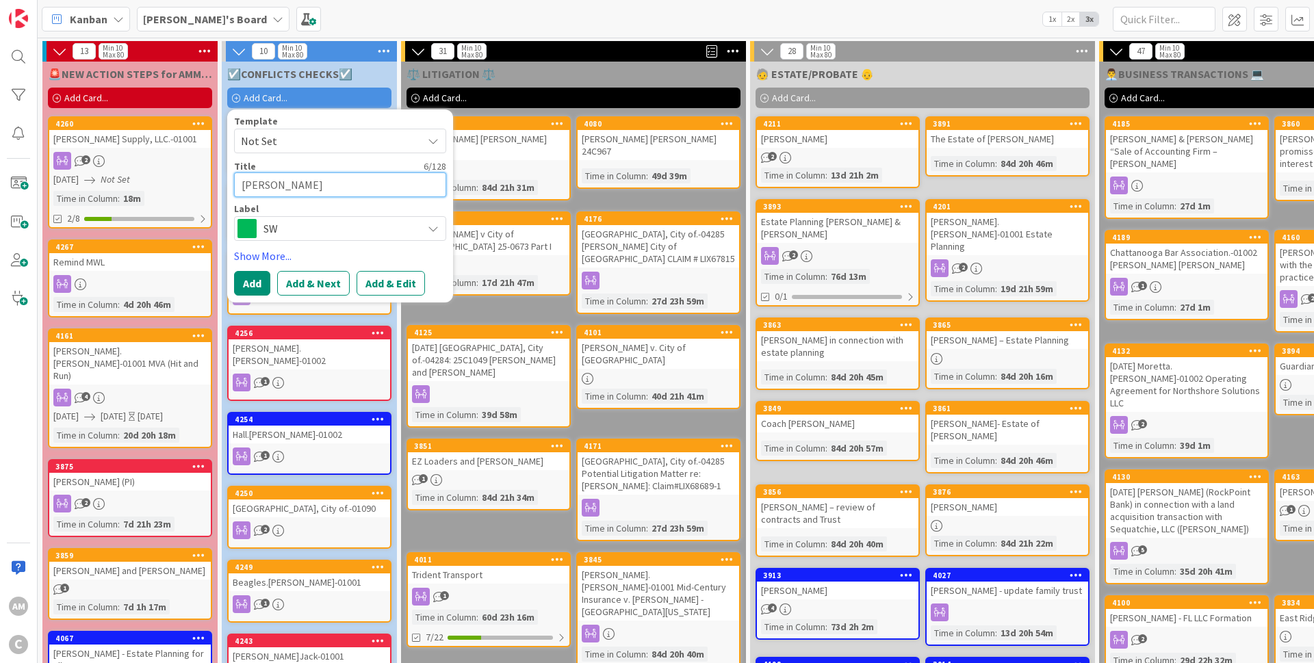
type textarea "[PERSON_NAME] an"
type textarea "x"
type textarea "[PERSON_NAME] and"
type textarea "x"
type textarea "[PERSON_NAME] and"
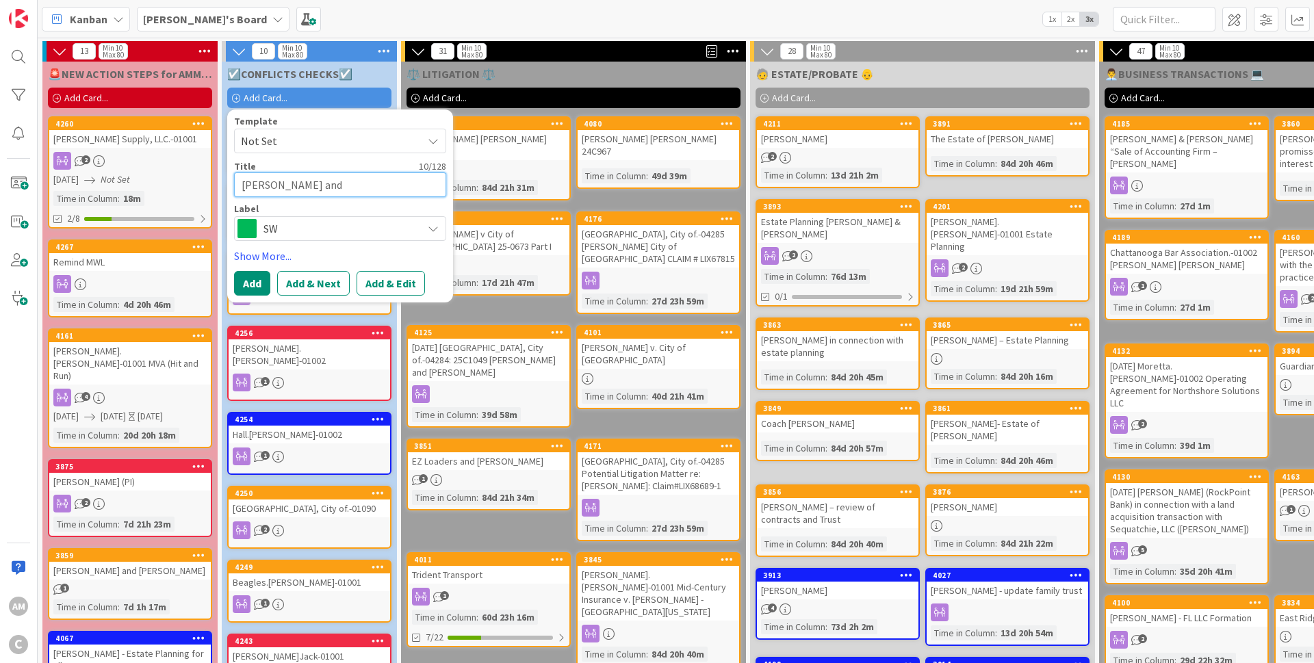
type textarea "x"
type textarea "[PERSON_NAME] and D"
type textarea "x"
type textarea "[PERSON_NAME] and [PERSON_NAME]"
type textarea "x"
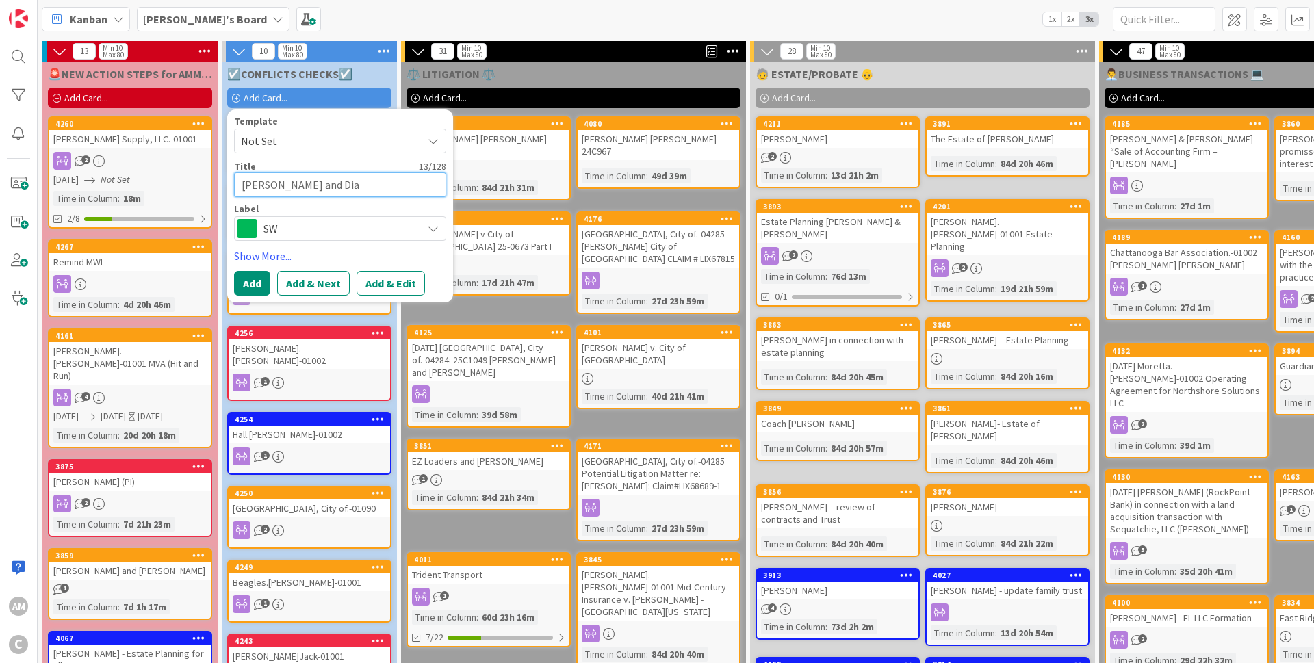
type textarea "[PERSON_NAME] and [PERSON_NAME]"
type textarea "x"
type textarea "[PERSON_NAME] and [PERSON_NAME]"
type textarea "x"
type textarea "[PERSON_NAME] and [PERSON_NAME]"
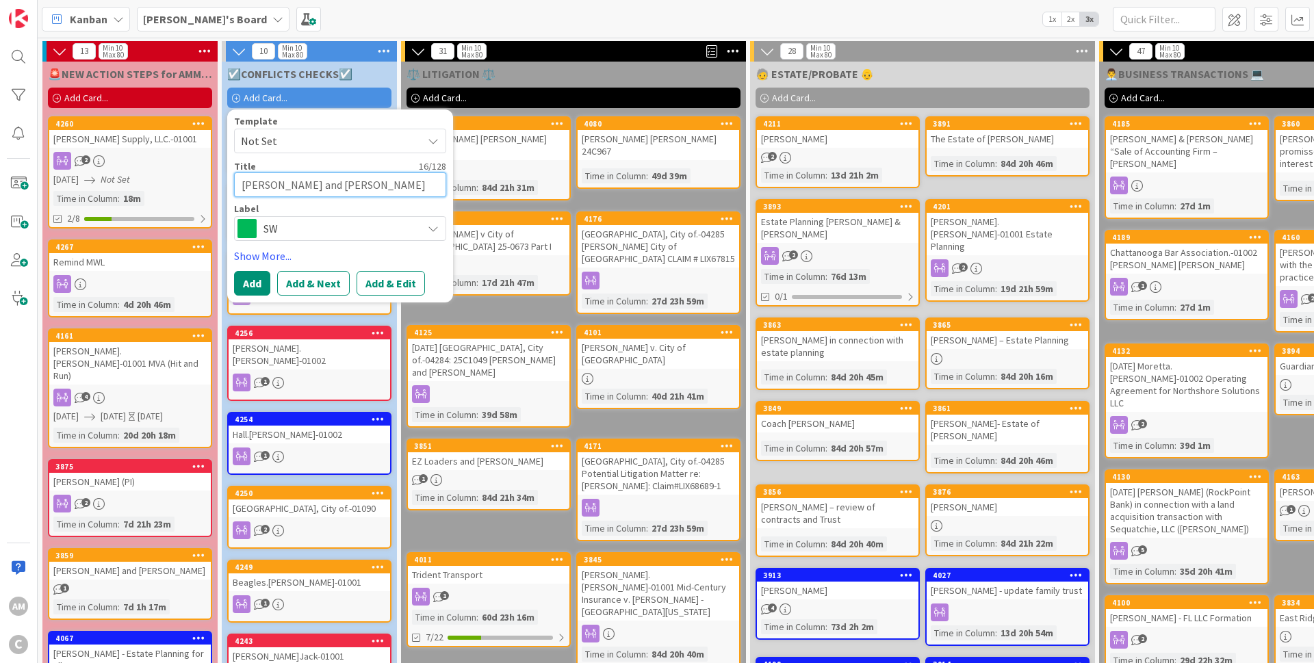
type textarea "x"
type textarea "[PERSON_NAME] and [PERSON_NAME]"
type textarea "x"
type textarea "[PERSON_NAME] and [PERSON_NAME]"
type textarea "x"
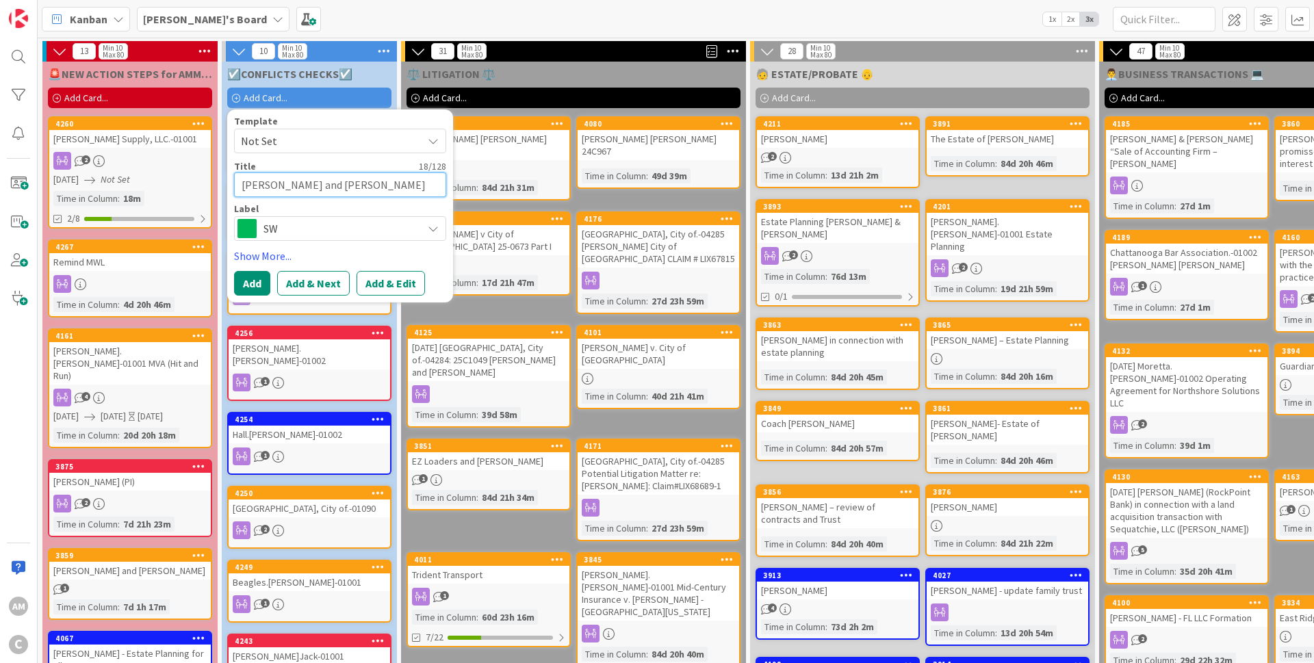
type textarea "[PERSON_NAME] and [PERSON_NAME]"
type textarea "x"
type textarea "[PERSON_NAME] and [PERSON_NAME]"
type textarea "x"
type textarea "[PERSON_NAME] and [PERSON_NAME]"
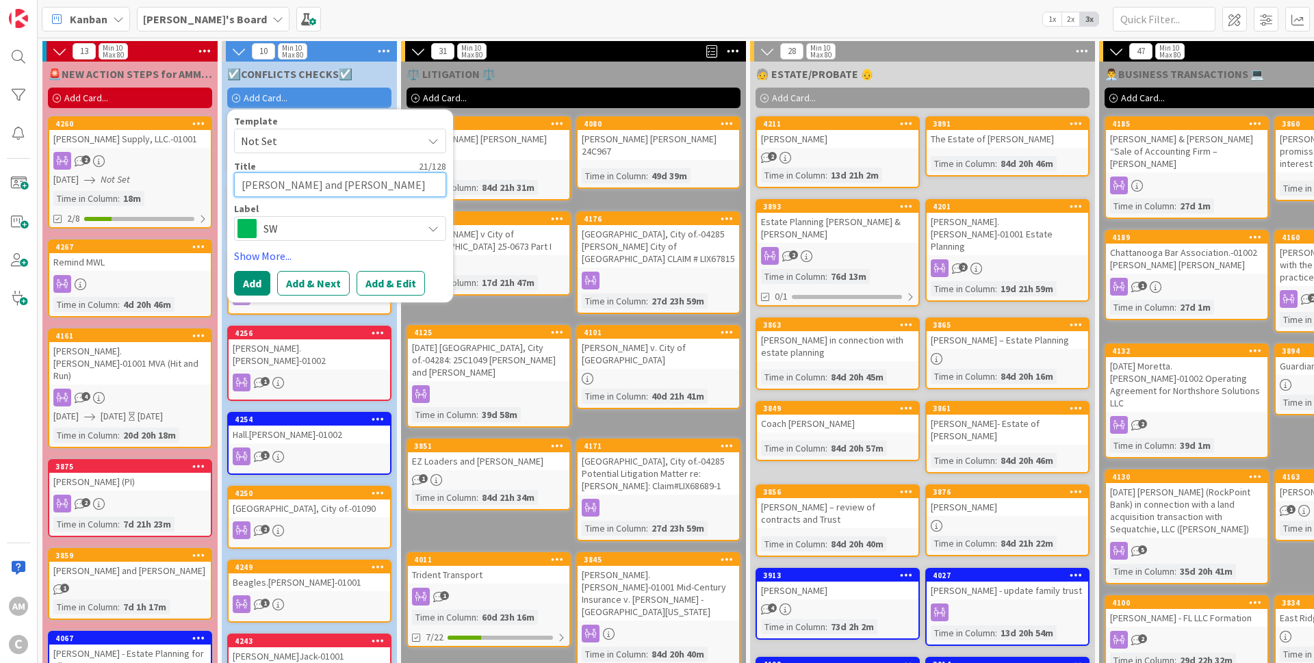
type textarea "x"
type textarea "[PERSON_NAME] and [PERSON_NAME]"
type textarea "x"
type textarea "[PERSON_NAME] and [PERSON_NAME]"
type textarea "x"
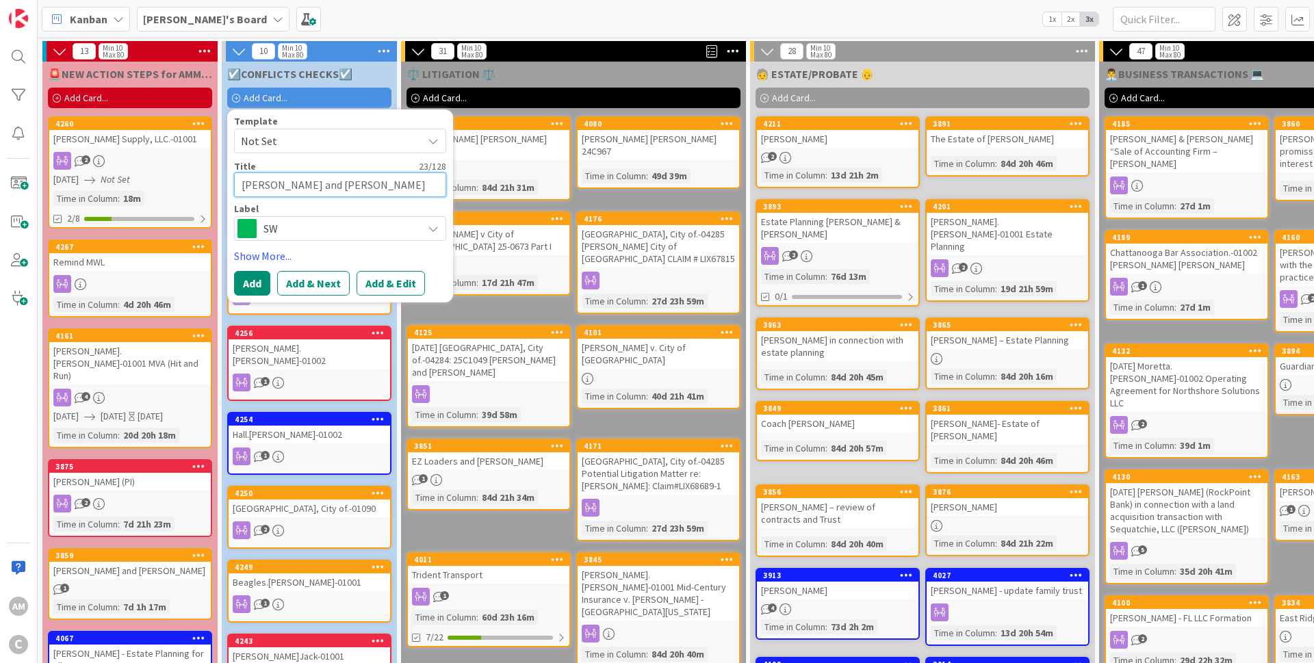
type textarea "[PERSON_NAME] and [PERSON_NAME]"
type textarea "x"
type textarea "[PERSON_NAME] and [PERSON_NAME]"
type textarea "x"
type textarea "[PERSON_NAME] and [PERSON_NAME]"
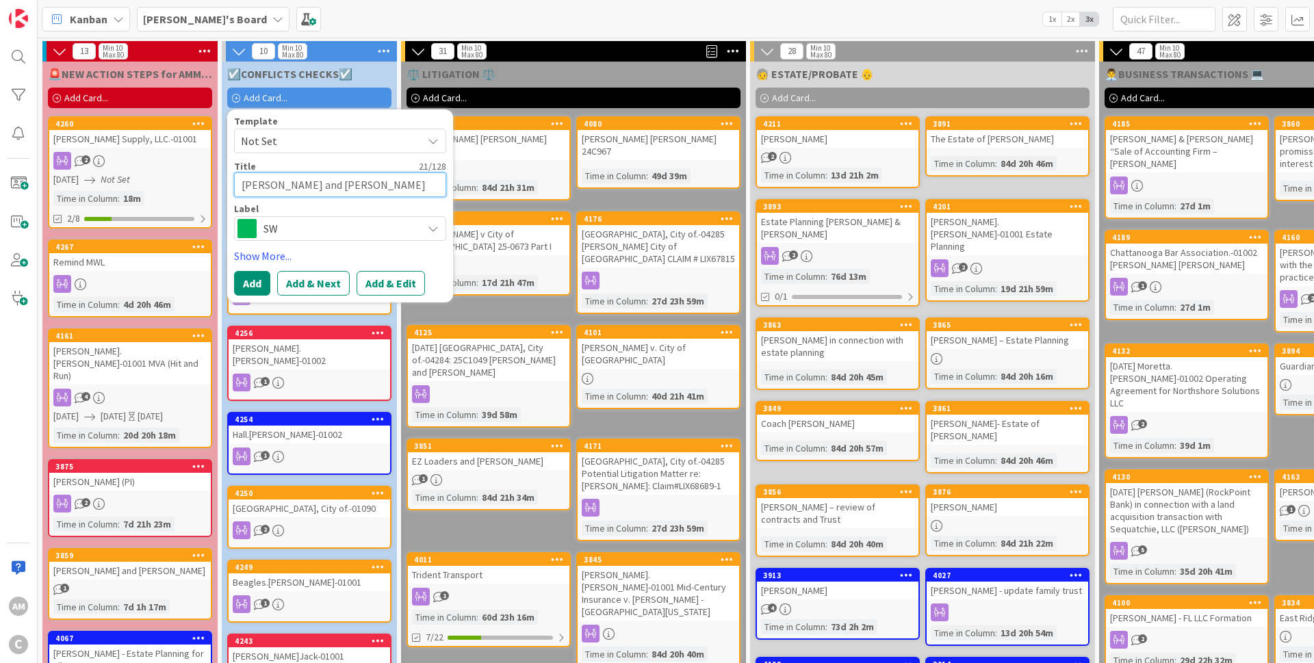
type textarea "x"
type textarea "[PERSON_NAME] and [PERSON_NAME]"
type textarea "x"
type textarea "[PERSON_NAME] and [PERSON_NAME]"
type textarea "x"
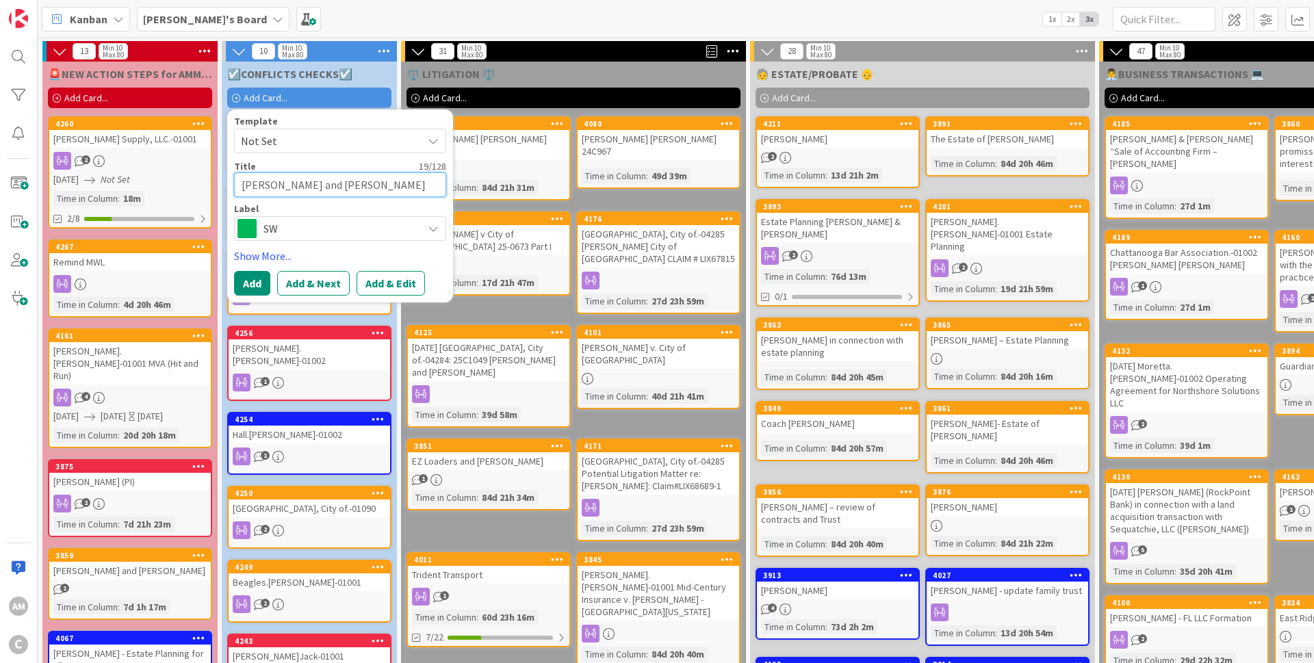
type textarea "[PERSON_NAME] and [PERSON_NAME]"
type textarea "x"
type textarea "[PERSON_NAME] and [PERSON_NAME]"
type textarea "x"
type textarea "[PERSON_NAME] and [PERSON_NAME]"
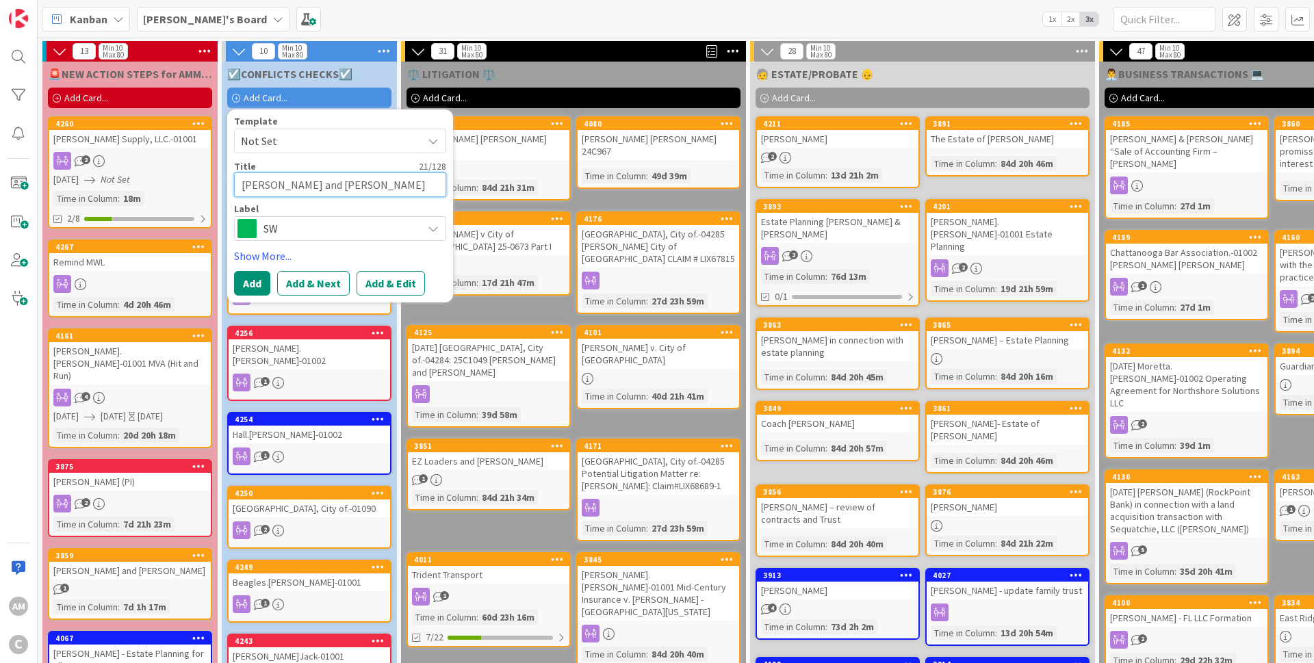
type textarea "x"
type textarea "[PERSON_NAME] and [PERSON_NAME]"
type textarea "x"
type textarea "[PERSON_NAME] and [PERSON_NAME]"
click at [380, 225] on span "SW" at bounding box center [339, 228] width 152 height 19
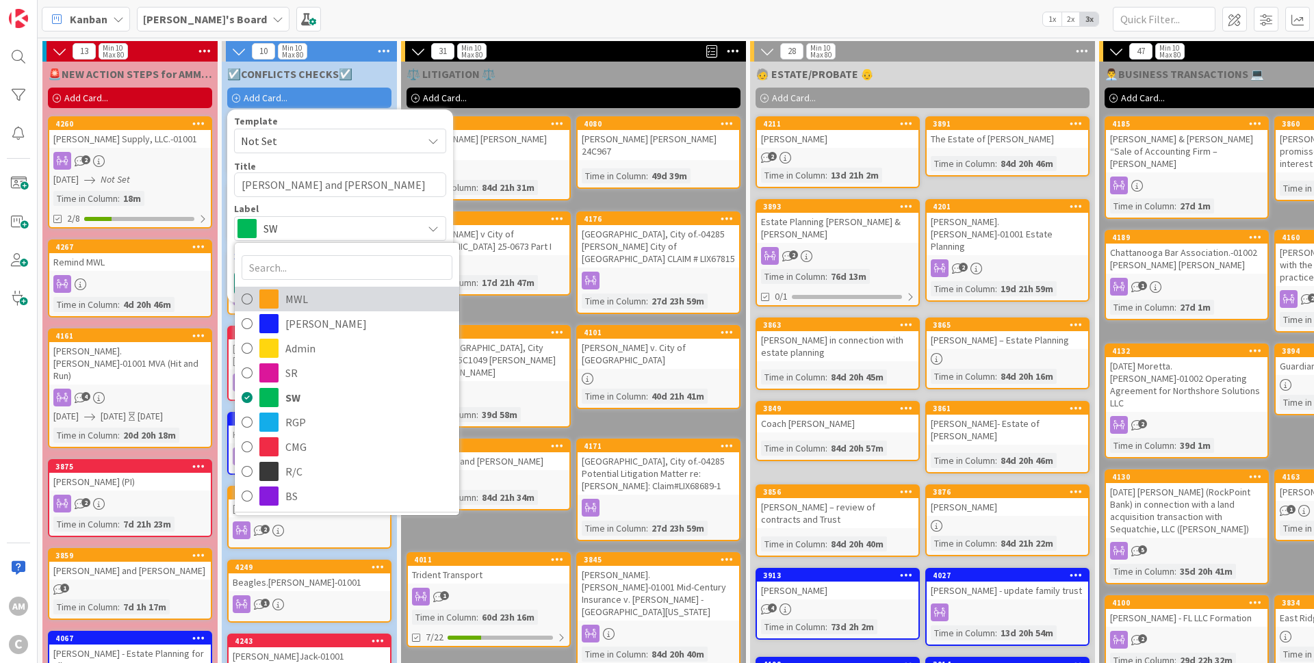
click at [306, 307] on span "MWL" at bounding box center [368, 299] width 167 height 21
type textarea "x"
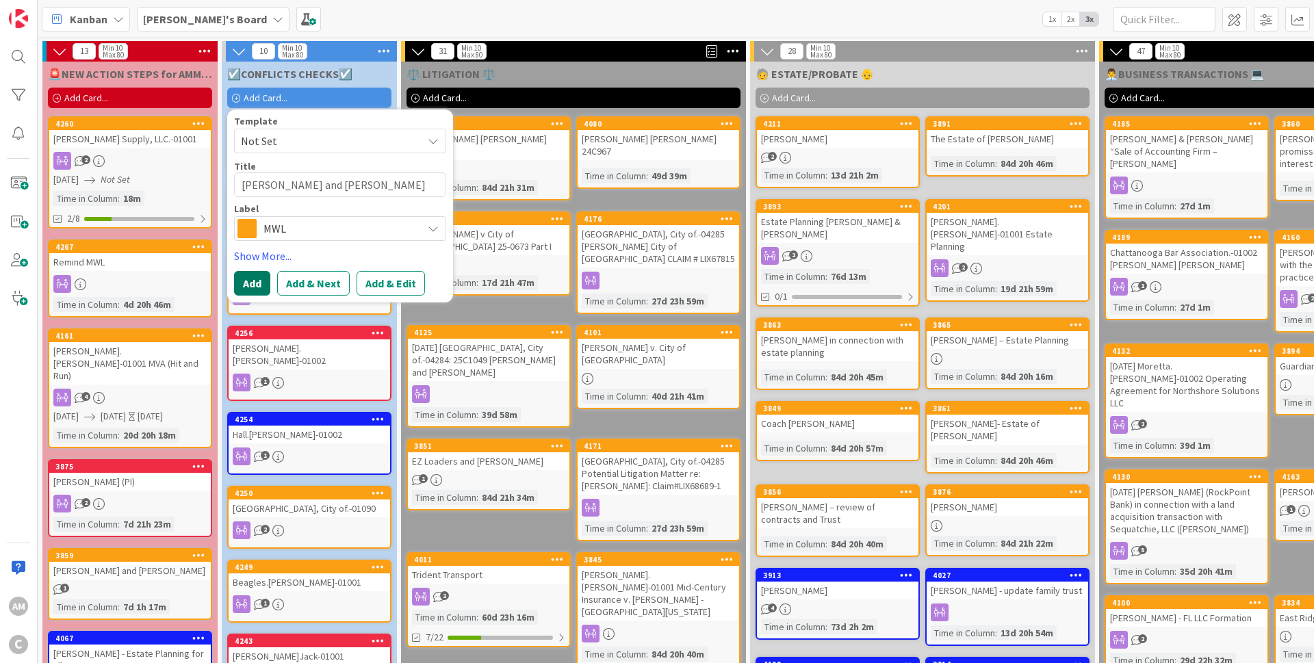
click at [263, 286] on button "Add" at bounding box center [252, 283] width 36 height 25
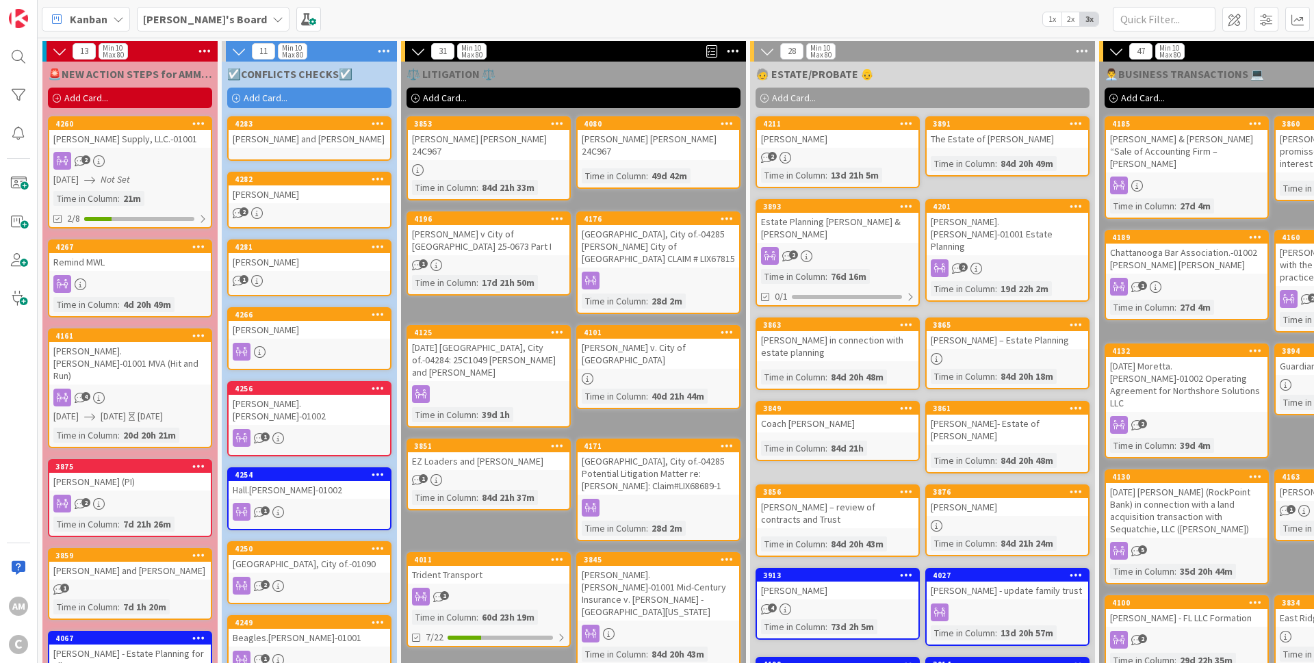
click at [342, 143] on div "[PERSON_NAME] and [PERSON_NAME]" at bounding box center [308, 139] width 161 height 18
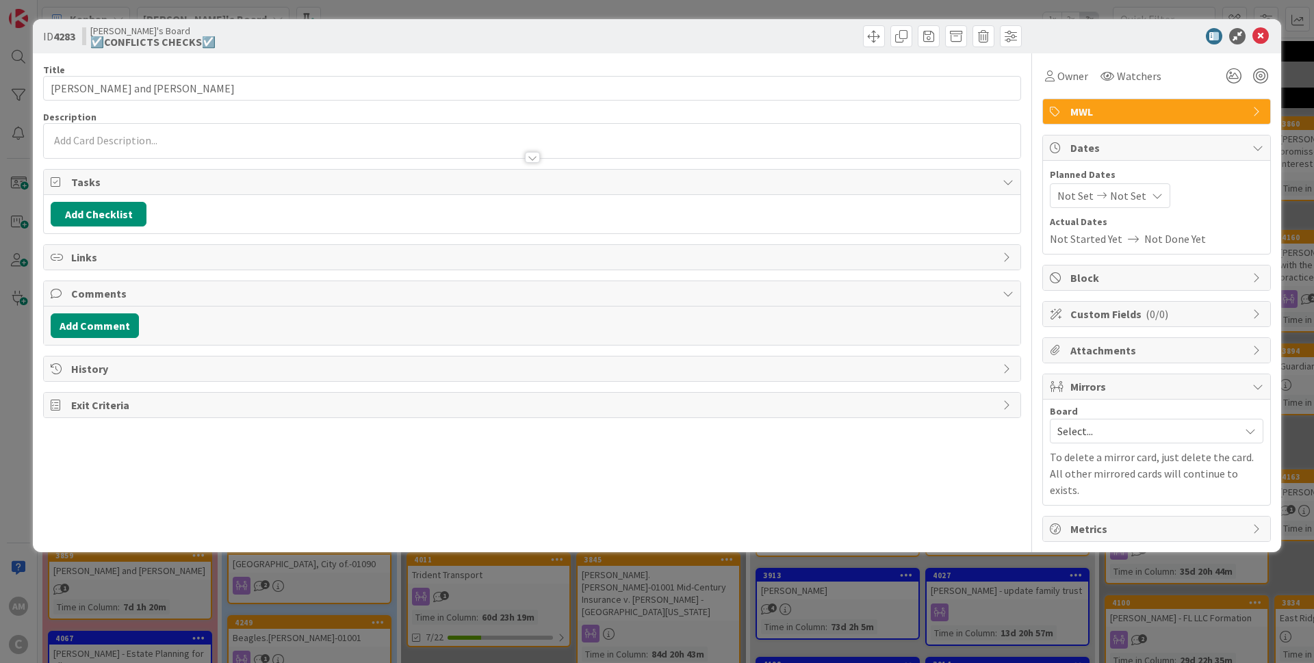
click at [123, 148] on div at bounding box center [532, 151] width 976 height 14
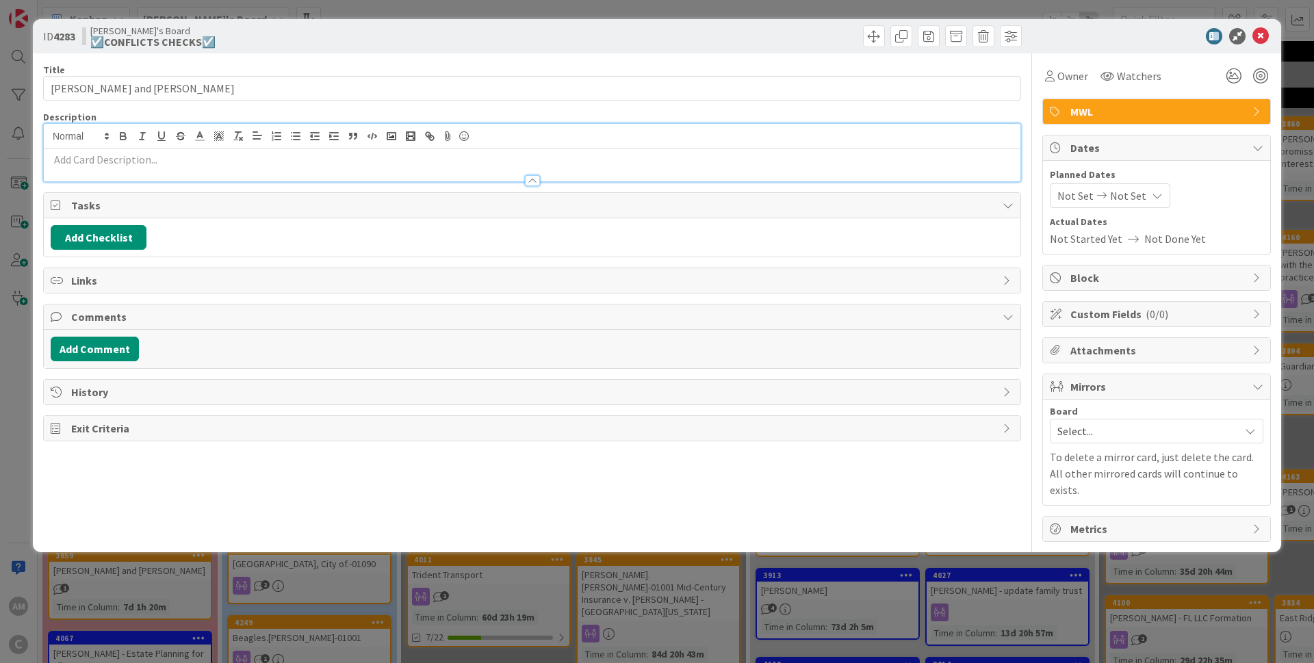
click at [159, 167] on div at bounding box center [532, 174] width 976 height 14
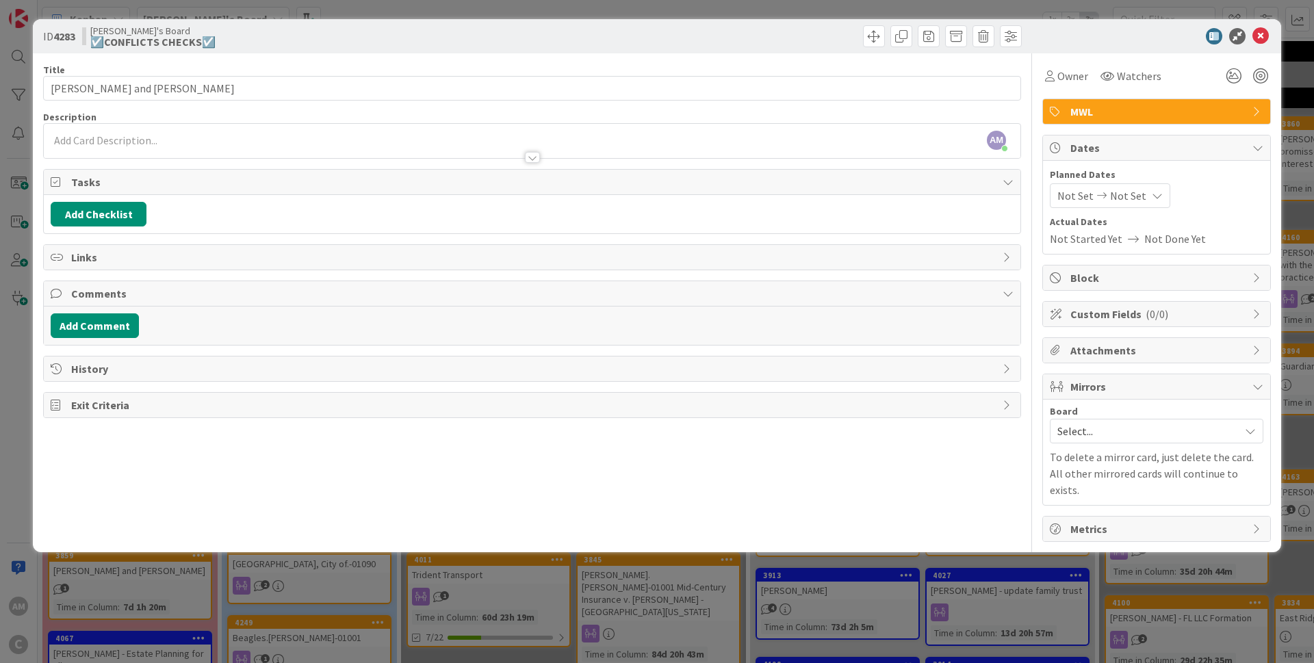
click at [203, 148] on div at bounding box center [532, 151] width 976 height 14
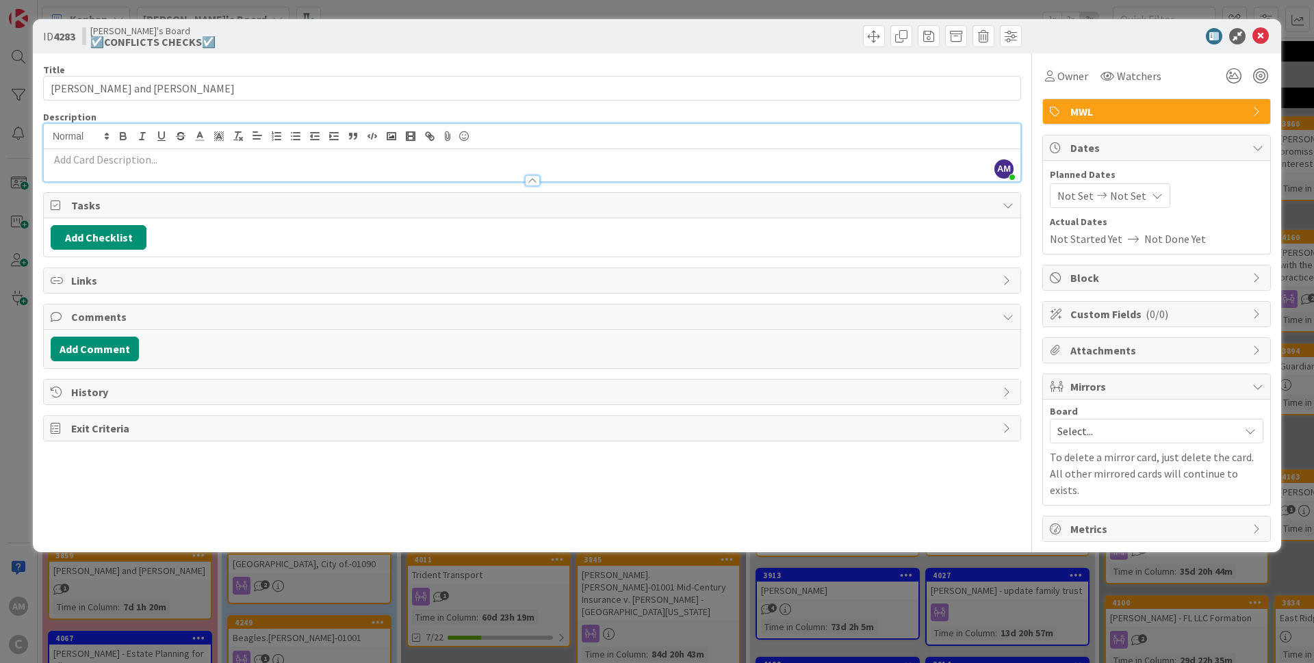
click at [202, 156] on p at bounding box center [532, 160] width 963 height 16
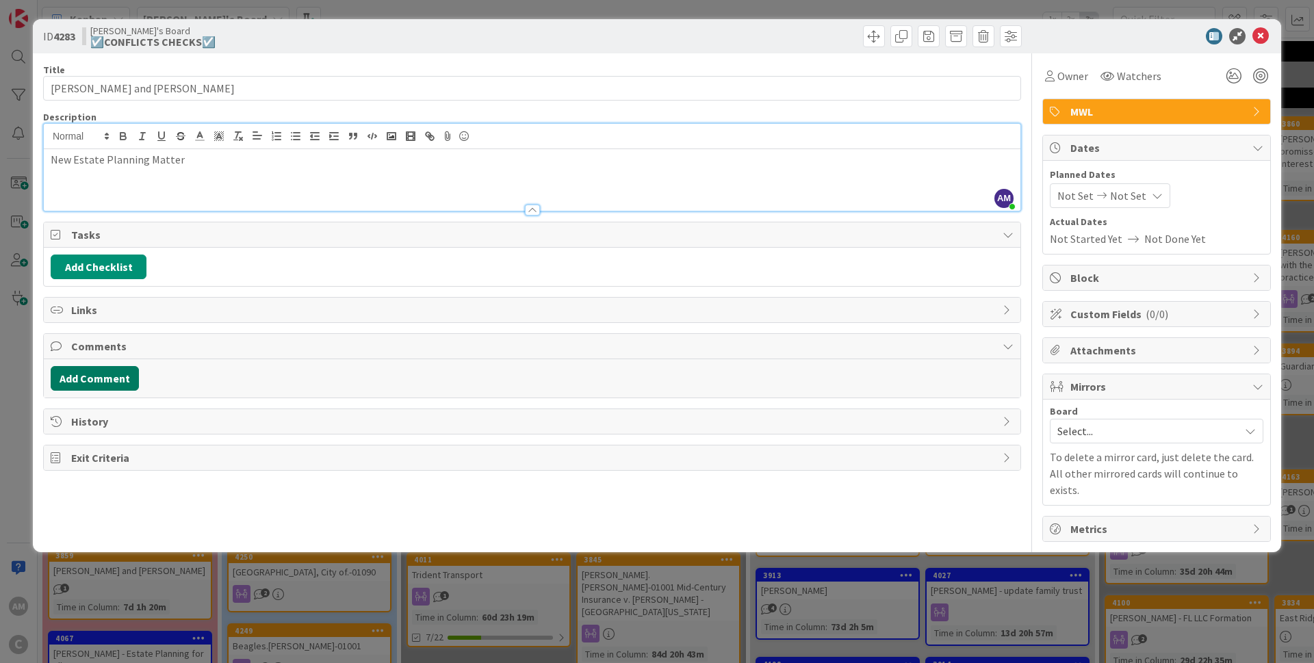
click at [90, 382] on button "Add Comment" at bounding box center [95, 378] width 88 height 25
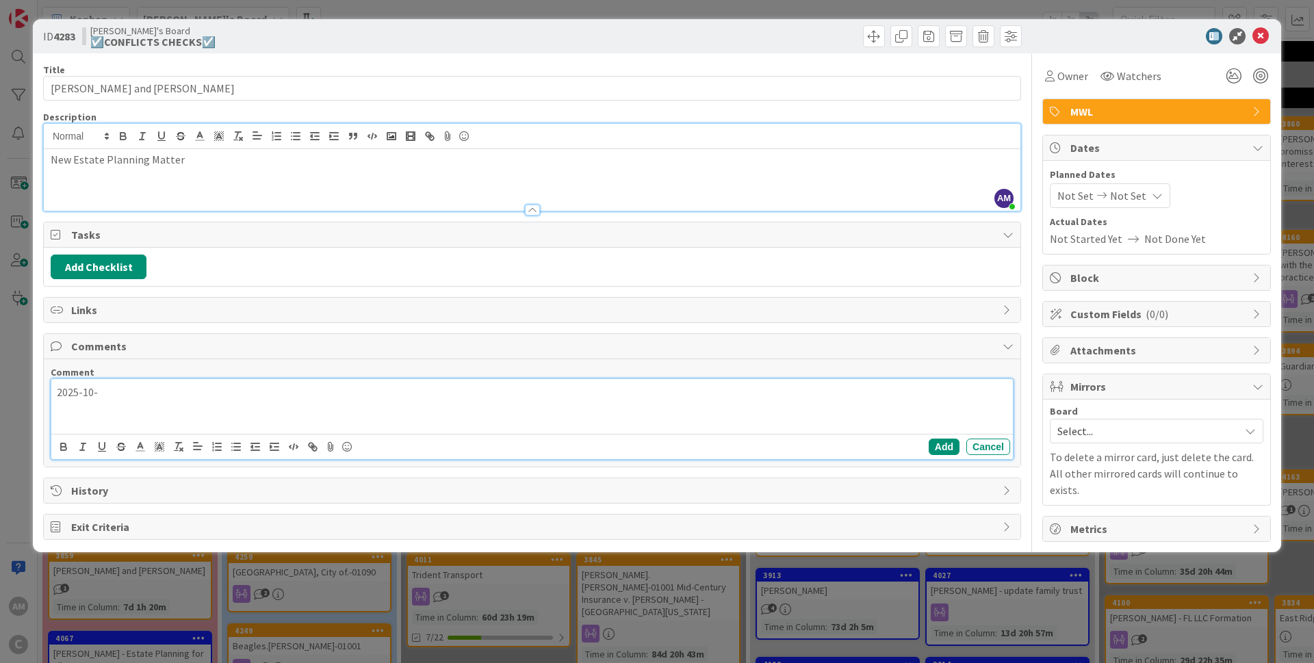
click at [122, 389] on p "2025-10-" at bounding box center [532, 392] width 950 height 16
drag, startPoint x: 125, startPoint y: 393, endPoint x: 36, endPoint y: 390, distance: 89.0
click at [51, 390] on div "2025-10-" at bounding box center [531, 406] width 961 height 55
click at [865, 402] on button "Add" at bounding box center [943, 447] width 31 height 16
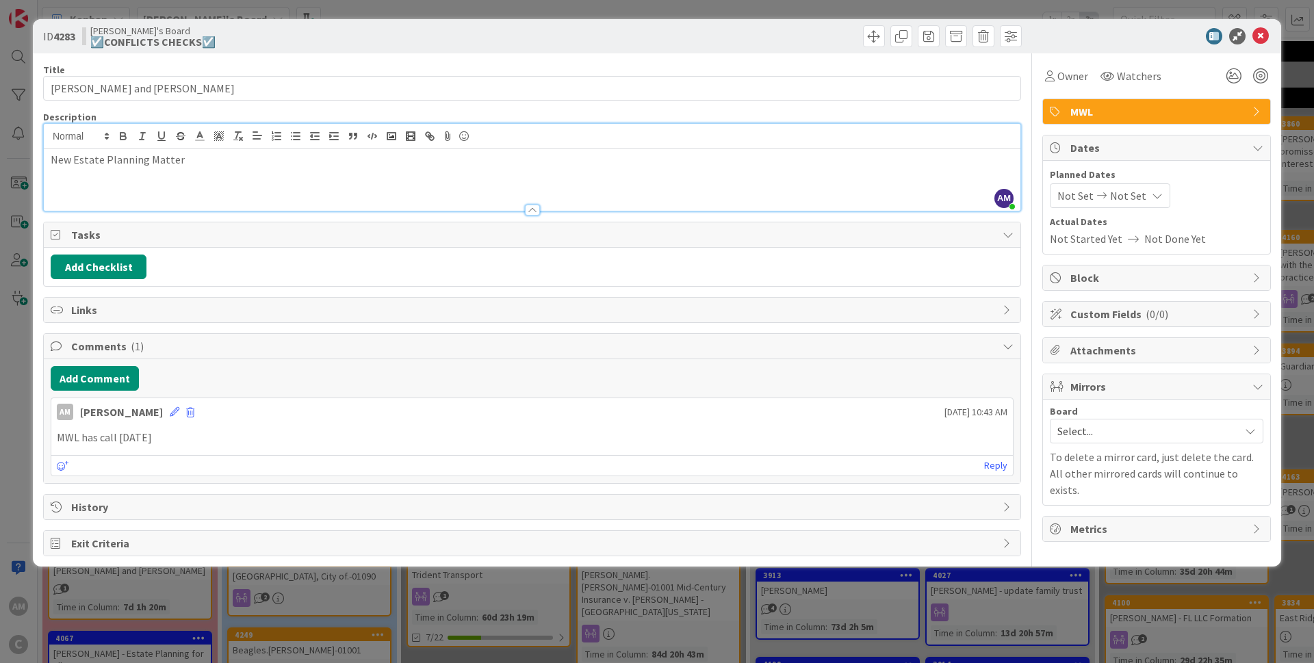
click at [865, 386] on span "Mirrors" at bounding box center [1157, 386] width 175 height 16
click at [865, 387] on span "Mirrors" at bounding box center [1157, 386] width 175 height 16
click at [865, 402] on span "Select..." at bounding box center [1144, 430] width 175 height 19
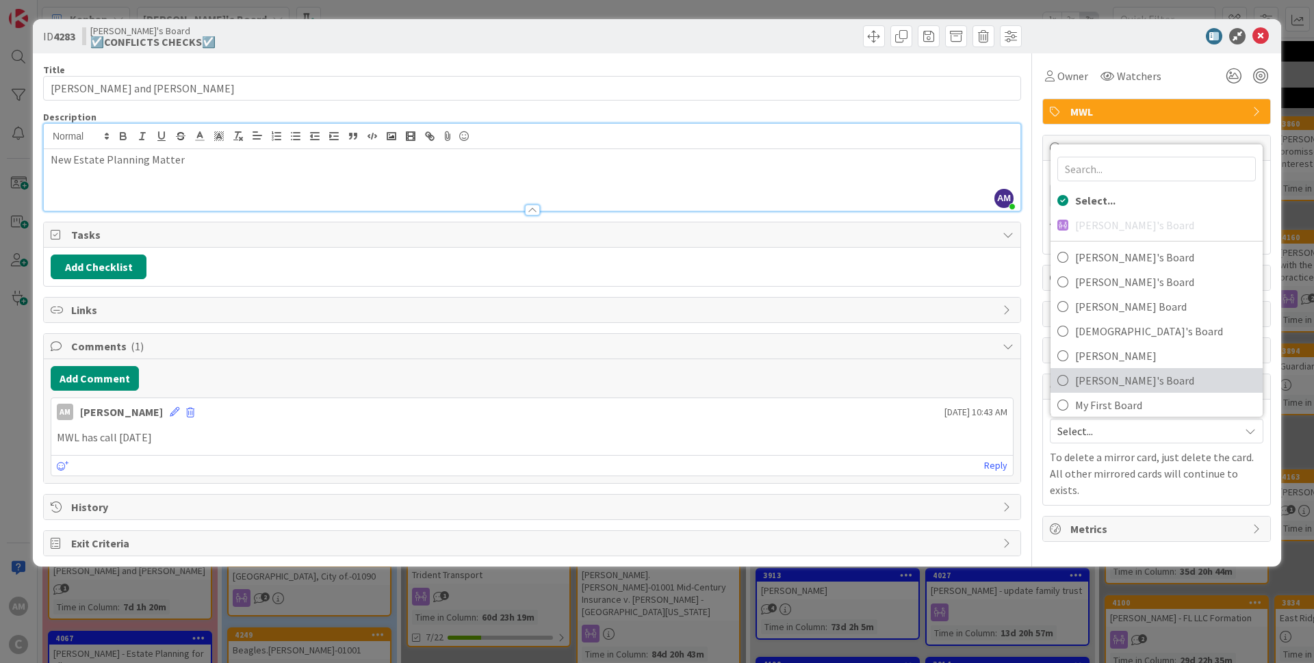
click at [865, 380] on span "[PERSON_NAME]'s Board" at bounding box center [1165, 380] width 181 height 21
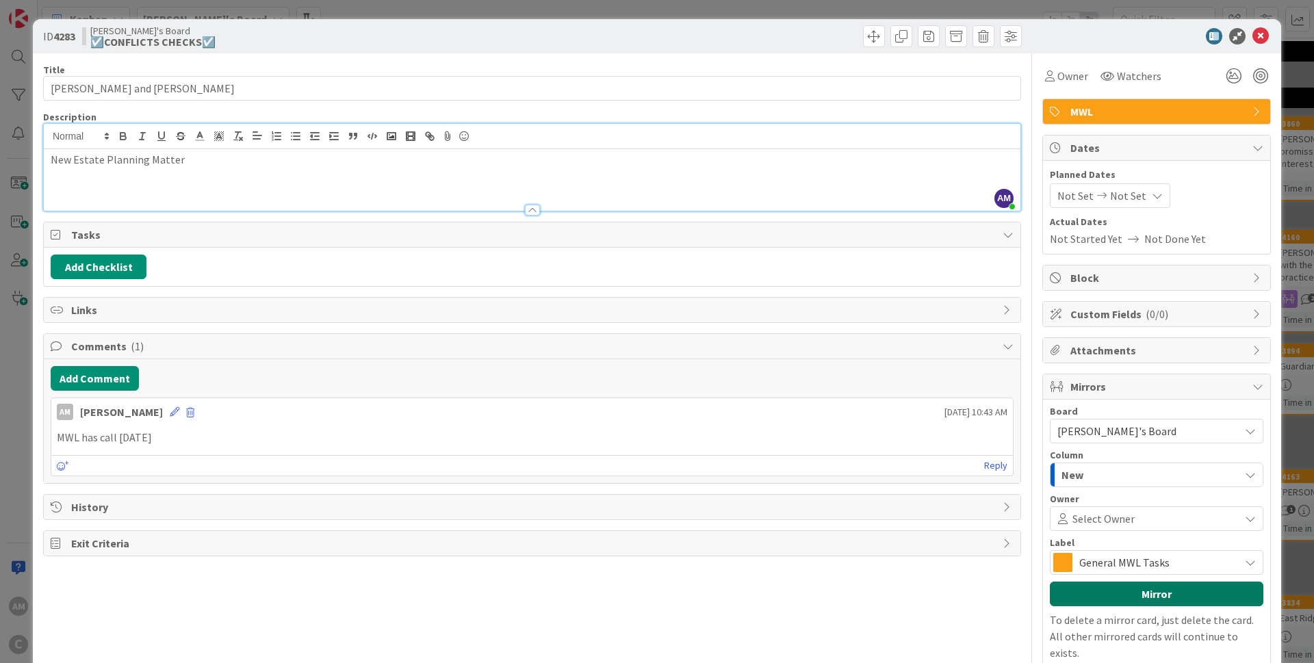
click at [865, 402] on button "Mirror" at bounding box center [1155, 593] width 213 height 25
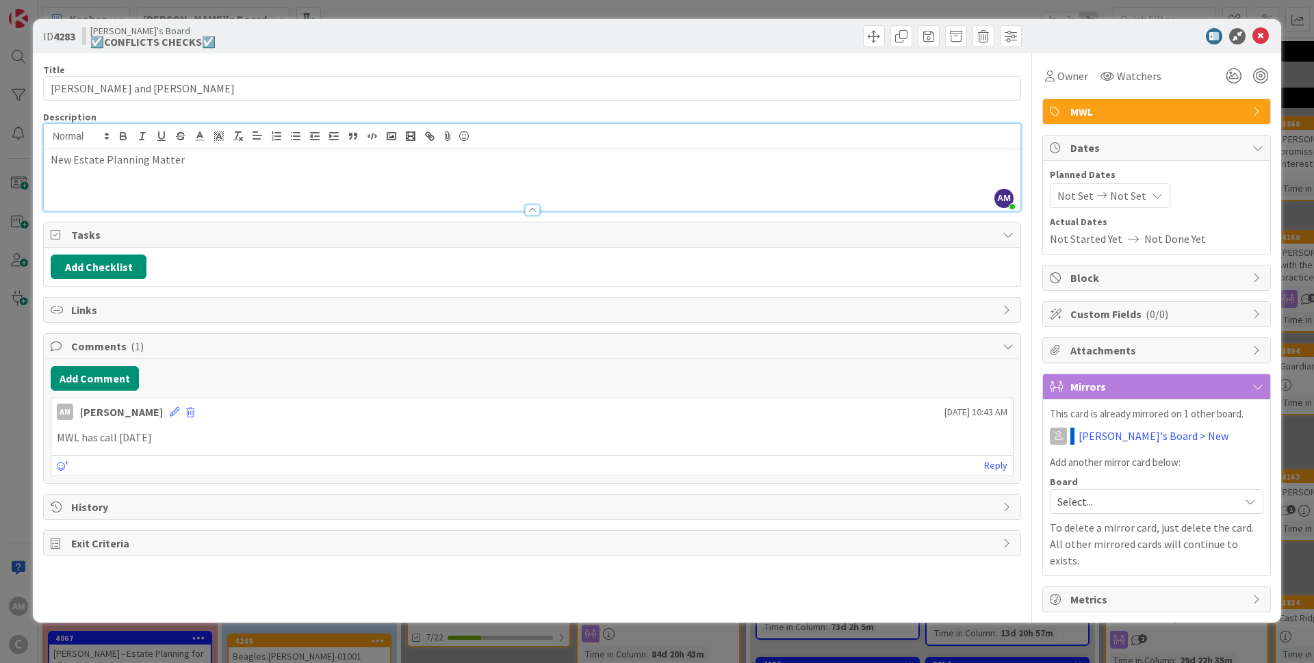
click at [865, 194] on icon at bounding box center [1156, 195] width 11 height 11
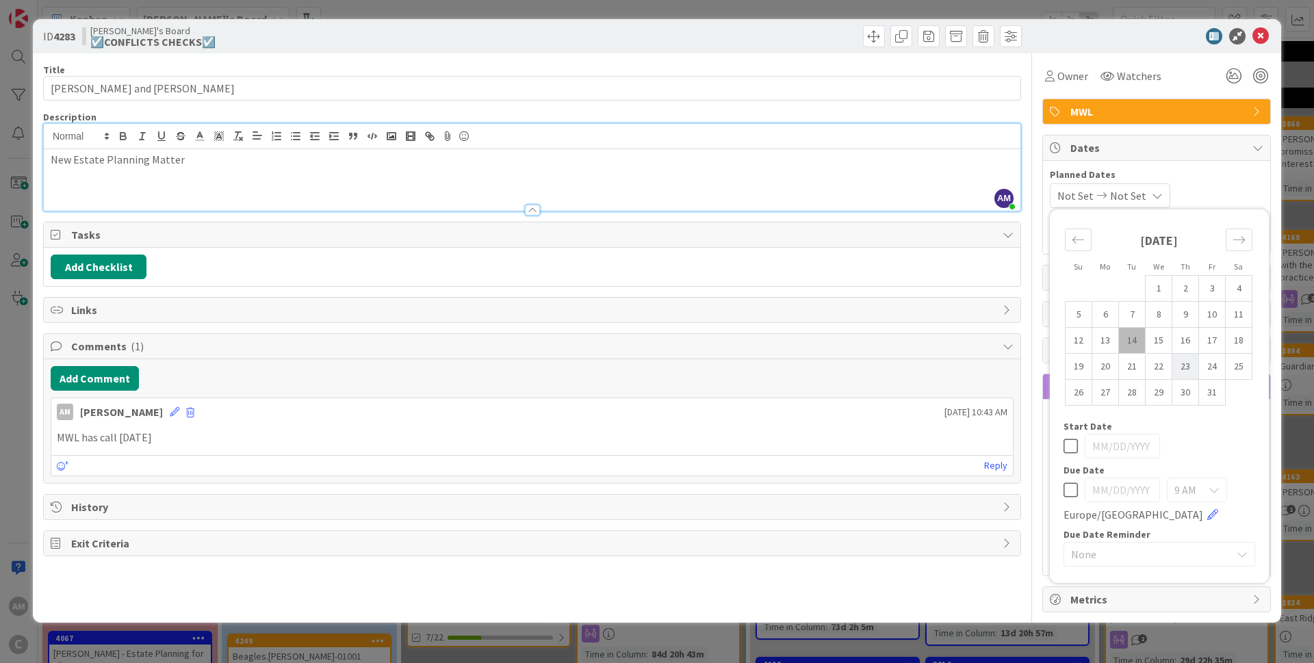
click at [865, 367] on td "23" at bounding box center [1185, 367] width 27 height 26
type input "[DATE]"
drag, startPoint x: 1223, startPoint y: 154, endPoint x: 1266, endPoint y: 187, distance: 54.2
click at [865, 155] on span "Dates" at bounding box center [1157, 148] width 175 height 16
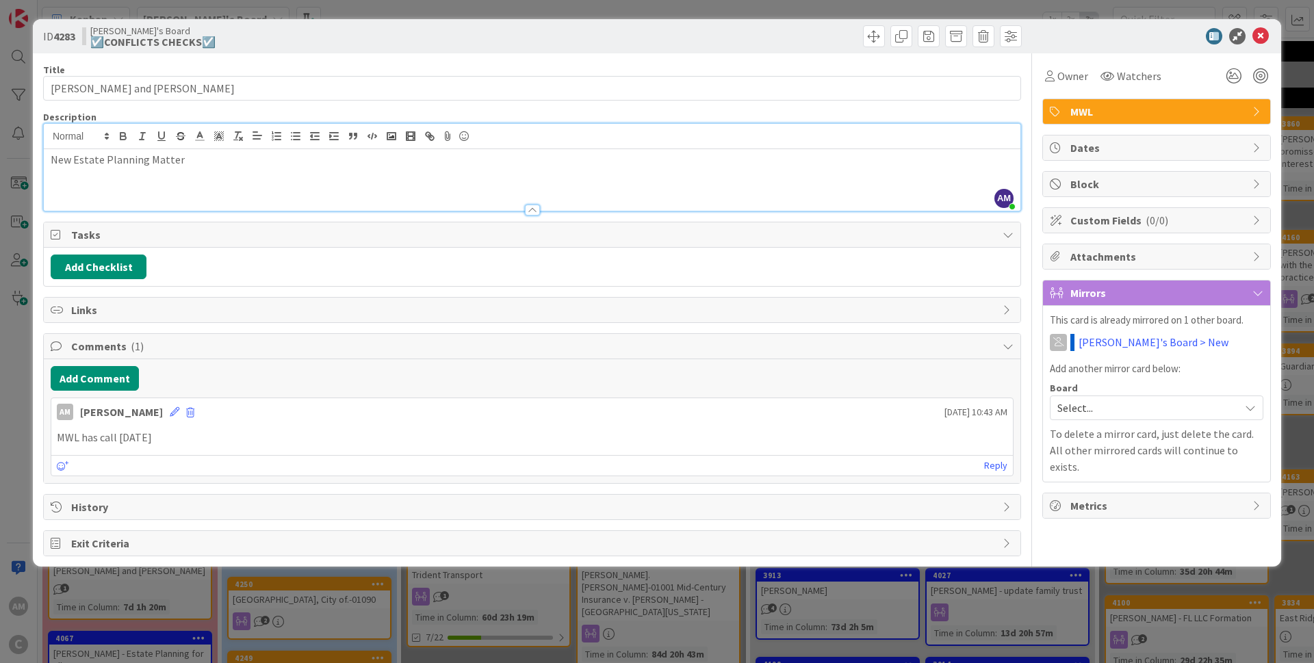
click at [865, 141] on div "Dates" at bounding box center [1156, 147] width 227 height 25
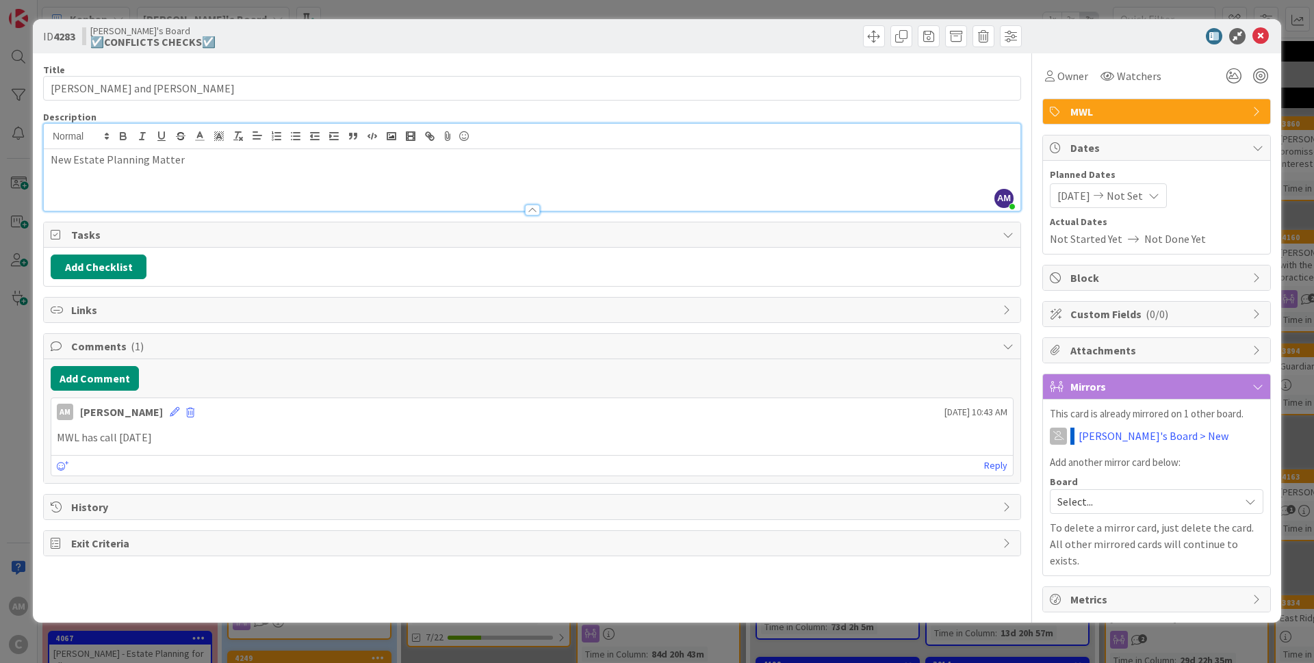
click at [865, 44] on div at bounding box center [1149, 36] width 242 height 16
click at [865, 36] on icon at bounding box center [1260, 36] width 16 height 16
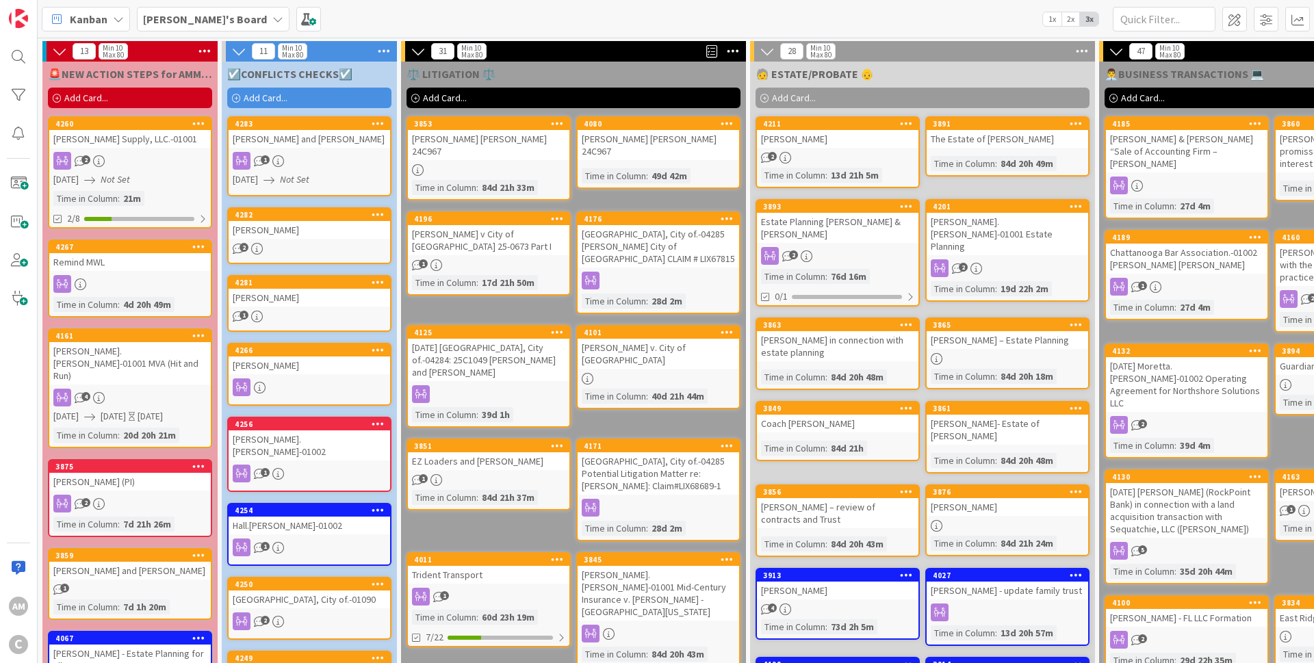
click at [293, 98] on div "Add Card..." at bounding box center [309, 98] width 164 height 21
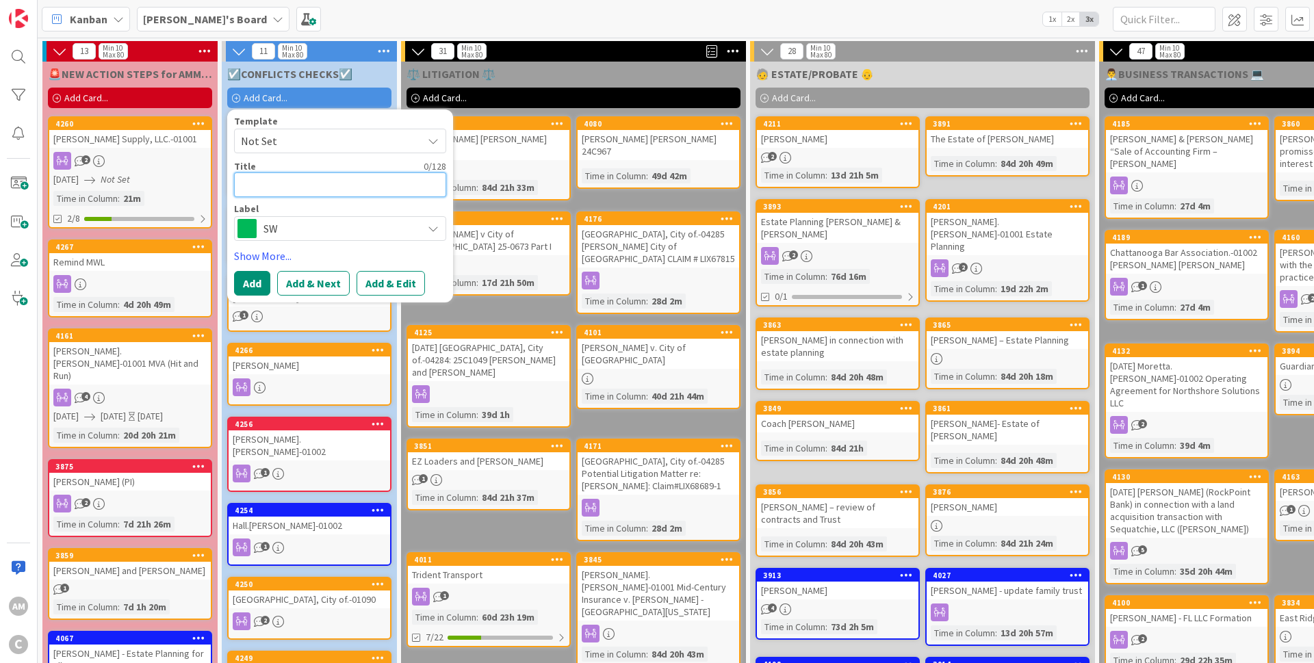
type textarea "x"
type textarea "C"
type textarea "x"
type textarea "Cr"
type textarea "x"
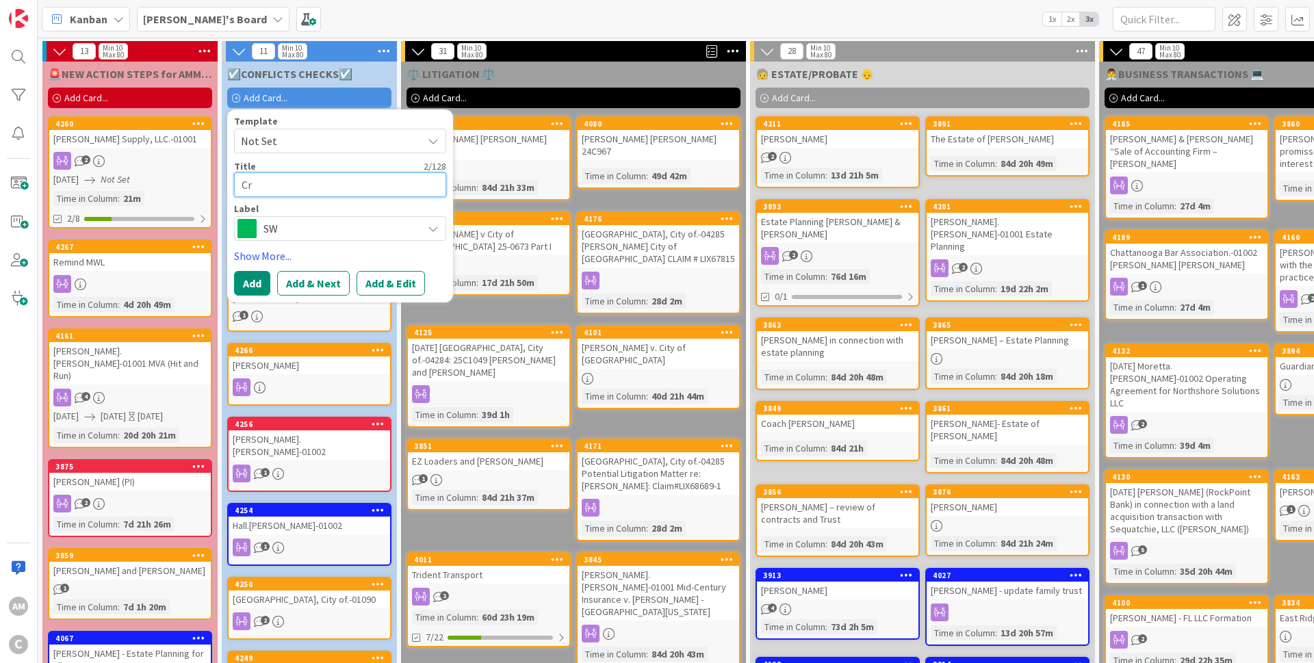
type textarea "Cry"
type textarea "x"
type textarea "Crys"
type textarea "x"
type textarea "Cryst"
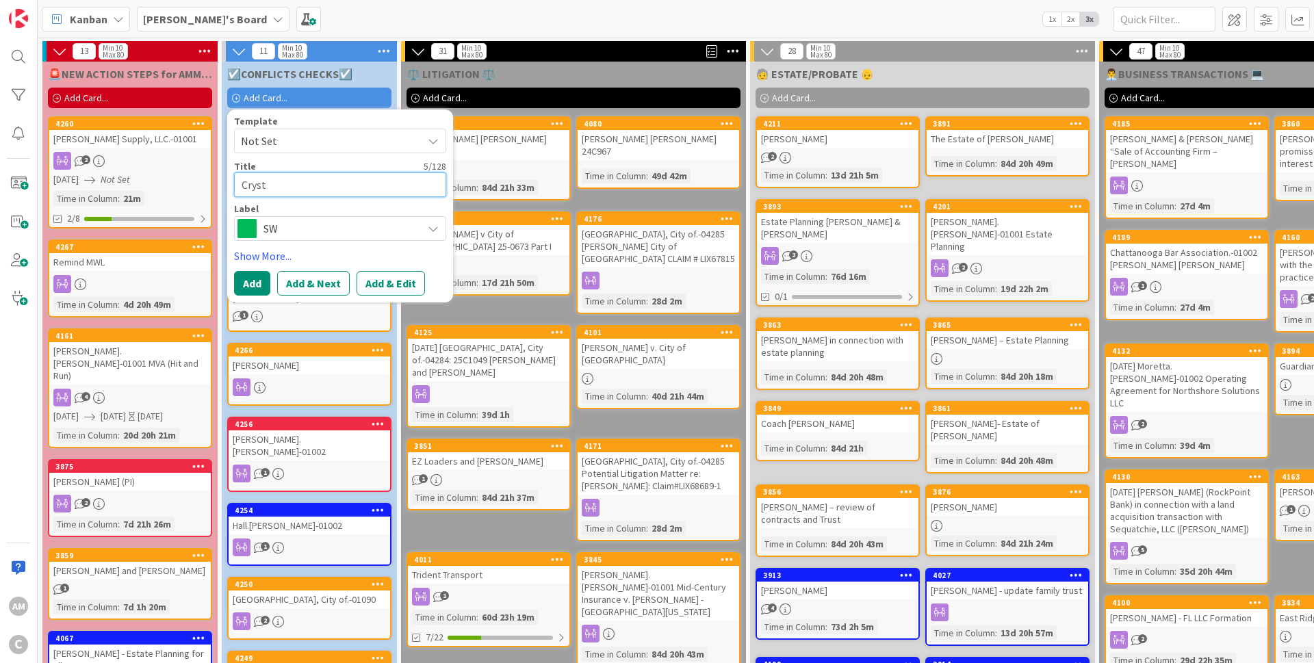
type textarea "x"
type textarea "Crysta"
type textarea "x"
type textarea "Crystal"
type textarea "x"
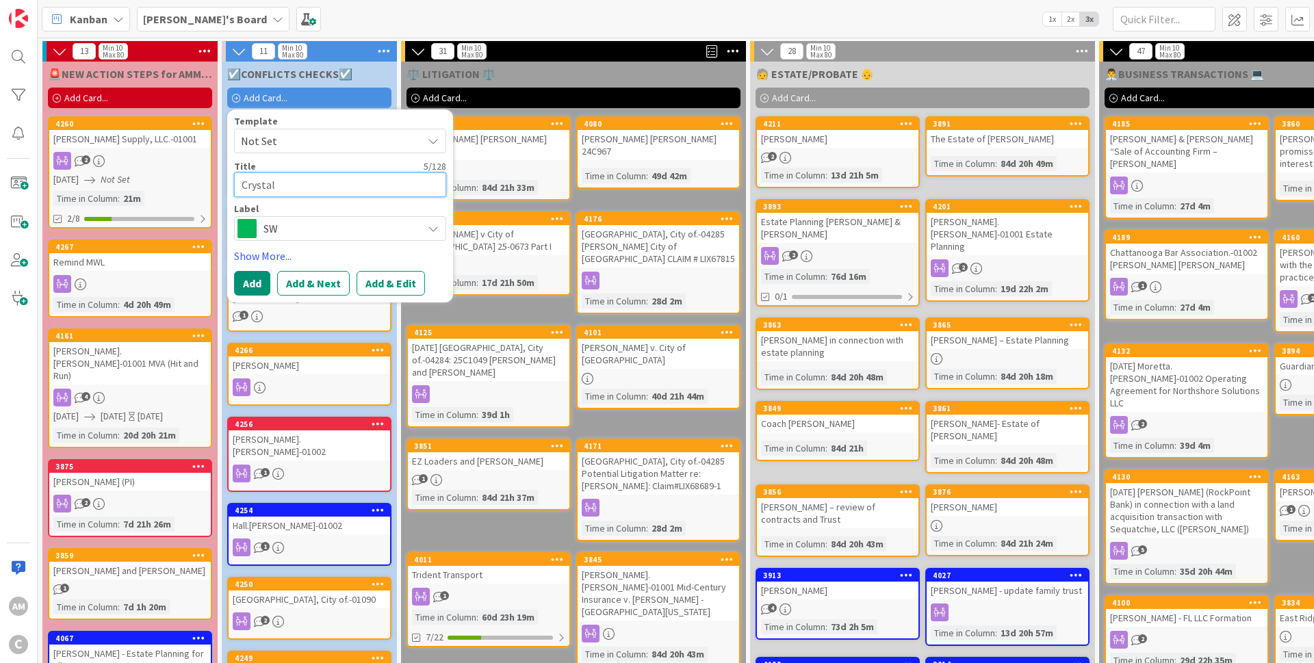
type textarea "Crystal"
type textarea "x"
type textarea "Crystal J"
type textarea "x"
type textarea "Crystal Je"
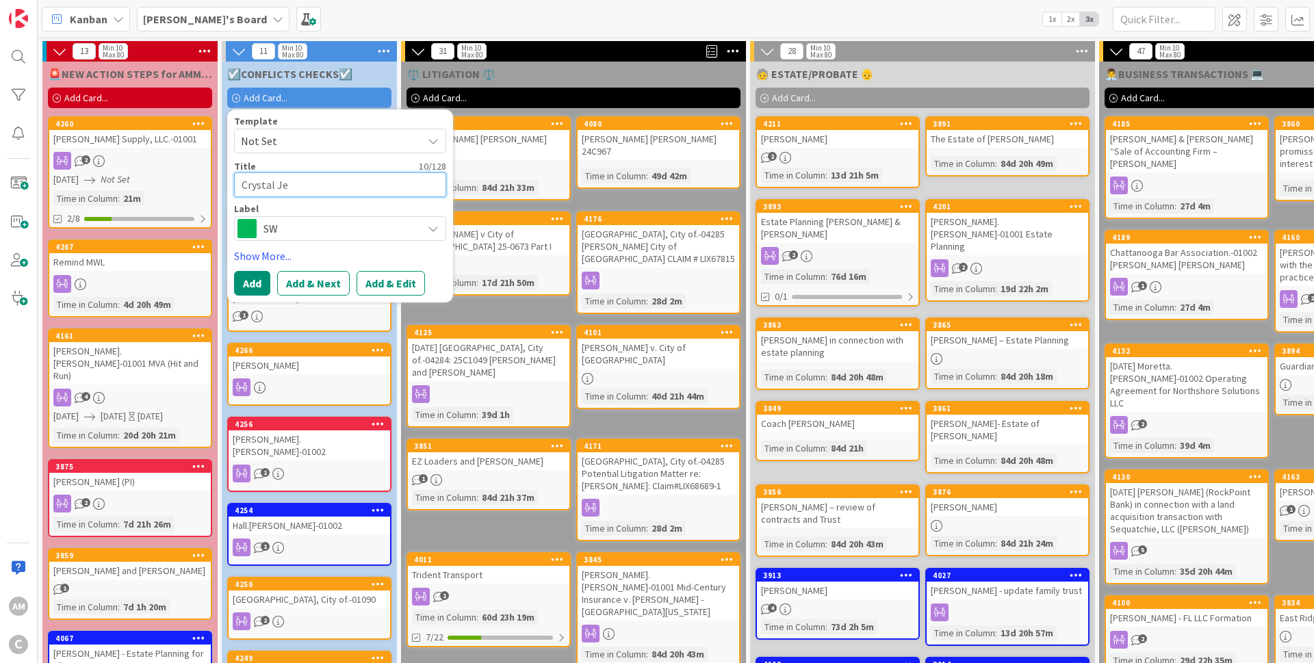
type textarea "x"
type textarea "[PERSON_NAME] [PERSON_NAME]"
type textarea "x"
type textarea "[PERSON_NAME]"
type textarea "x"
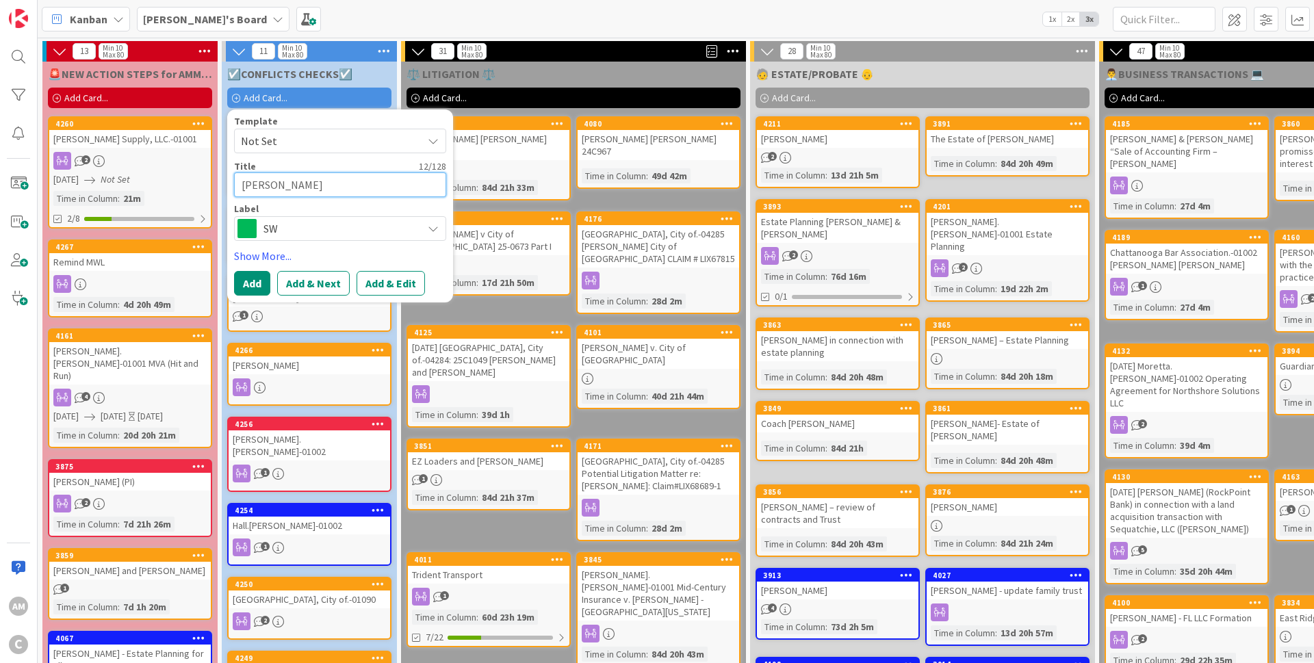
type textarea "[PERSON_NAME] [PERSON_NAME]"
type textarea "x"
type textarea "[PERSON_NAME]"
type textarea "x"
type textarea "[PERSON_NAME]"
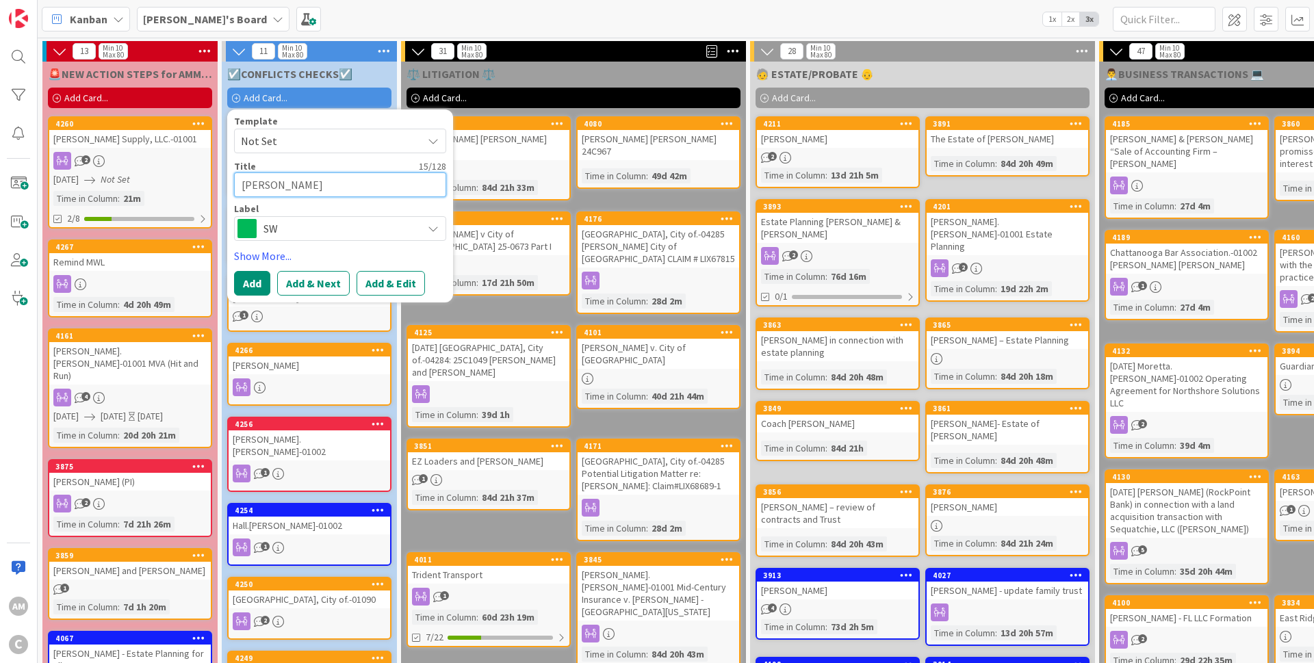
type textarea "x"
type textarea "[PERSON_NAME]"
type textarea "x"
type textarea "[PERSON_NAME]"
click at [277, 232] on span "SW" at bounding box center [339, 228] width 152 height 19
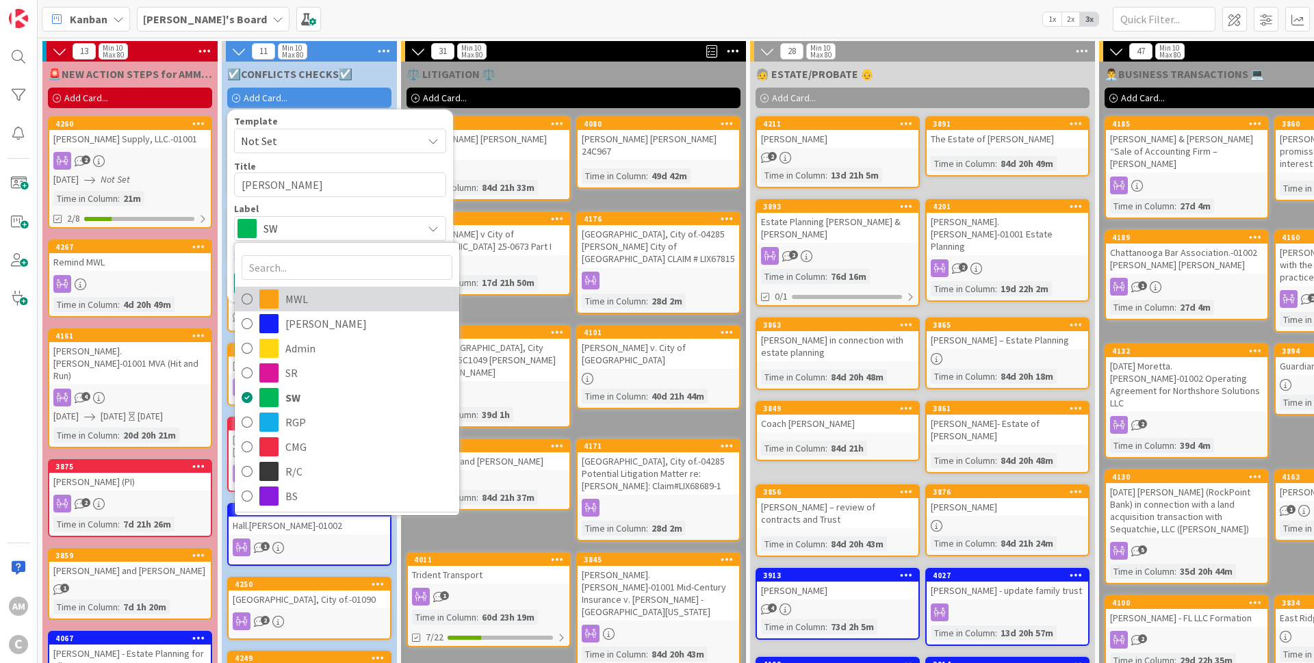
click at [307, 293] on span "MWL" at bounding box center [368, 299] width 167 height 21
type textarea "x"
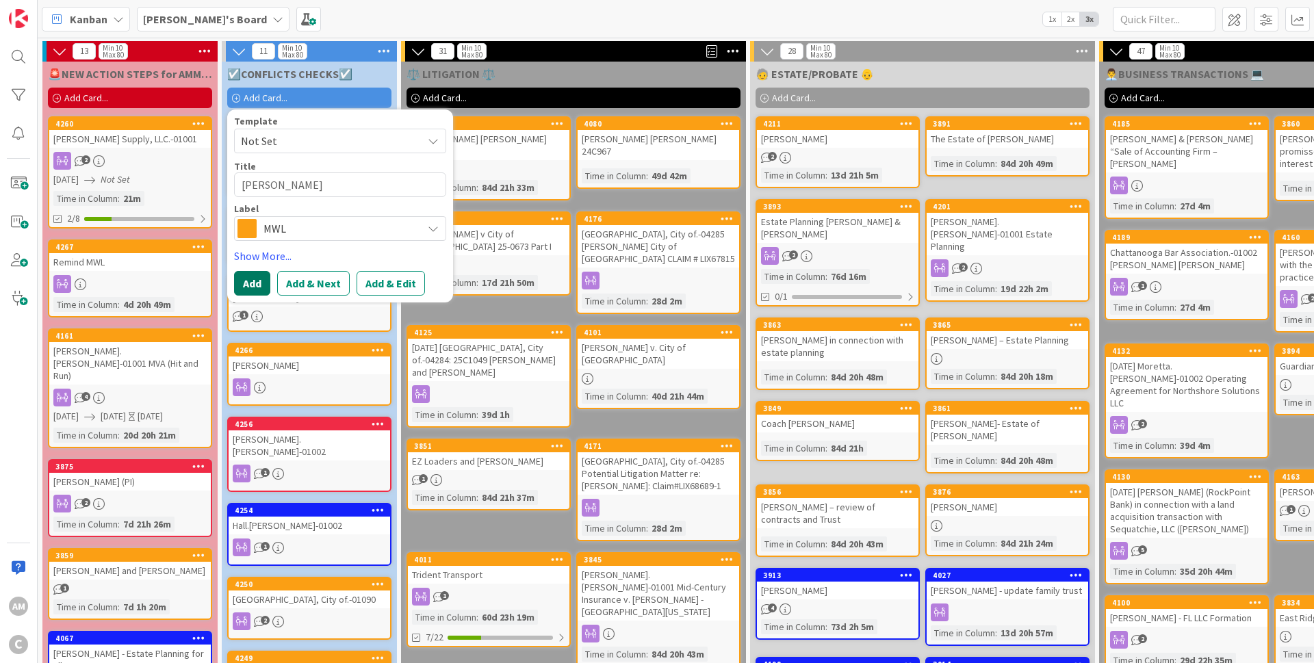
click at [266, 288] on button "Add" at bounding box center [252, 283] width 36 height 25
